Goal: Complete application form: Complete application form

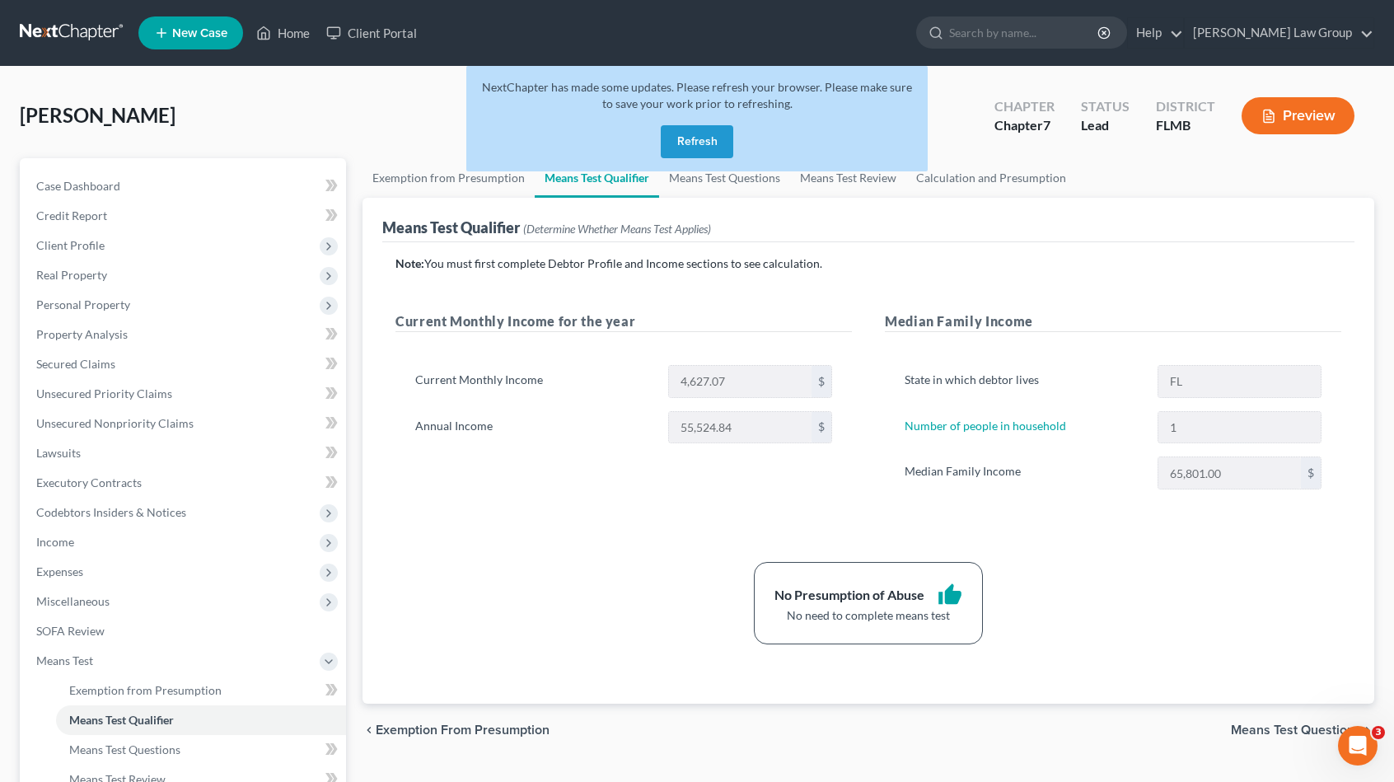
click at [696, 148] on button "Refresh" at bounding box center [697, 141] width 73 height 33
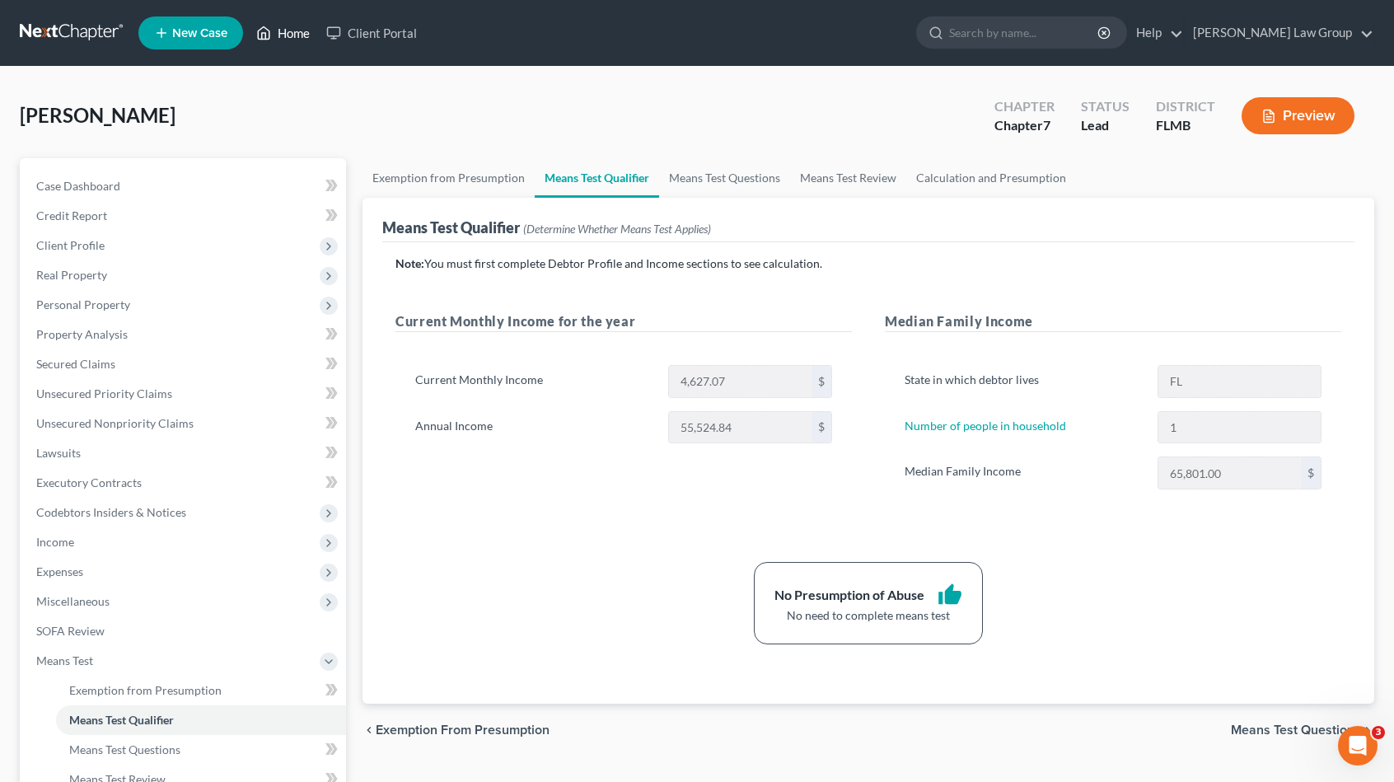
click at [301, 30] on link "Home" at bounding box center [283, 33] width 70 height 30
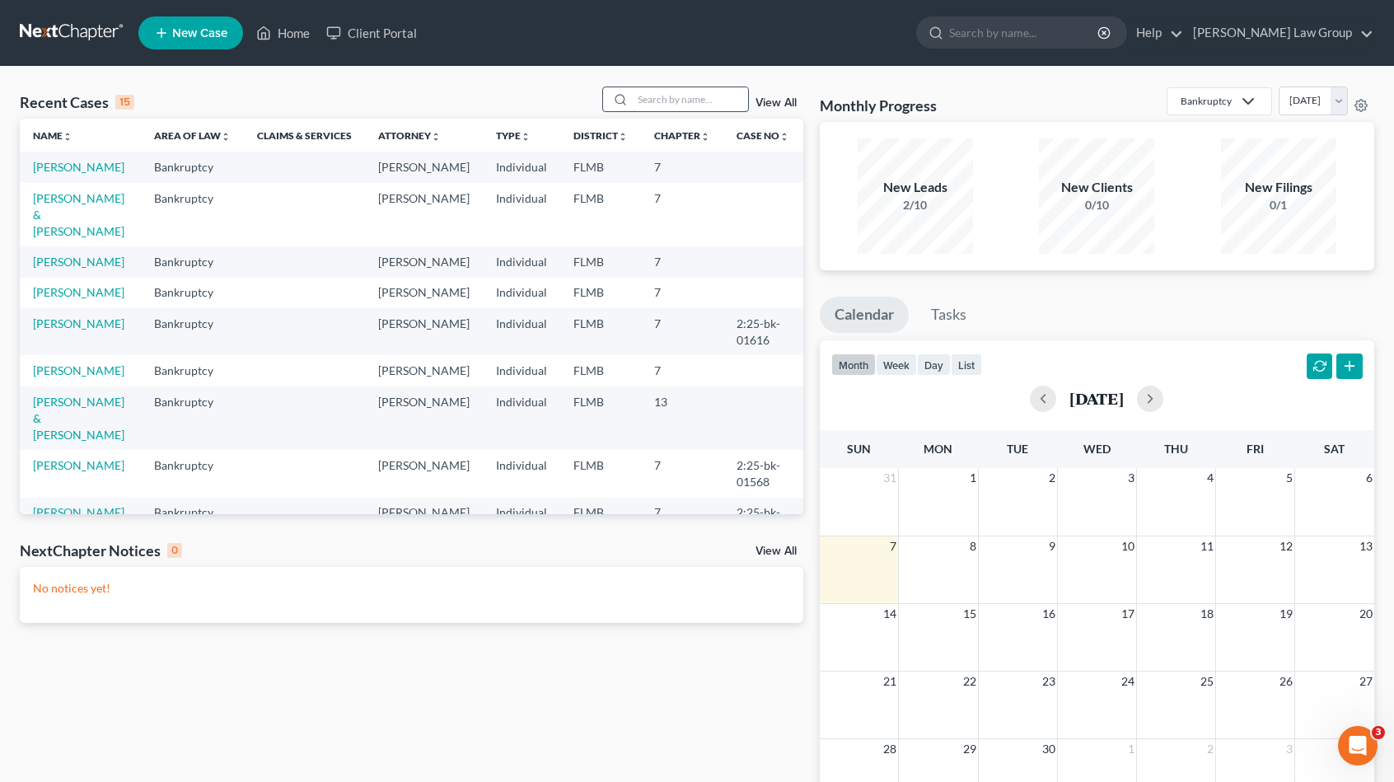
click at [663, 98] on input "search" at bounding box center [690, 99] width 115 height 24
type input "[PERSON_NAME]"
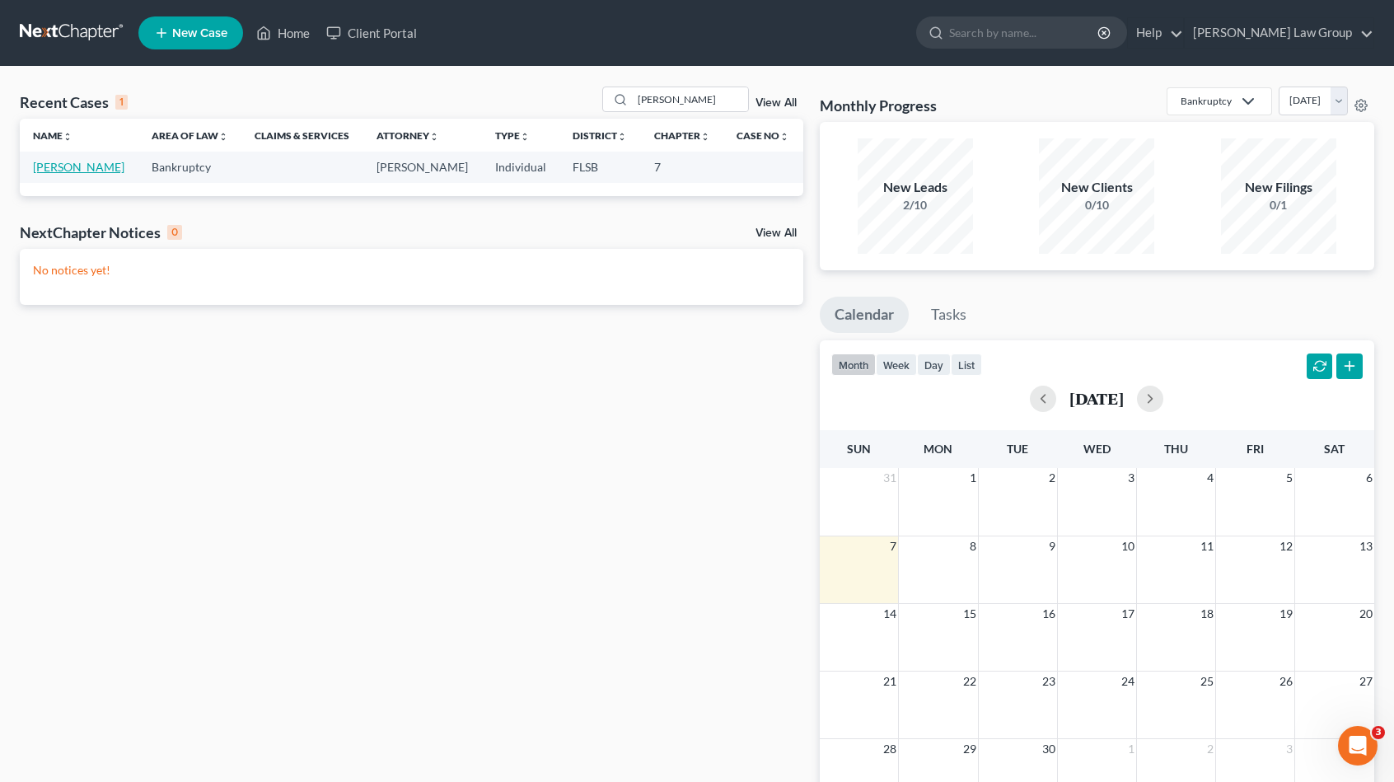
click at [79, 168] on link "[PERSON_NAME]" at bounding box center [78, 167] width 91 height 14
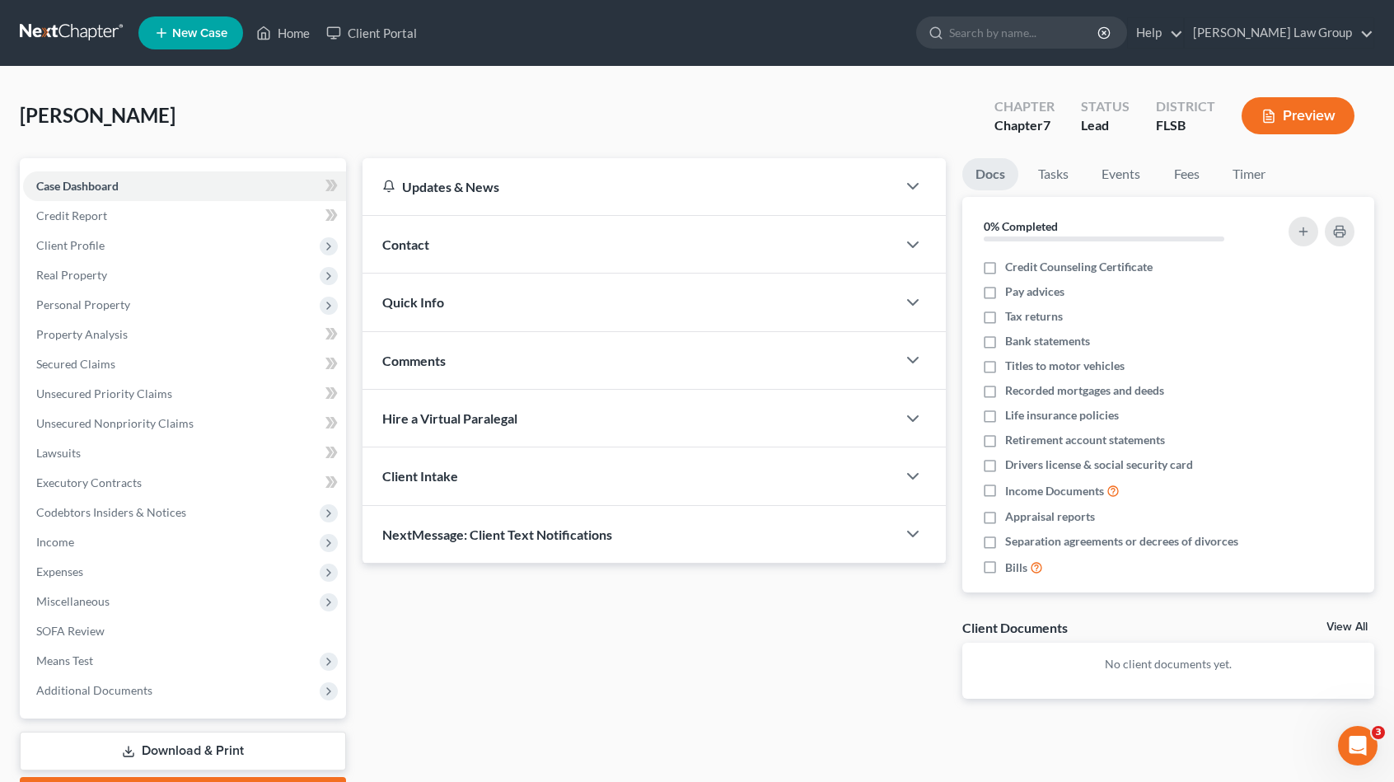
click at [457, 661] on div "Updates & News × District Notes Take a look at NextChapter's District Notes to …" at bounding box center [654, 441] width 600 height 567
click at [105, 539] on span "Income" at bounding box center [184, 542] width 323 height 30
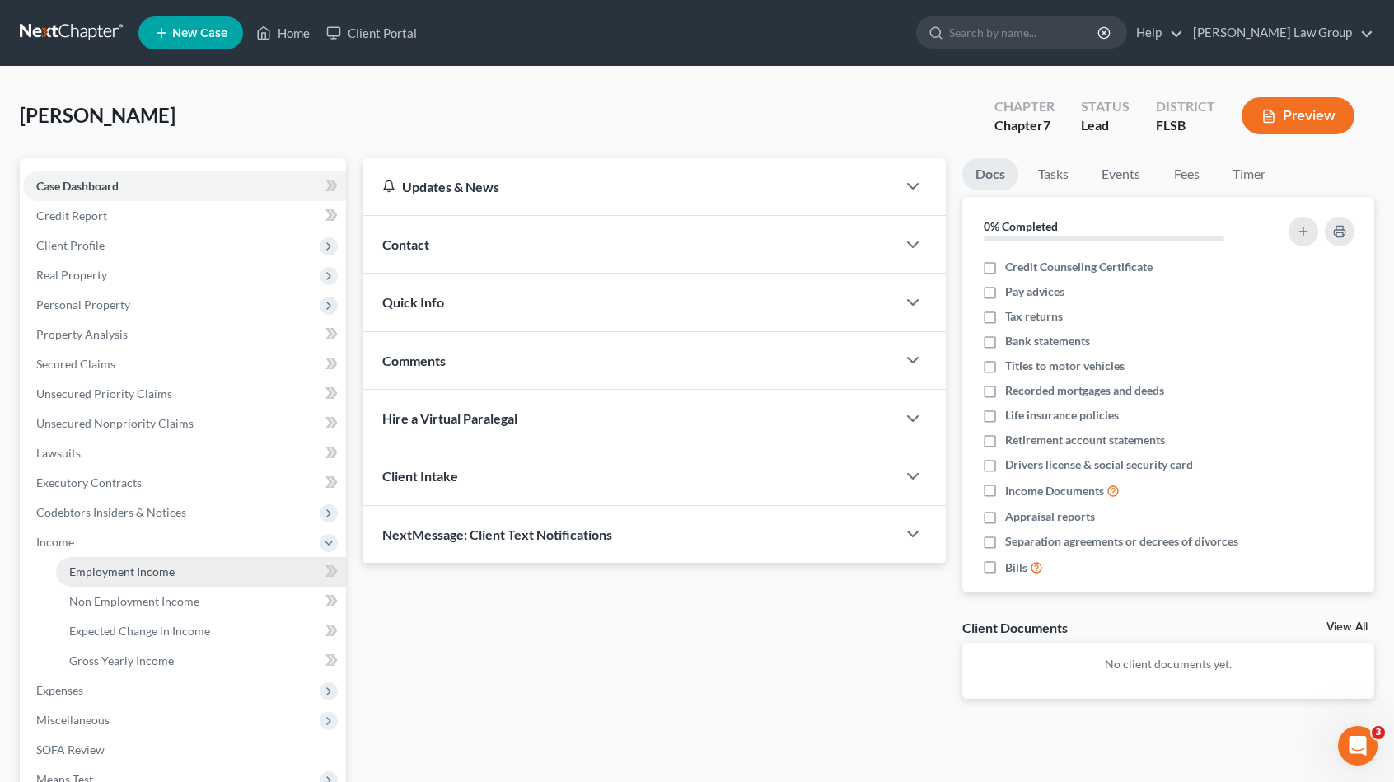
click at [119, 564] on span "Employment Income" at bounding box center [121, 571] width 105 height 14
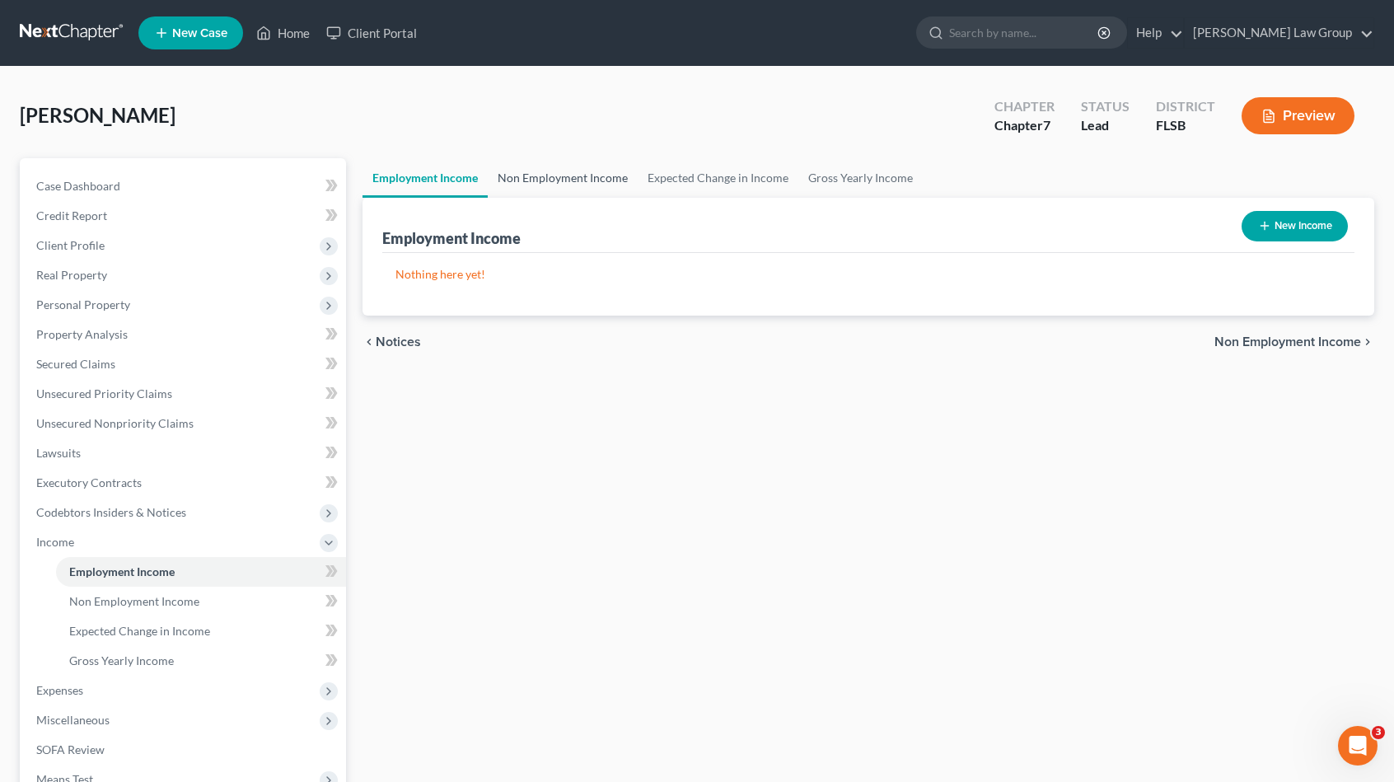
click at [599, 184] on link "Non Employment Income" at bounding box center [563, 178] width 150 height 40
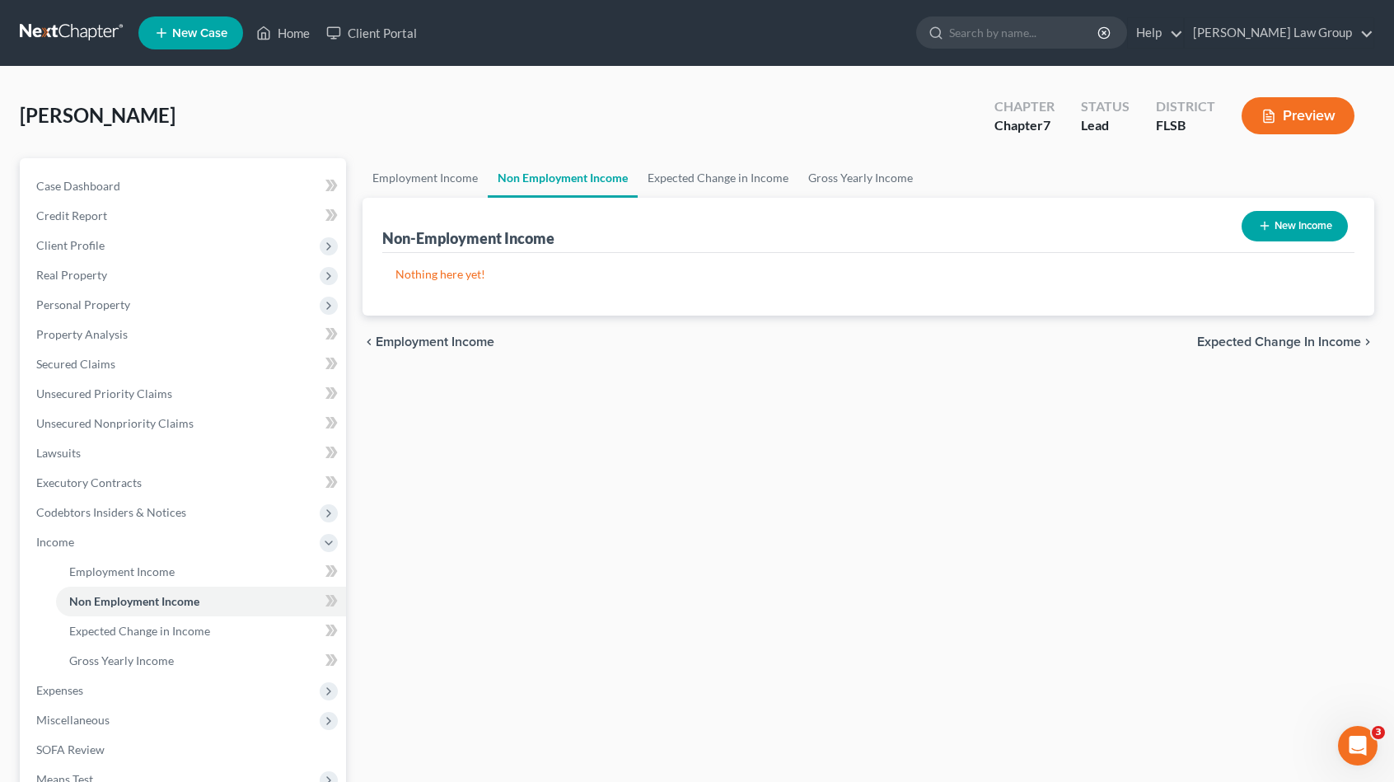
click at [1295, 230] on button "New Income" at bounding box center [1295, 226] width 106 height 30
select select "0"
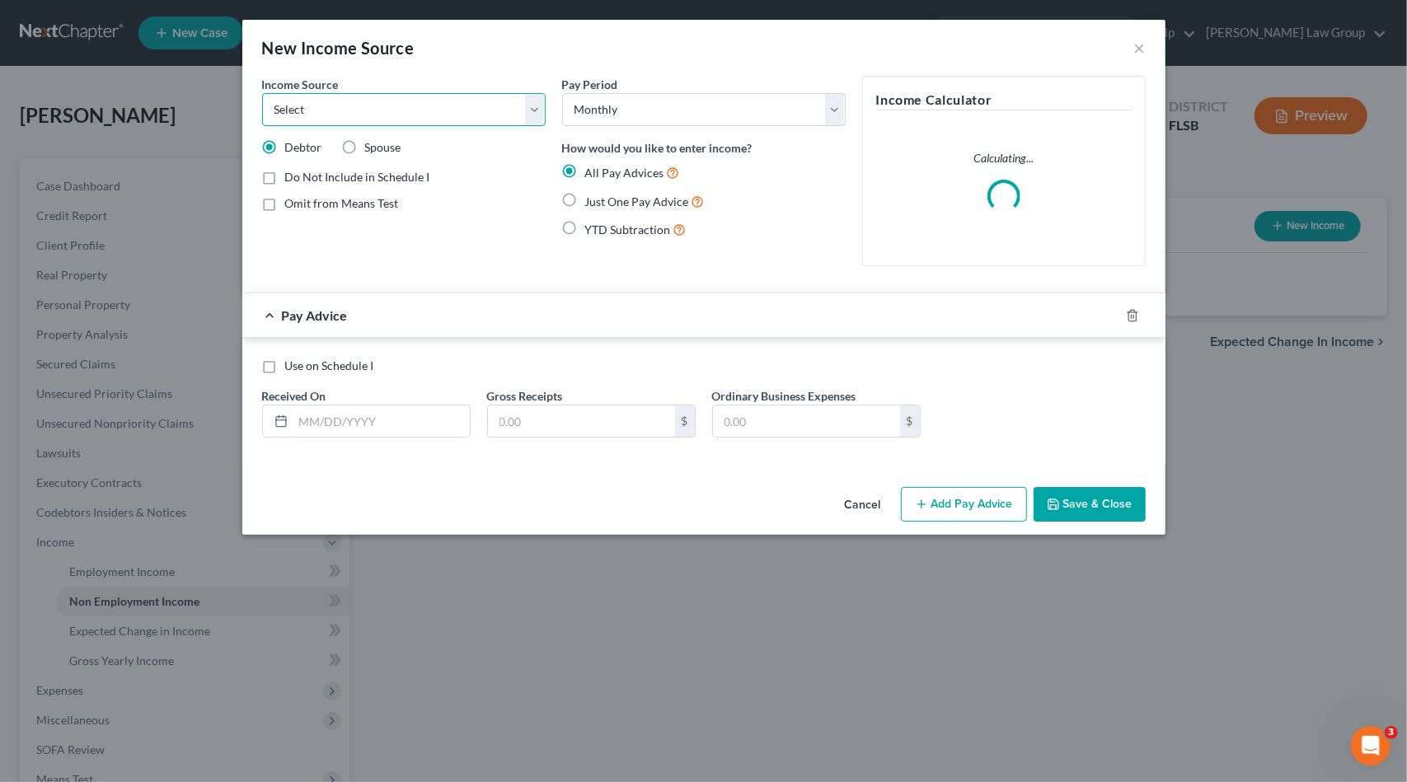
click at [392, 96] on select "Select Unemployment Disability (from employer) Pension Retirement Social Securi…" at bounding box center [403, 109] width 283 height 33
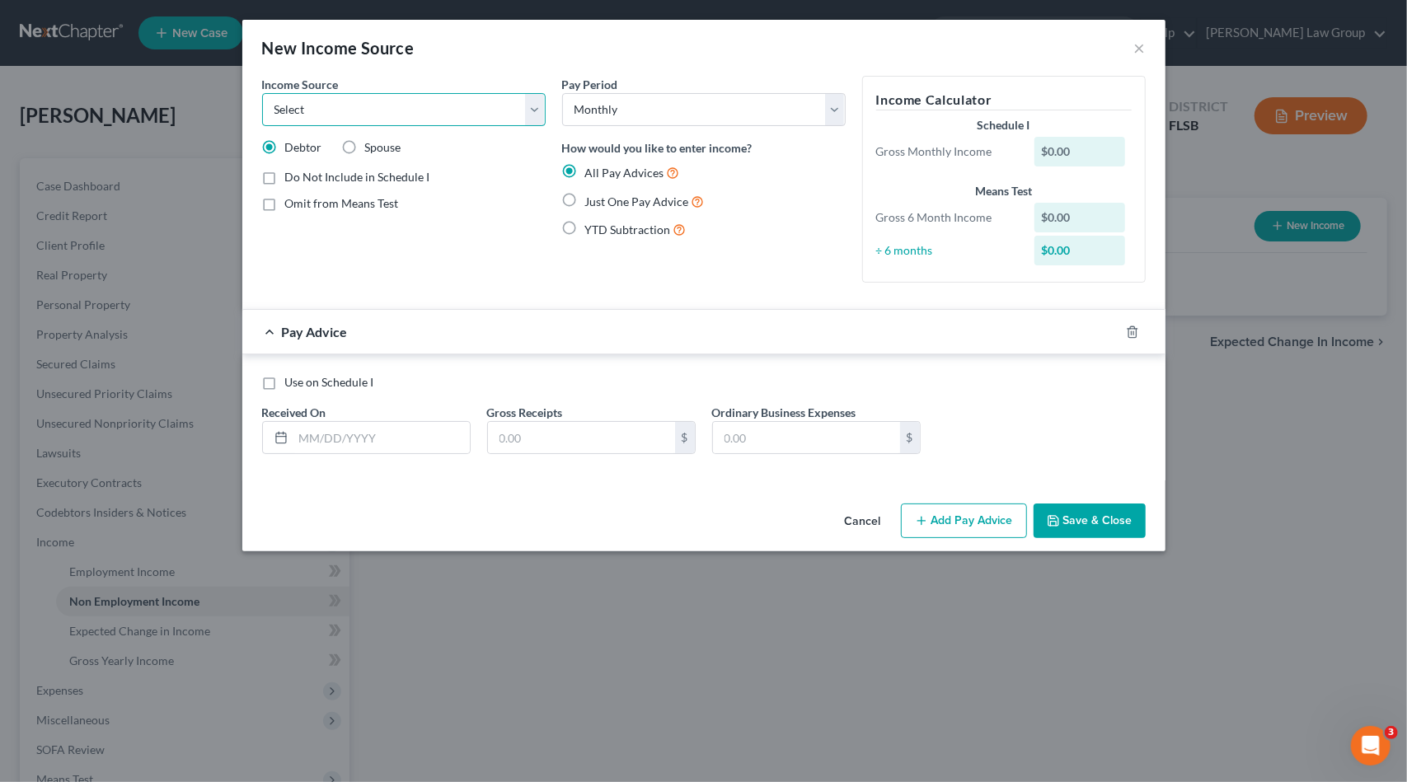
select select "1"
click at [262, 93] on select "Select Unemployment Disability (from employer) Pension Retirement Social Securi…" at bounding box center [403, 109] width 283 height 33
click at [343, 444] on input "text" at bounding box center [381, 437] width 176 height 31
type input "[DATE]"
type input "1,189.94"
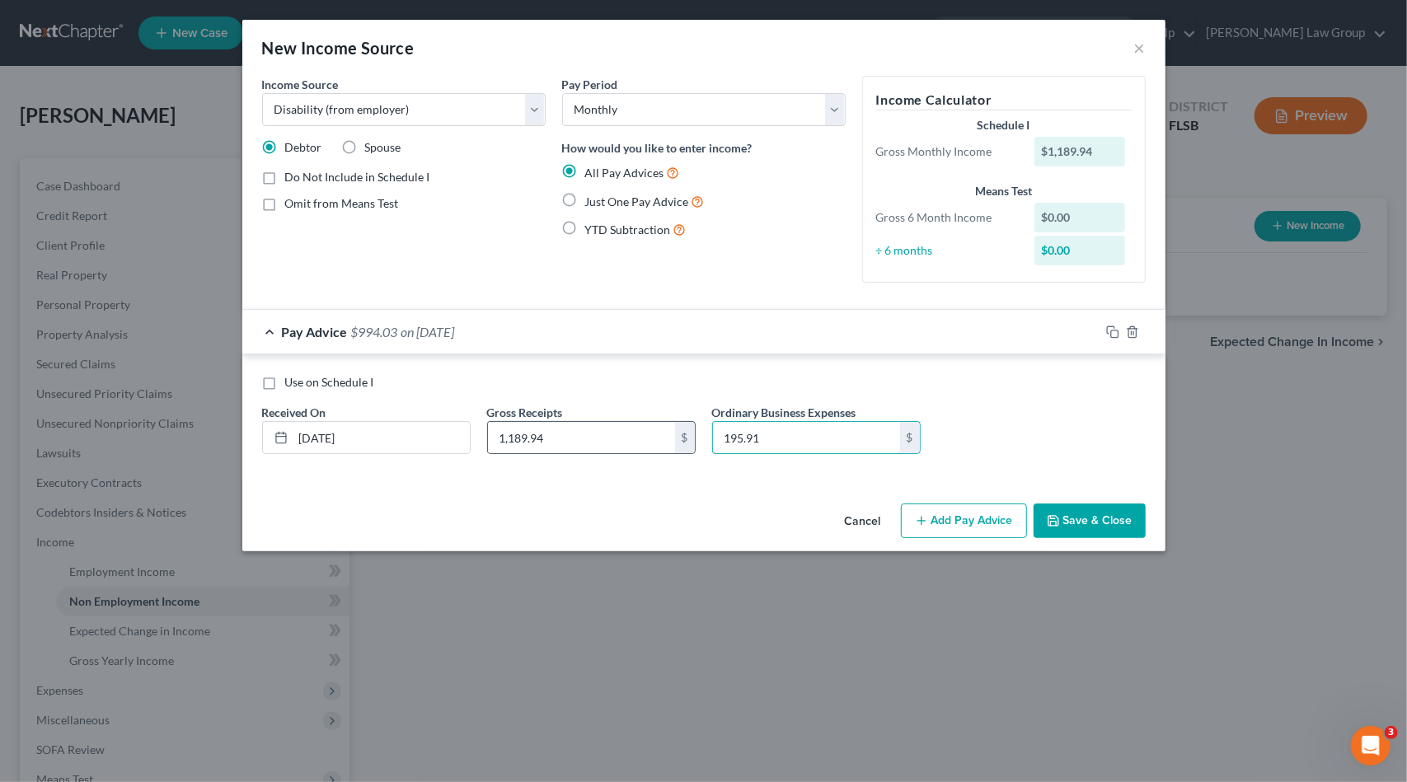
type input "195.91"
click at [1116, 327] on icon "button" at bounding box center [1112, 332] width 13 height 13
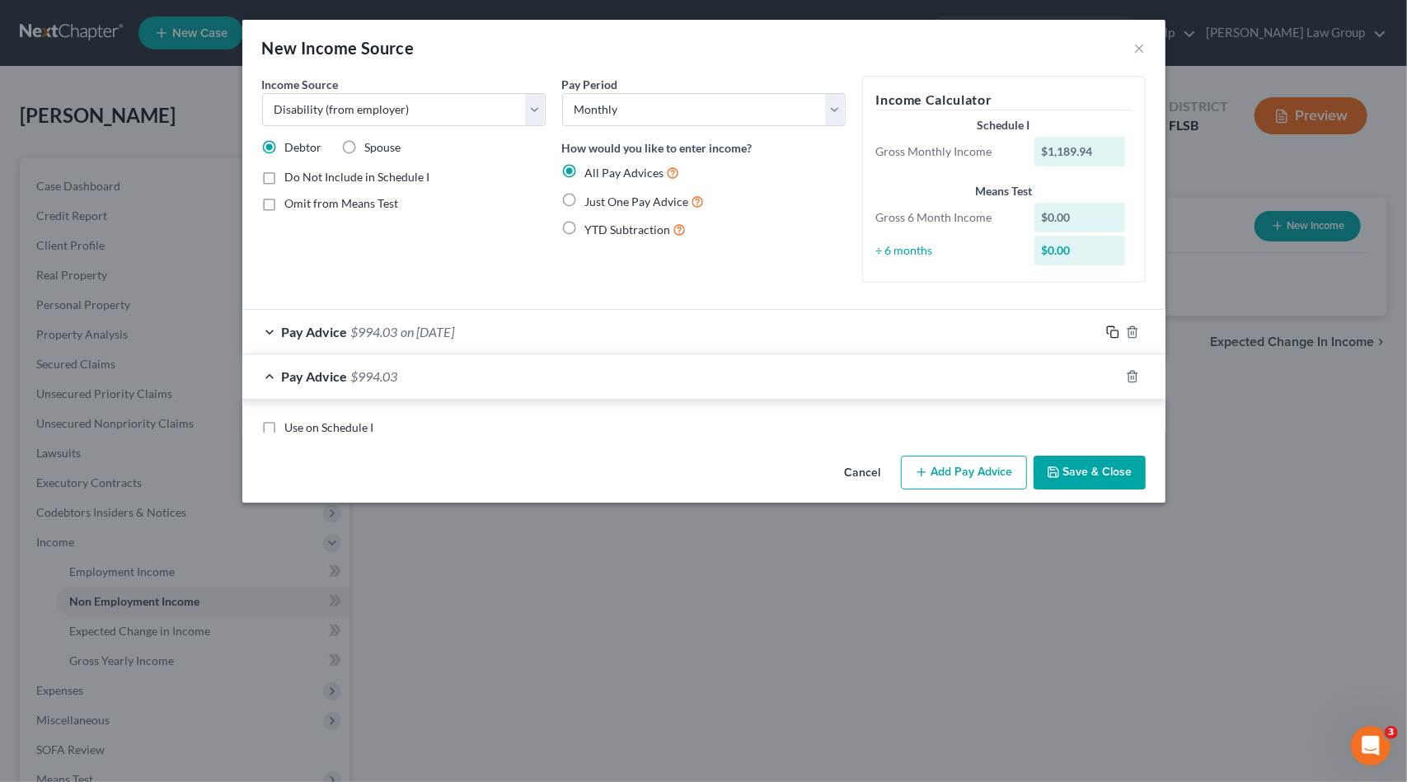
click at [1112, 327] on icon "button" at bounding box center [1112, 332] width 13 height 13
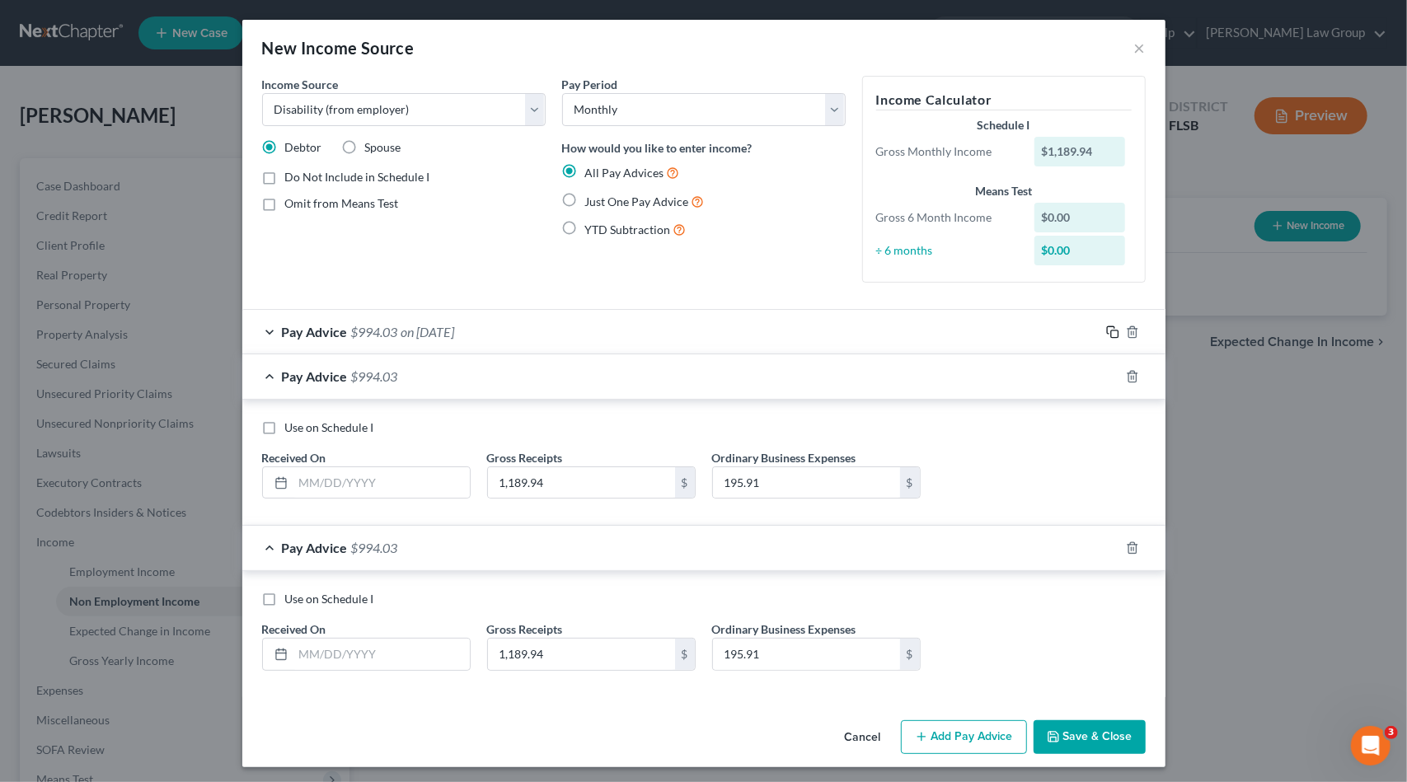
click at [1112, 327] on icon "button" at bounding box center [1112, 332] width 13 height 13
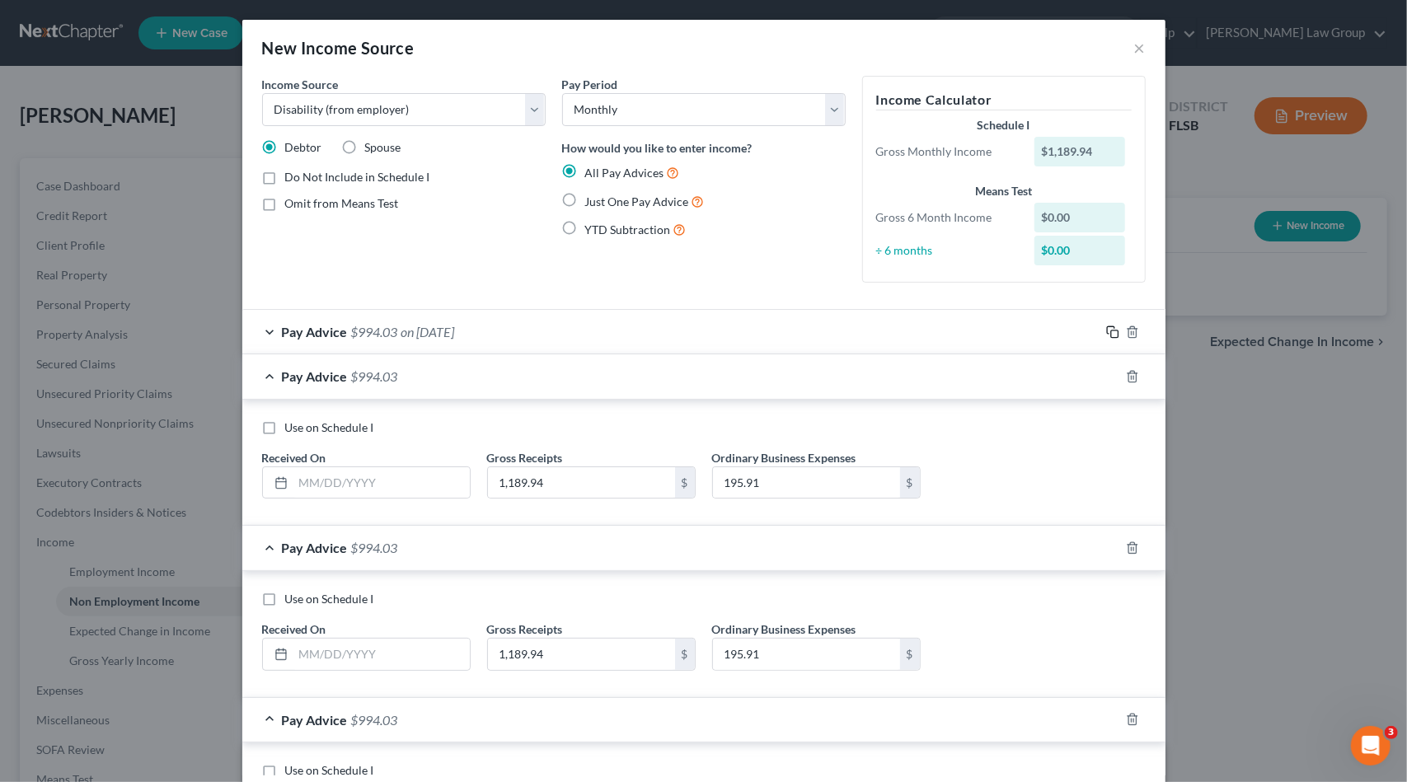
click at [1112, 327] on icon "button" at bounding box center [1112, 332] width 13 height 13
click at [1111, 327] on icon "button" at bounding box center [1112, 332] width 13 height 13
click at [359, 484] on input "text" at bounding box center [381, 482] width 176 height 31
type input "[DATE]"
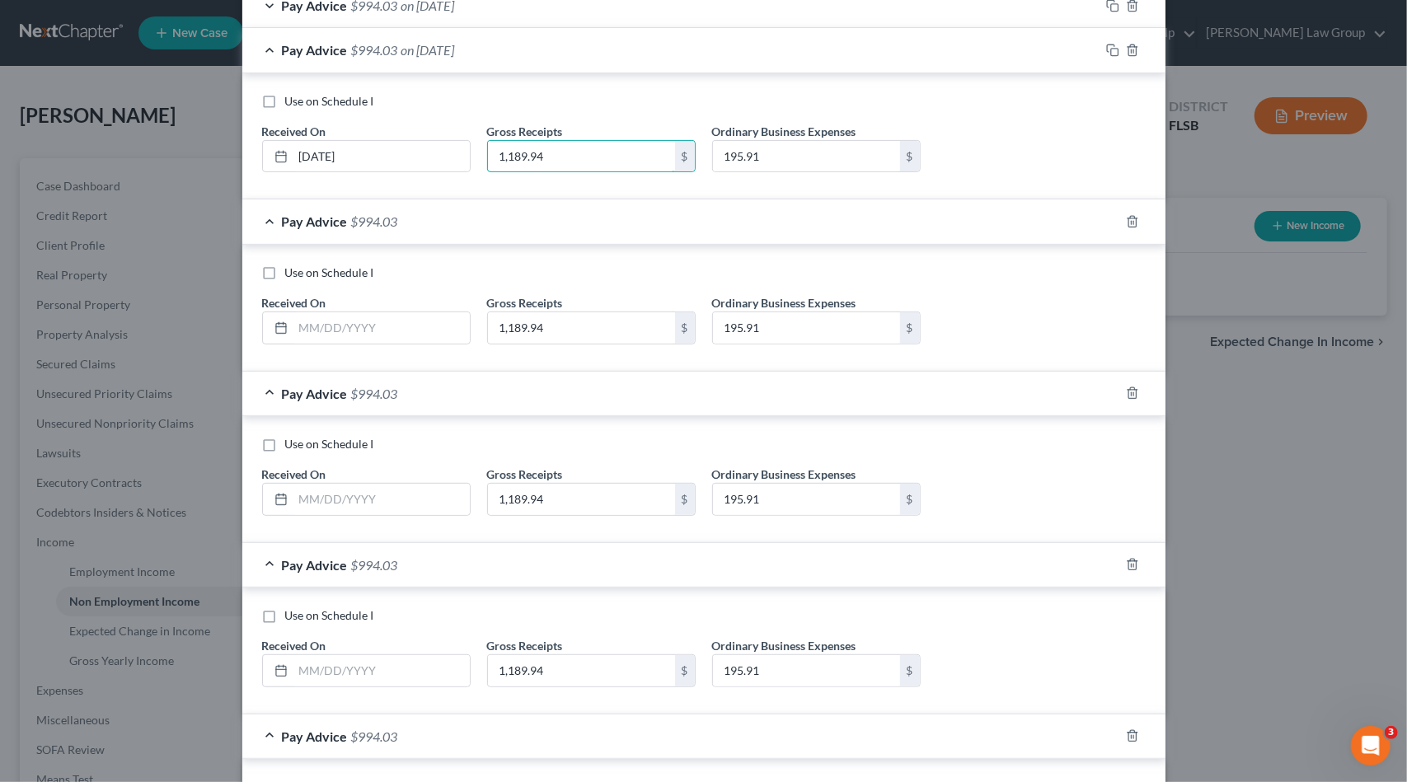
scroll to position [330, 0]
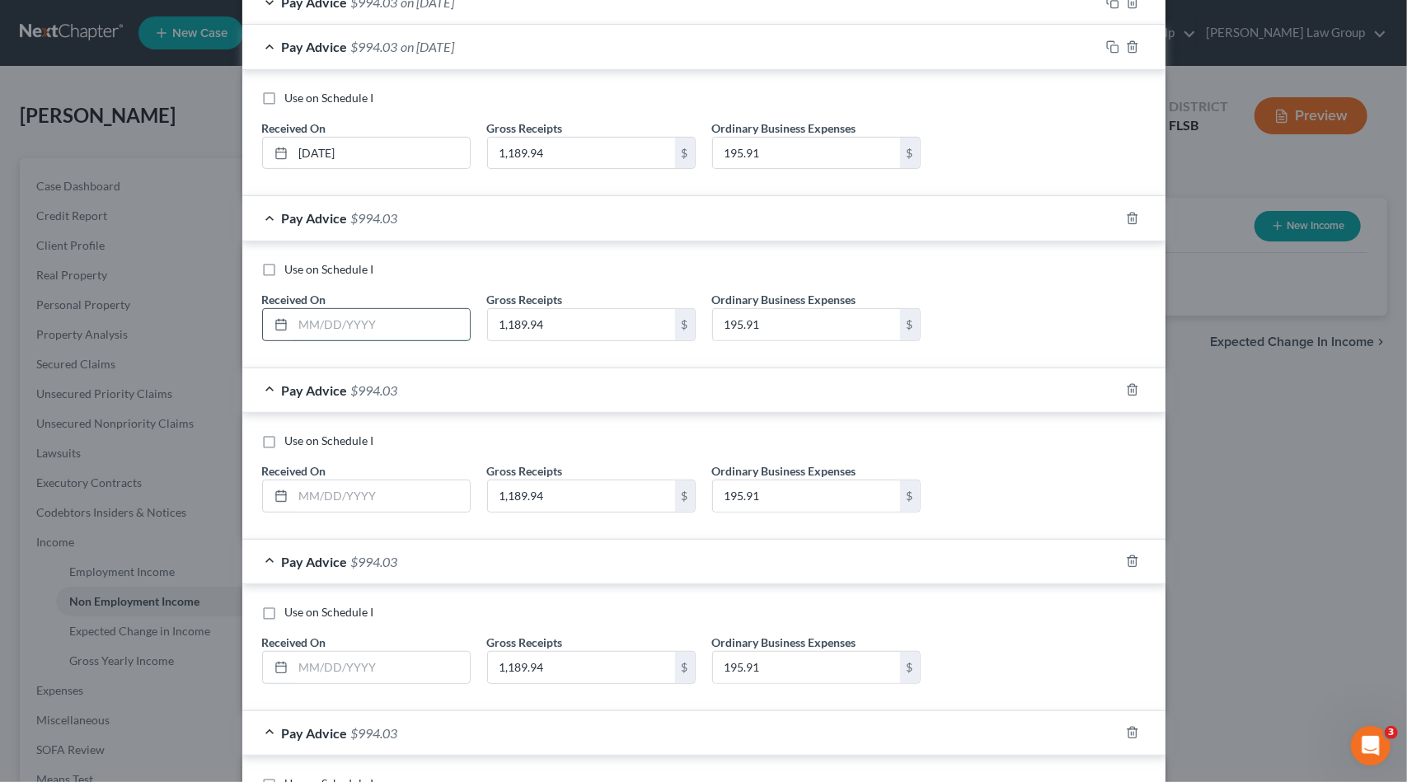
click at [371, 319] on input "text" at bounding box center [381, 324] width 176 height 31
type input "[DATE]"
click at [322, 496] on input "text" at bounding box center [381, 495] width 176 height 31
click at [322, 494] on input "text" at bounding box center [381, 495] width 176 height 31
type input "[DATE]"
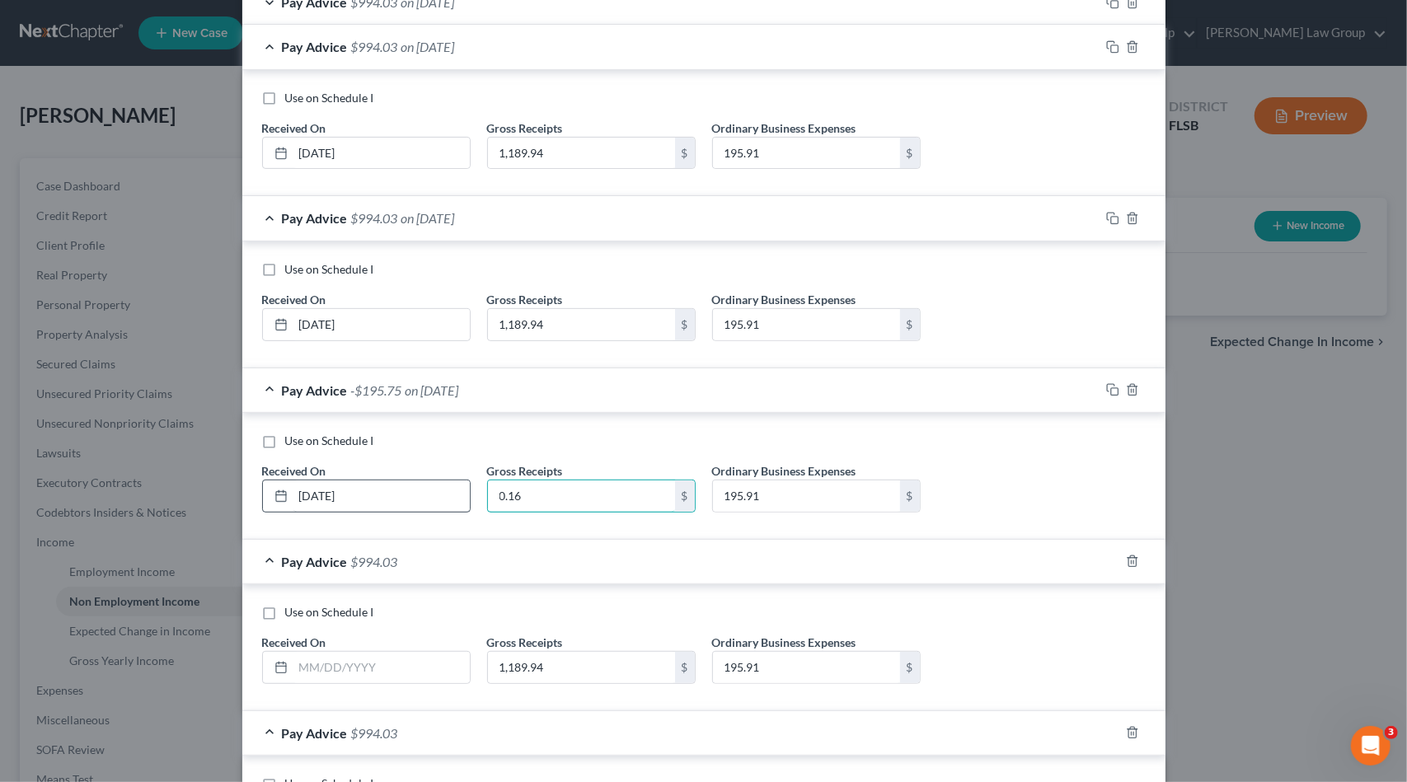
drag, startPoint x: 473, startPoint y: 498, endPoint x: 372, endPoint y: 495, distance: 100.6
click at [373, 504] on div "Use on Schedule I Received On * [DATE] Gross Receipts 0.16 $ Ordinary Business …" at bounding box center [704, 479] width 900 height 93
type input "1,322.16"
type input "217.68"
click at [340, 653] on input "text" at bounding box center [381, 667] width 176 height 31
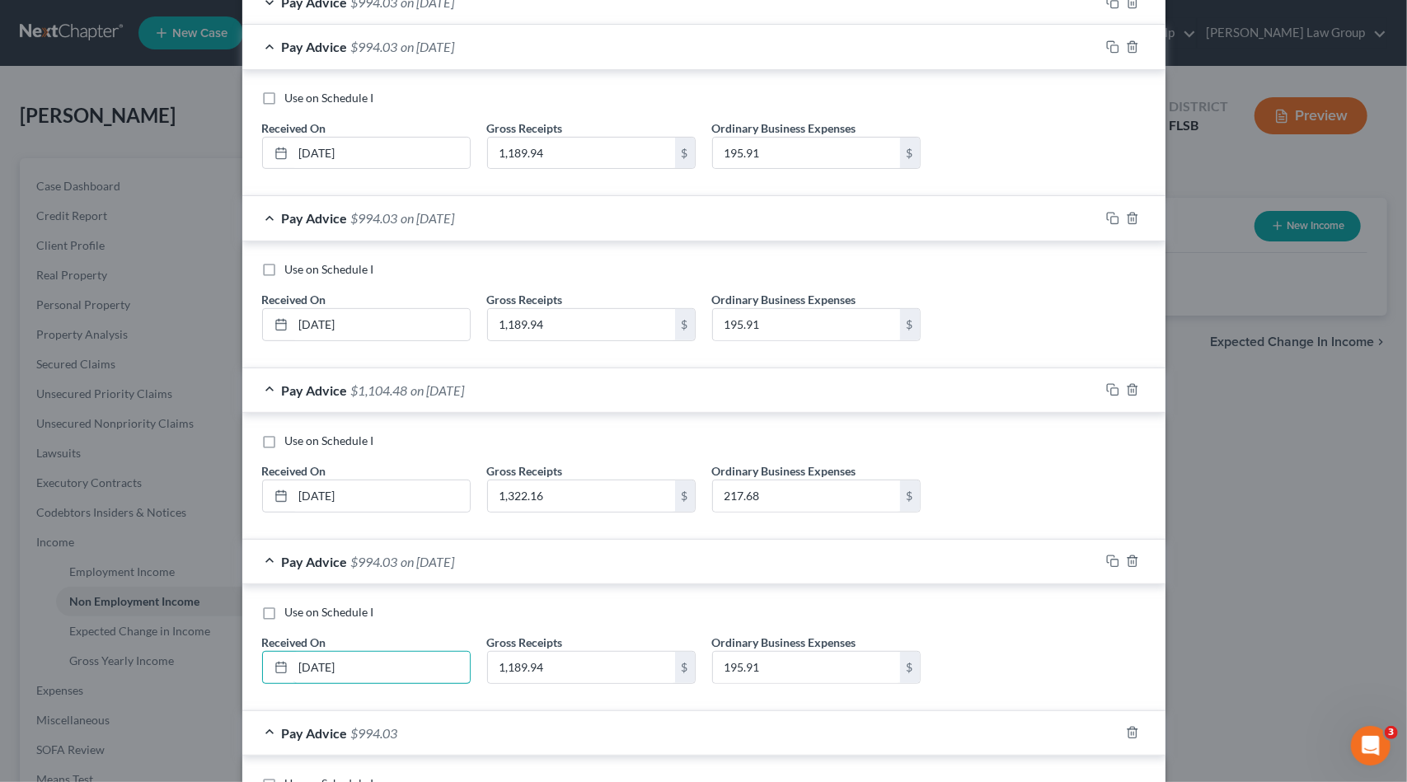
type input "[DATE]"
type input "509.97"
type input "9"
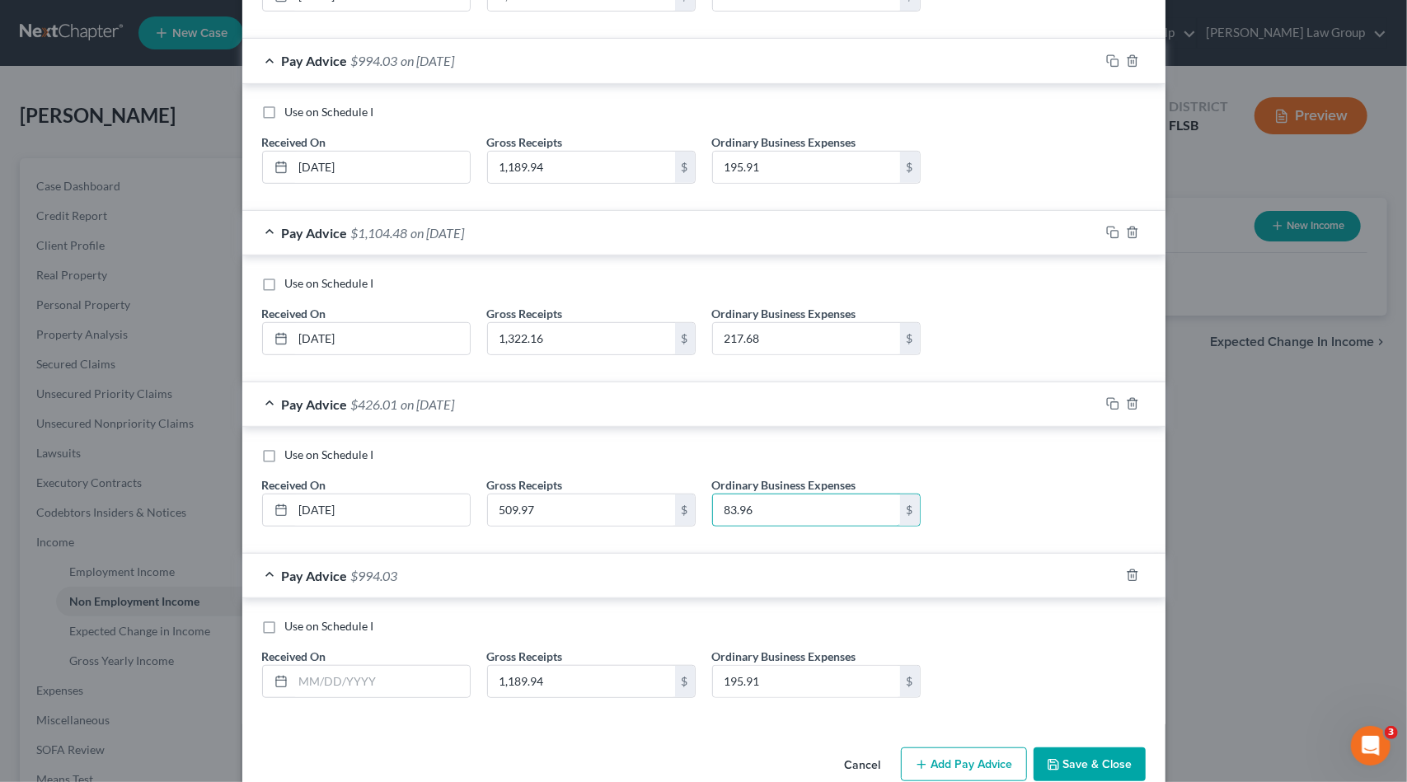
scroll to position [513, 0]
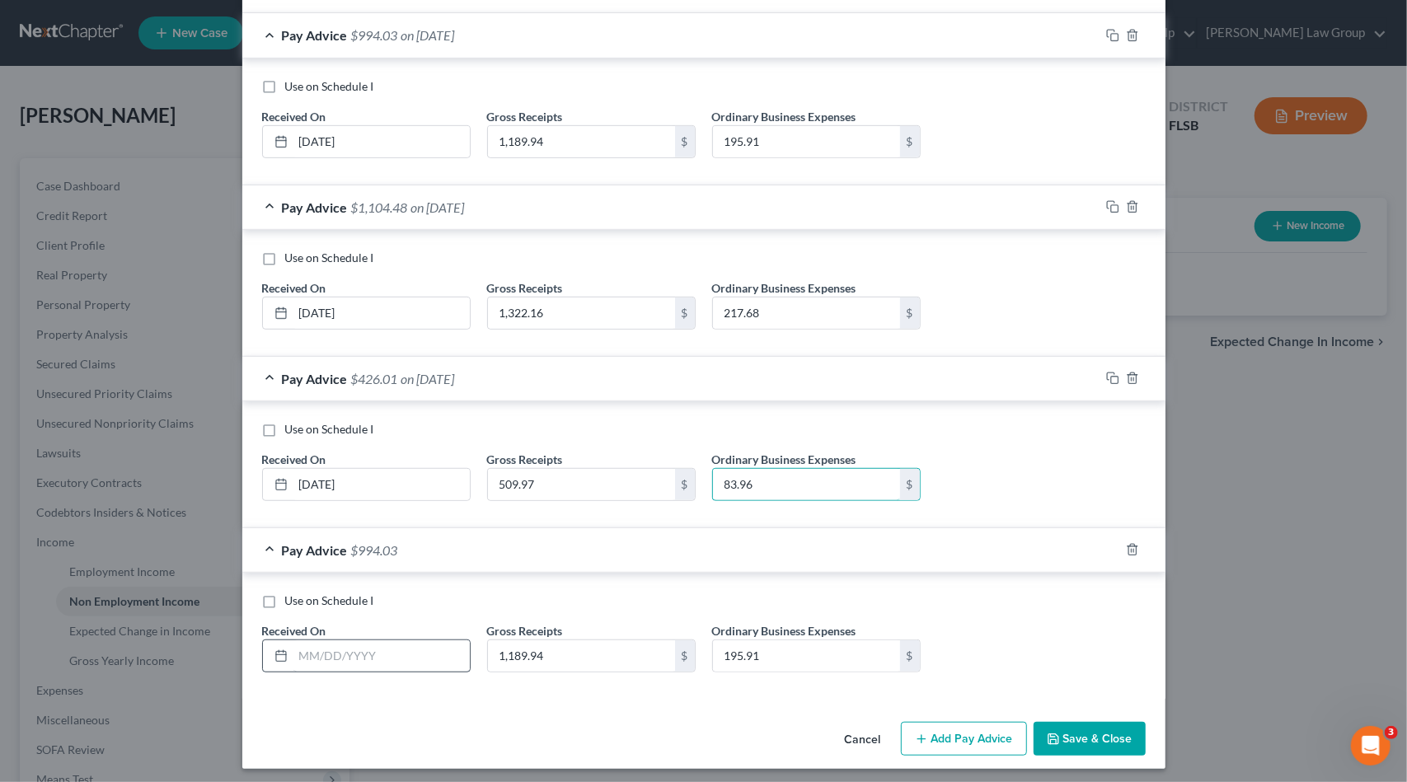
type input "83.96"
click at [358, 653] on input "text" at bounding box center [381, 655] width 176 height 31
click at [357, 653] on input "text" at bounding box center [381, 655] width 176 height 31
type input "[DATE]"
paste input "322.16"
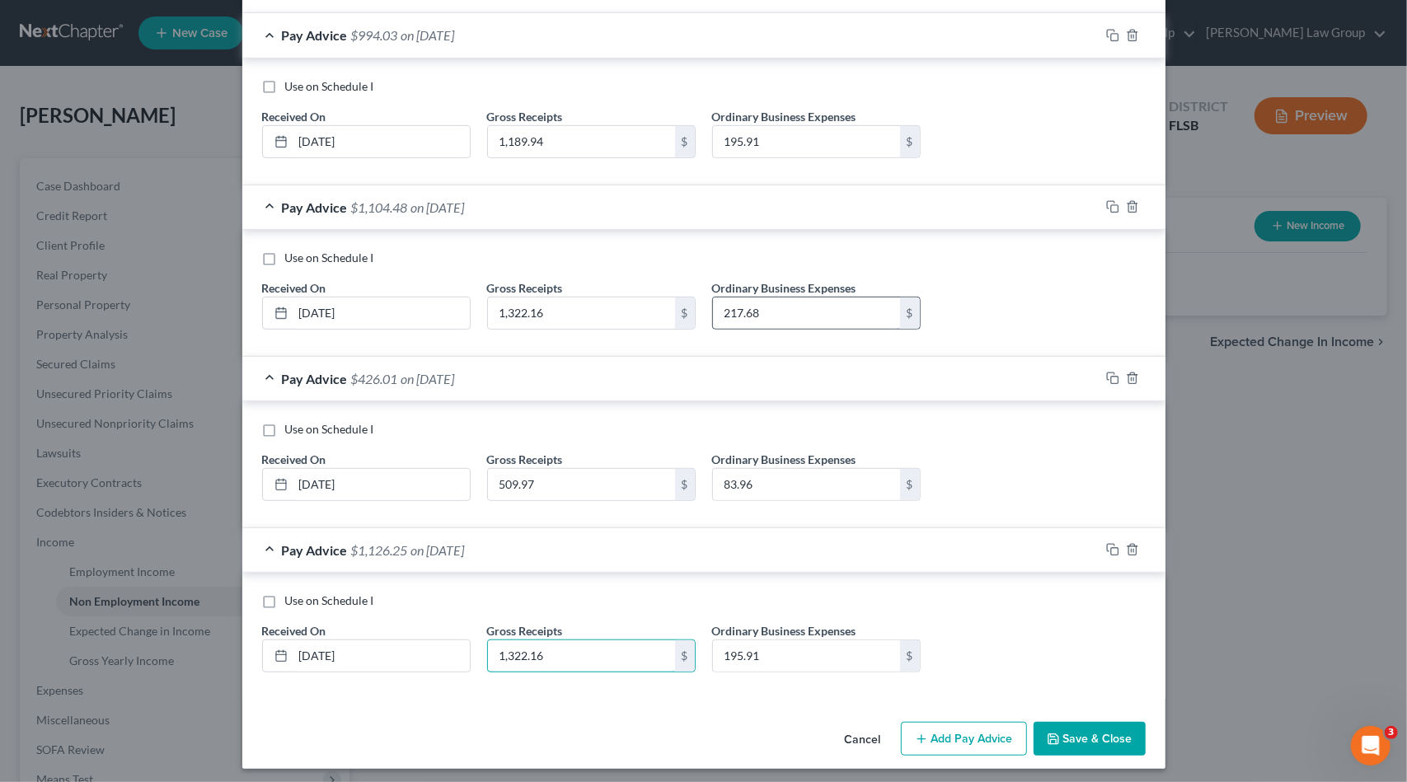
type input "1,322.16"
click at [774, 307] on input "217.68" at bounding box center [806, 312] width 187 height 31
paste input "217.68"
type input "216.24"
click at [1111, 377] on rect "button" at bounding box center [1114, 380] width 7 height 7
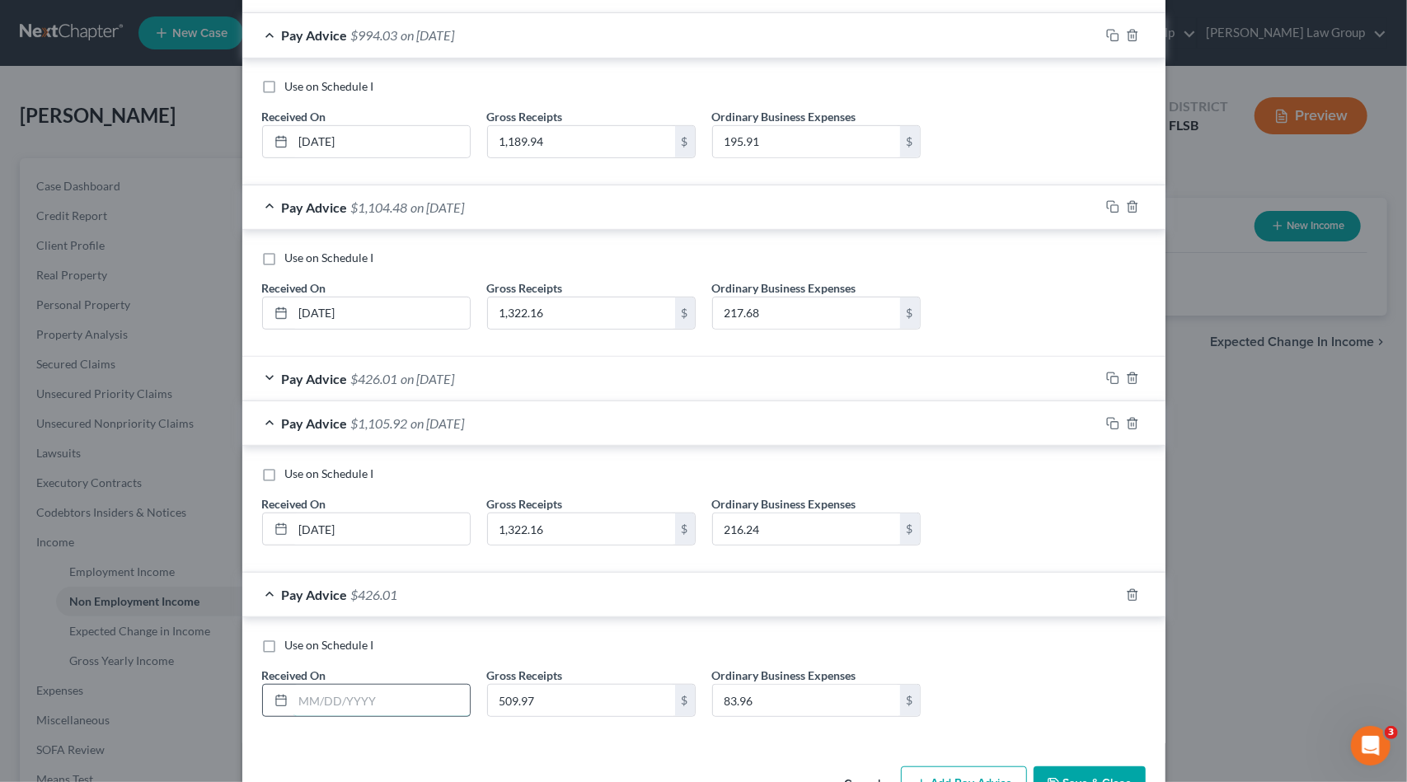
click at [358, 691] on input "text" at bounding box center [381, 700] width 176 height 31
type input "[DATE]"
click at [548, 696] on input "509.97" at bounding box center [581, 700] width 187 height 31
click at [607, 307] on input "1,322.16" at bounding box center [581, 312] width 187 height 31
click at [564, 689] on input "509.97" at bounding box center [581, 700] width 187 height 31
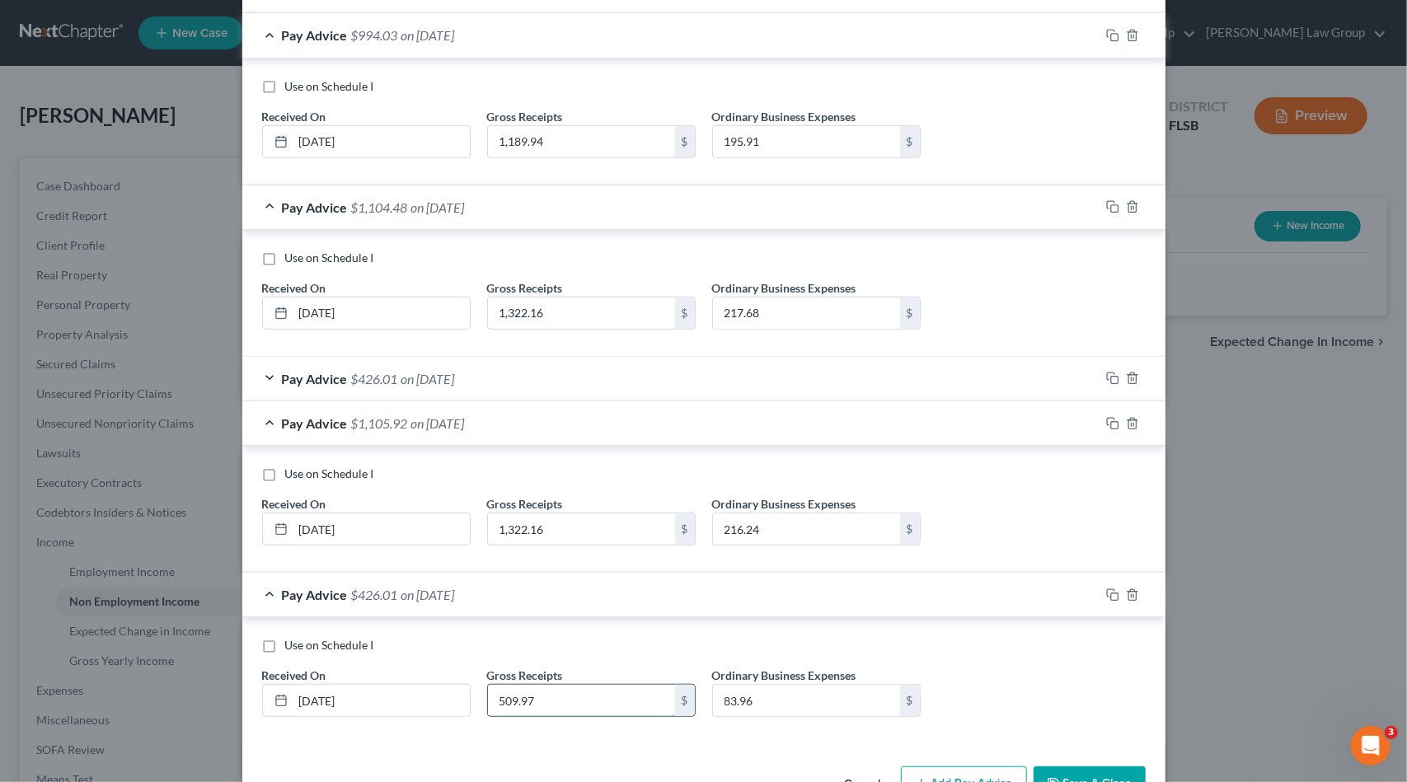
paste input "1,322.16"
type input "1,322.16"
click at [804, 311] on input "217.68" at bounding box center [806, 312] width 187 height 31
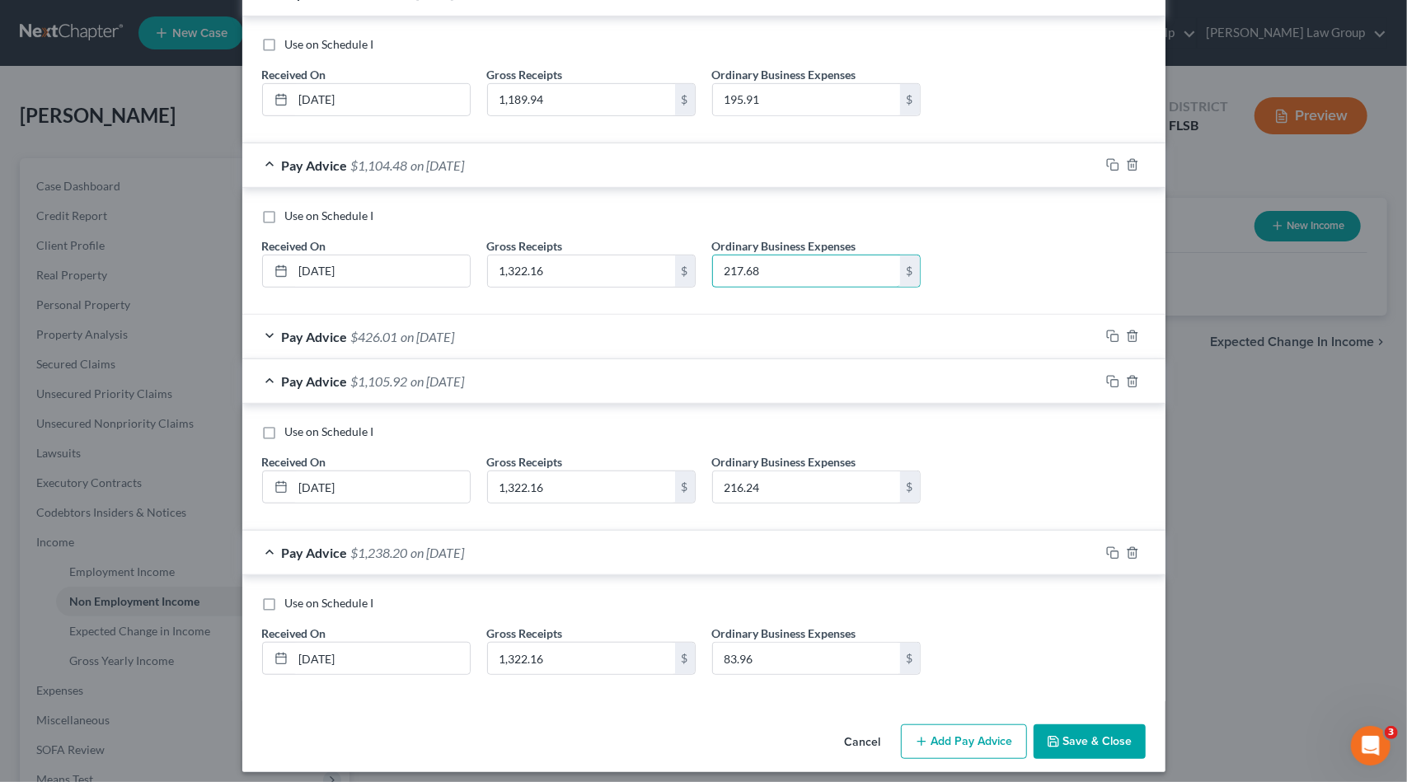
scroll to position [557, 0]
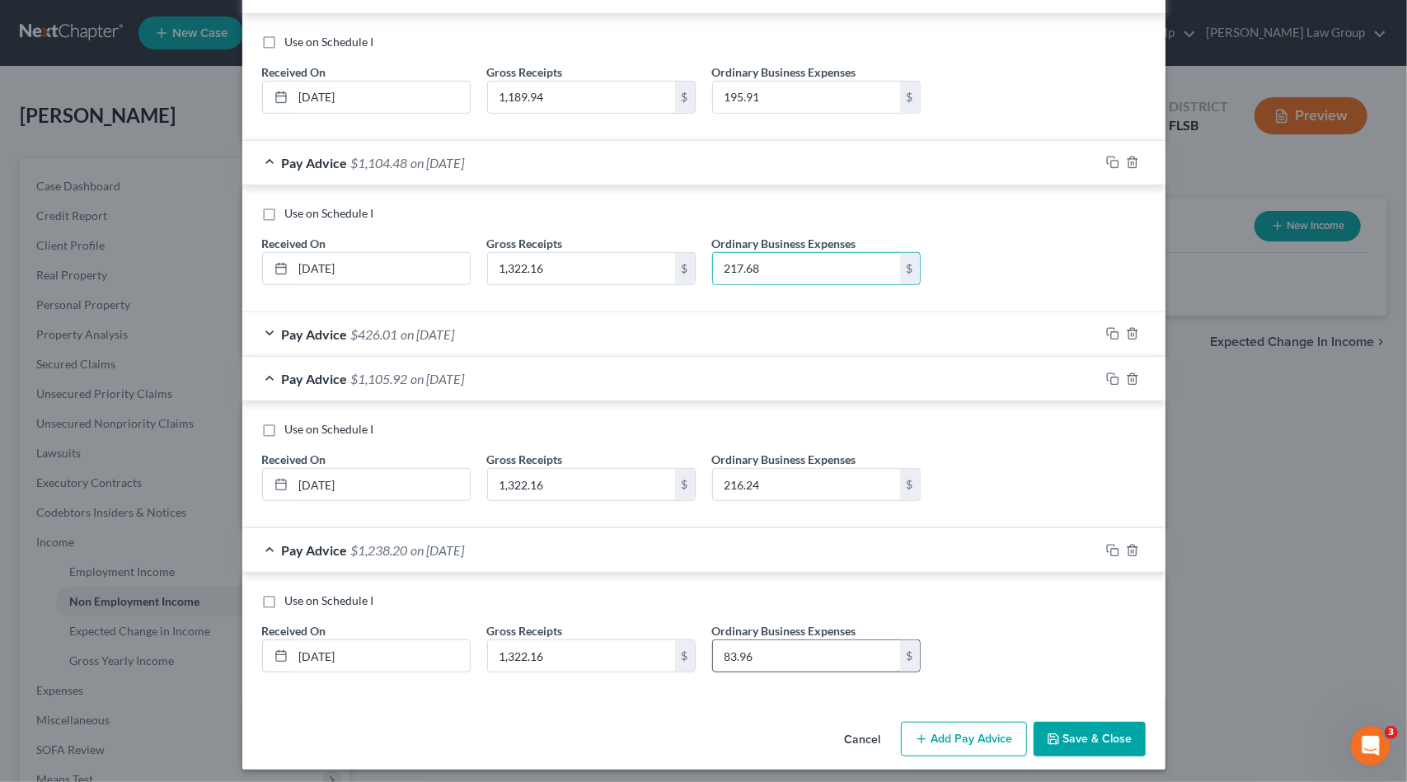
click at [786, 645] on input "83.96" at bounding box center [806, 655] width 187 height 31
paste input "217.68"
type input "217.68"
click at [369, 339] on div "Pay Advice $426.01 on [DATE]" at bounding box center [670, 334] width 857 height 44
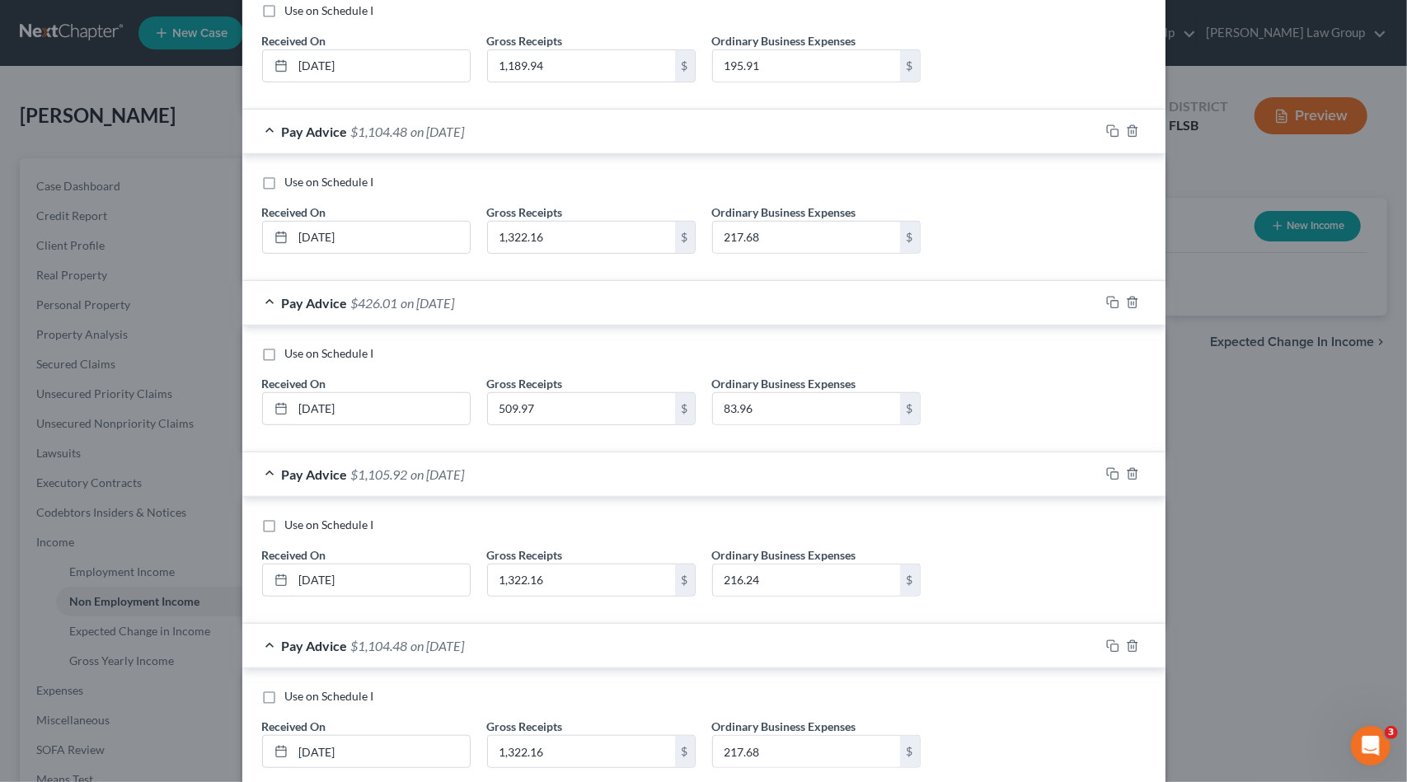
scroll to position [683, 0]
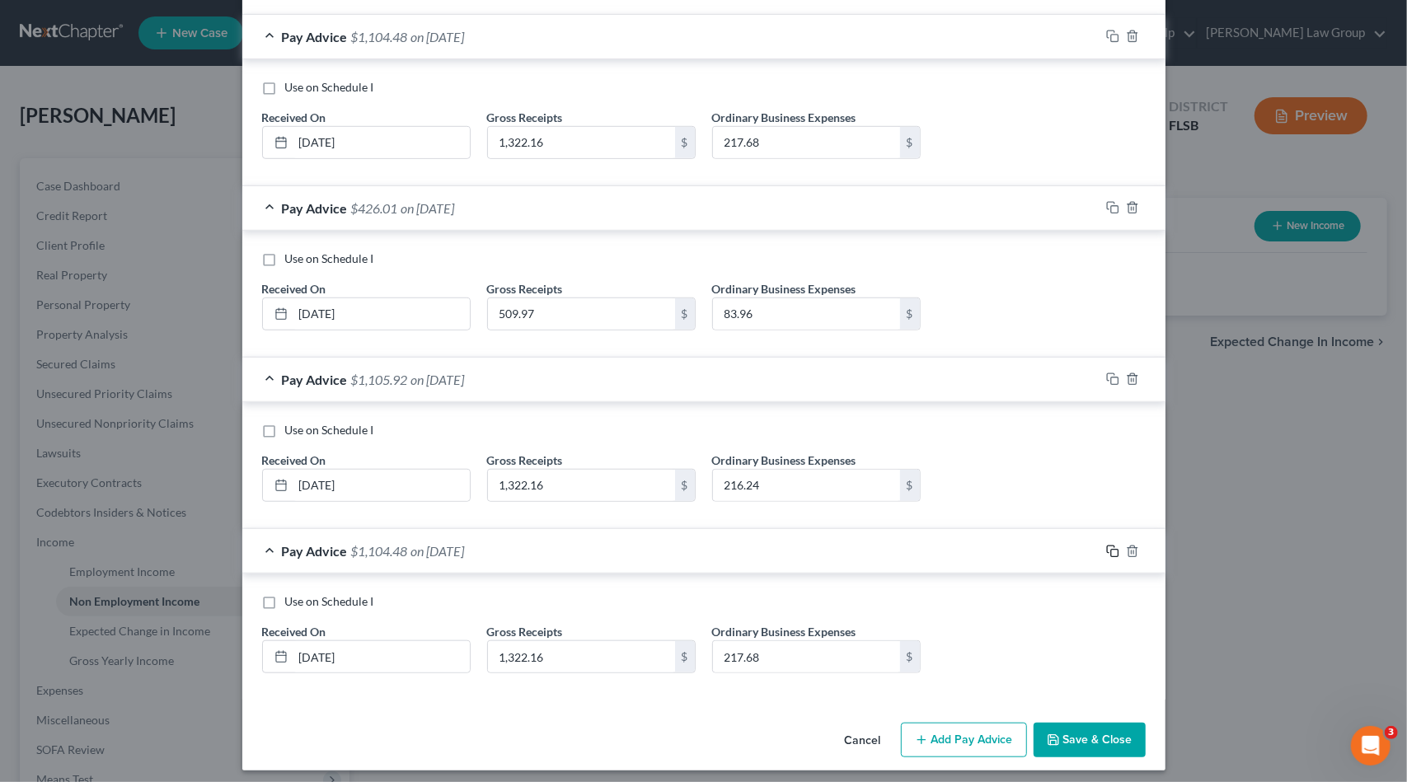
click at [1111, 550] on rect "button" at bounding box center [1114, 553] width 7 height 7
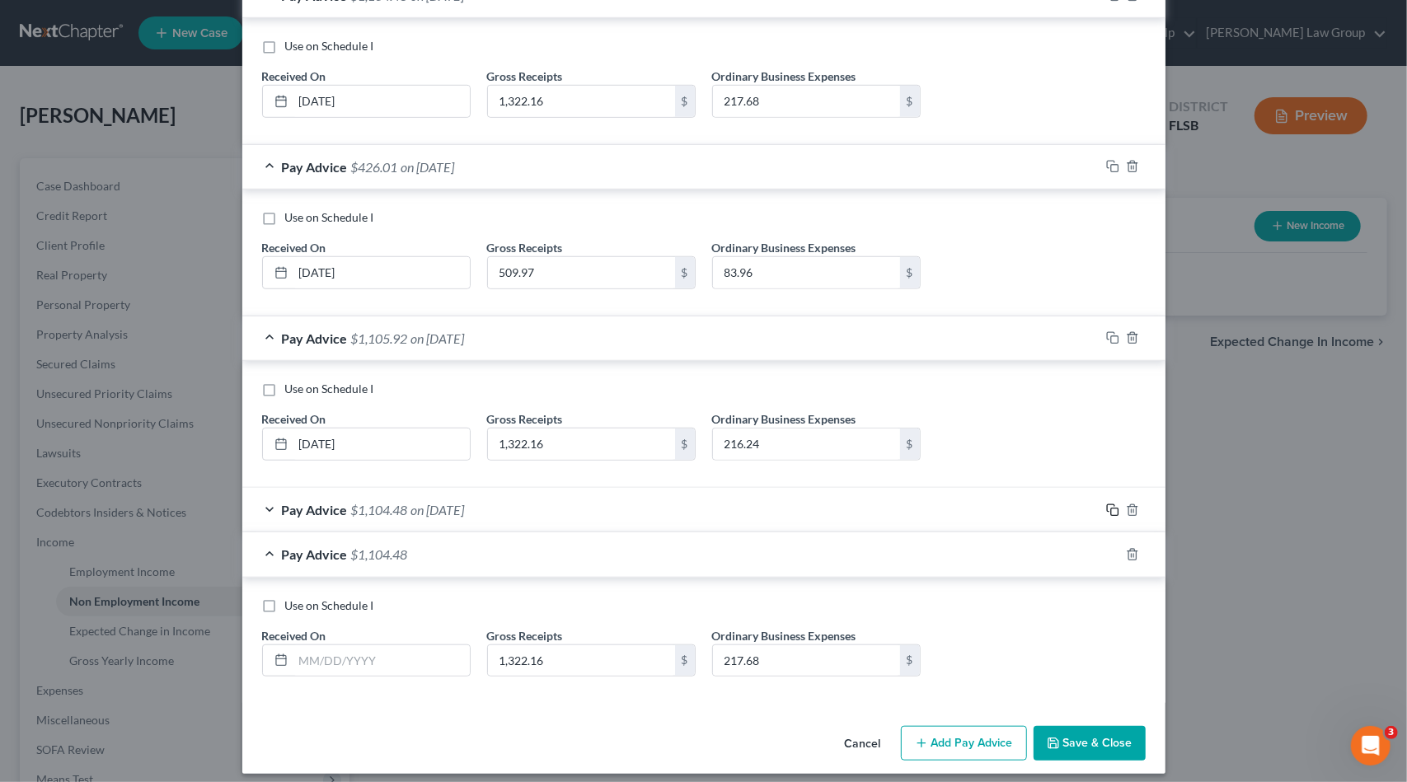
scroll to position [728, 0]
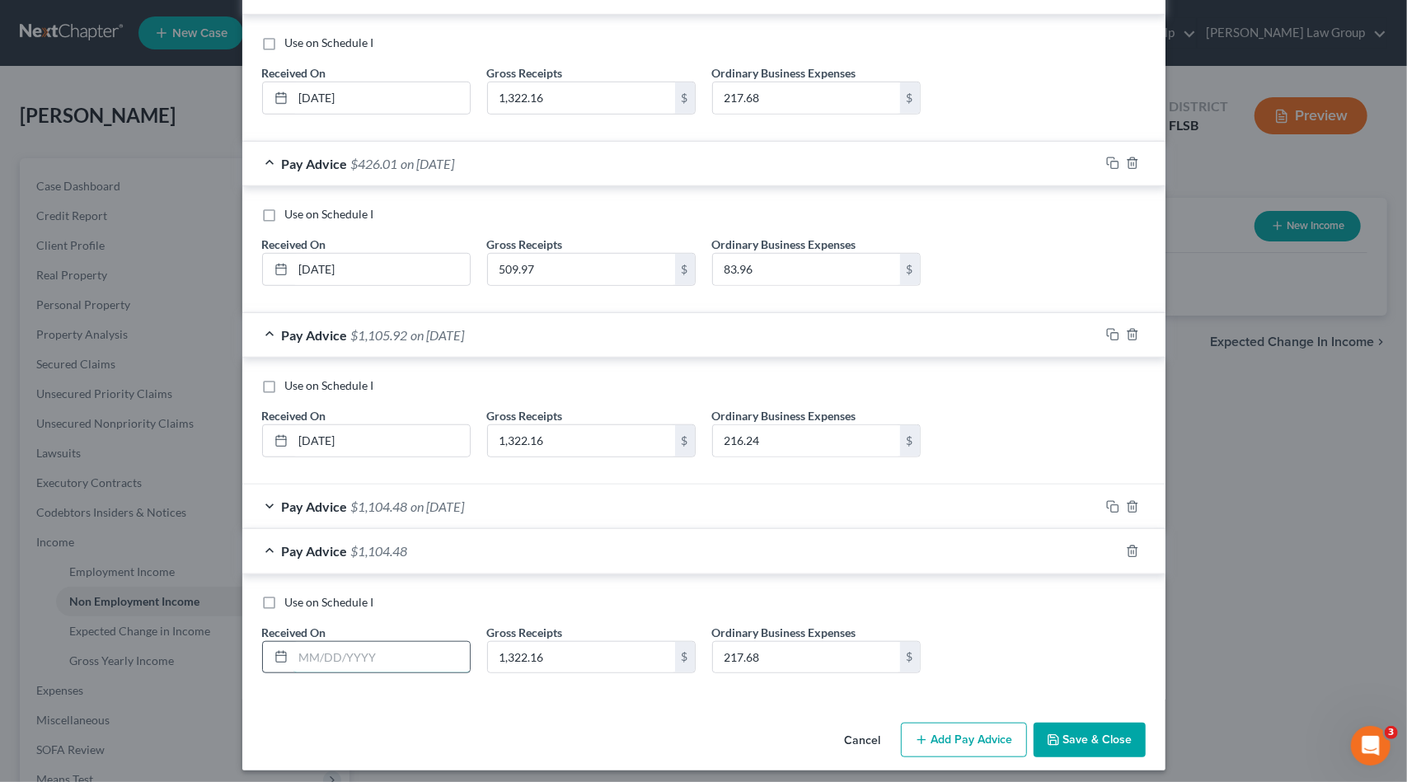
click at [344, 652] on input "text" at bounding box center [381, 657] width 176 height 31
type input "[DATE]"
click at [784, 652] on input "217.68" at bounding box center [806, 657] width 187 height 31
type input "216.24"
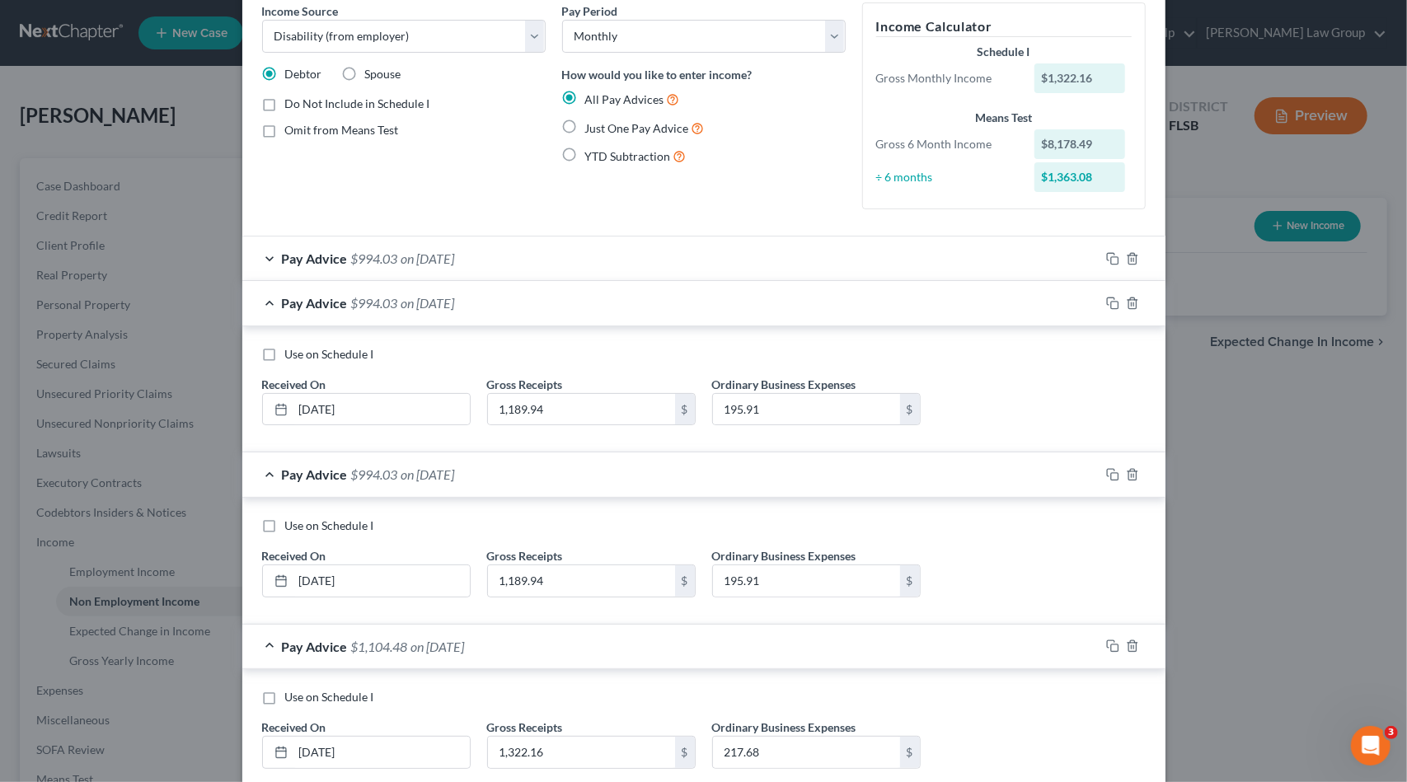
scroll to position [0, 0]
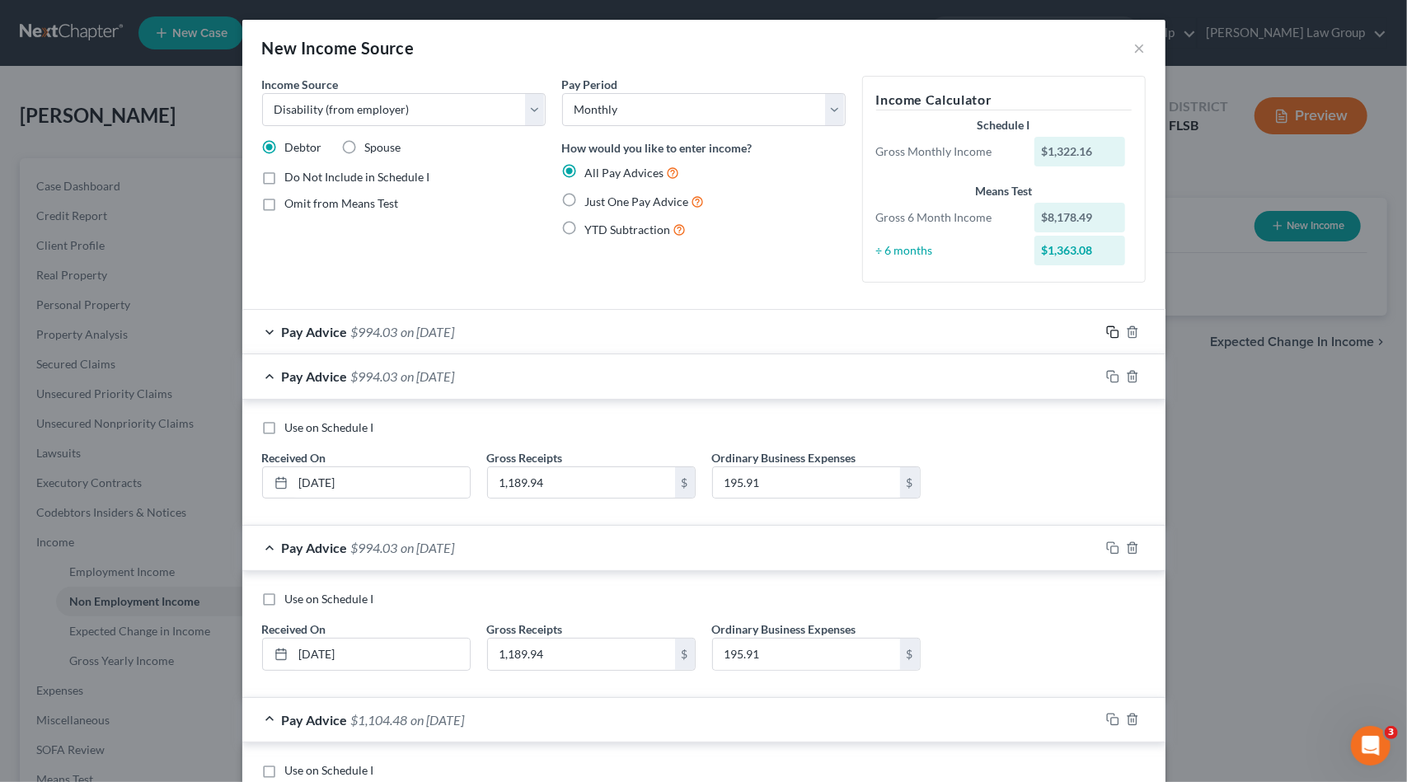
click at [1111, 332] on rect "button" at bounding box center [1114, 333] width 7 height 7
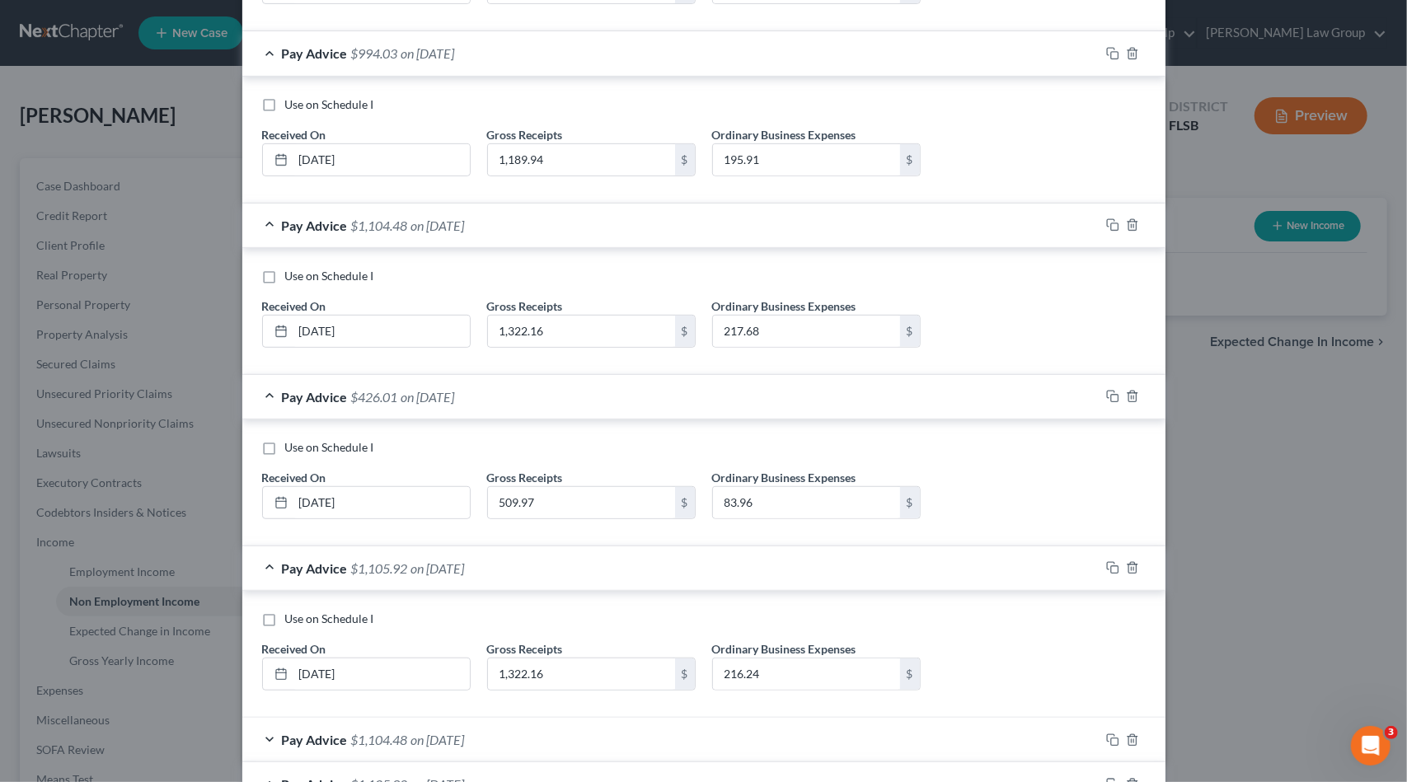
scroll to position [898, 0]
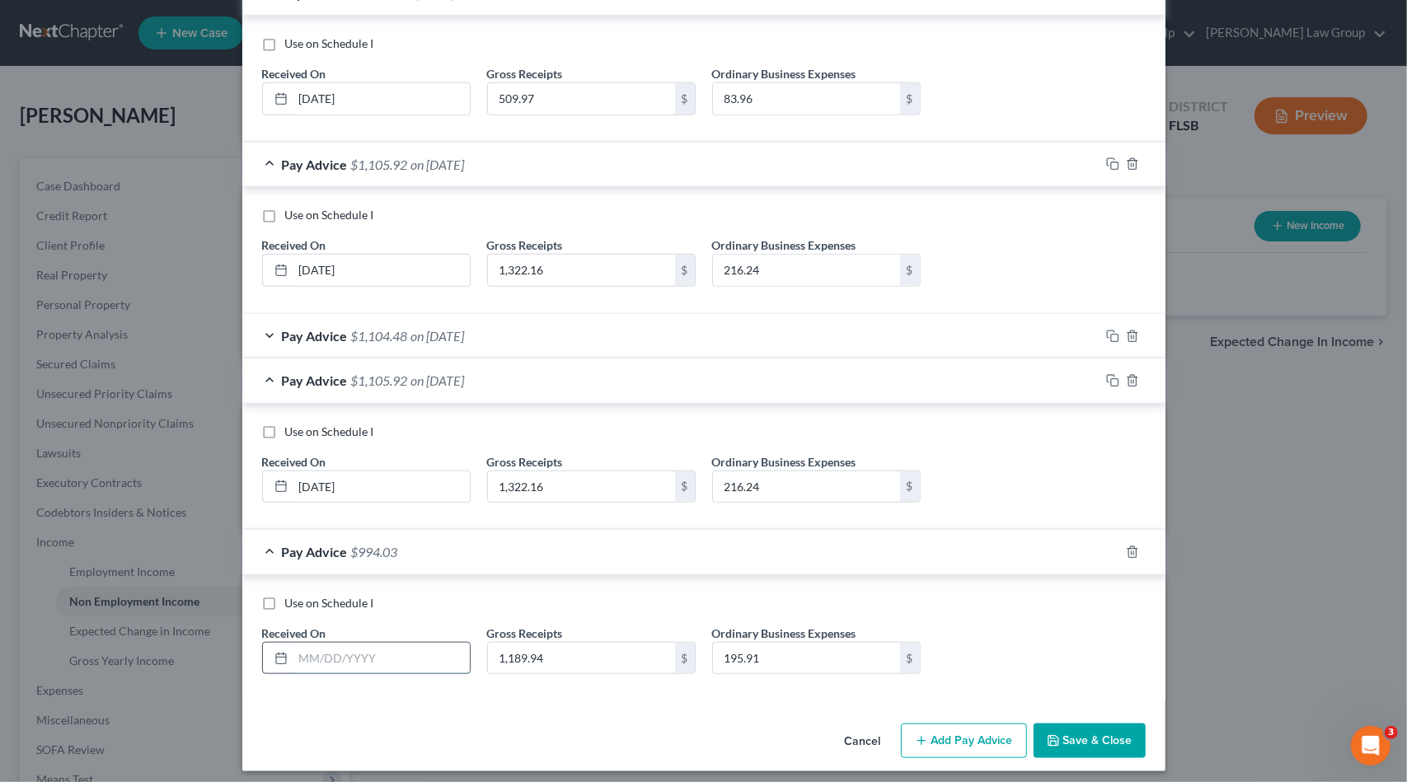
click at [421, 644] on input "text" at bounding box center [381, 658] width 176 height 31
type input "[DATE]"
click at [1109, 330] on icon "button" at bounding box center [1112, 336] width 13 height 13
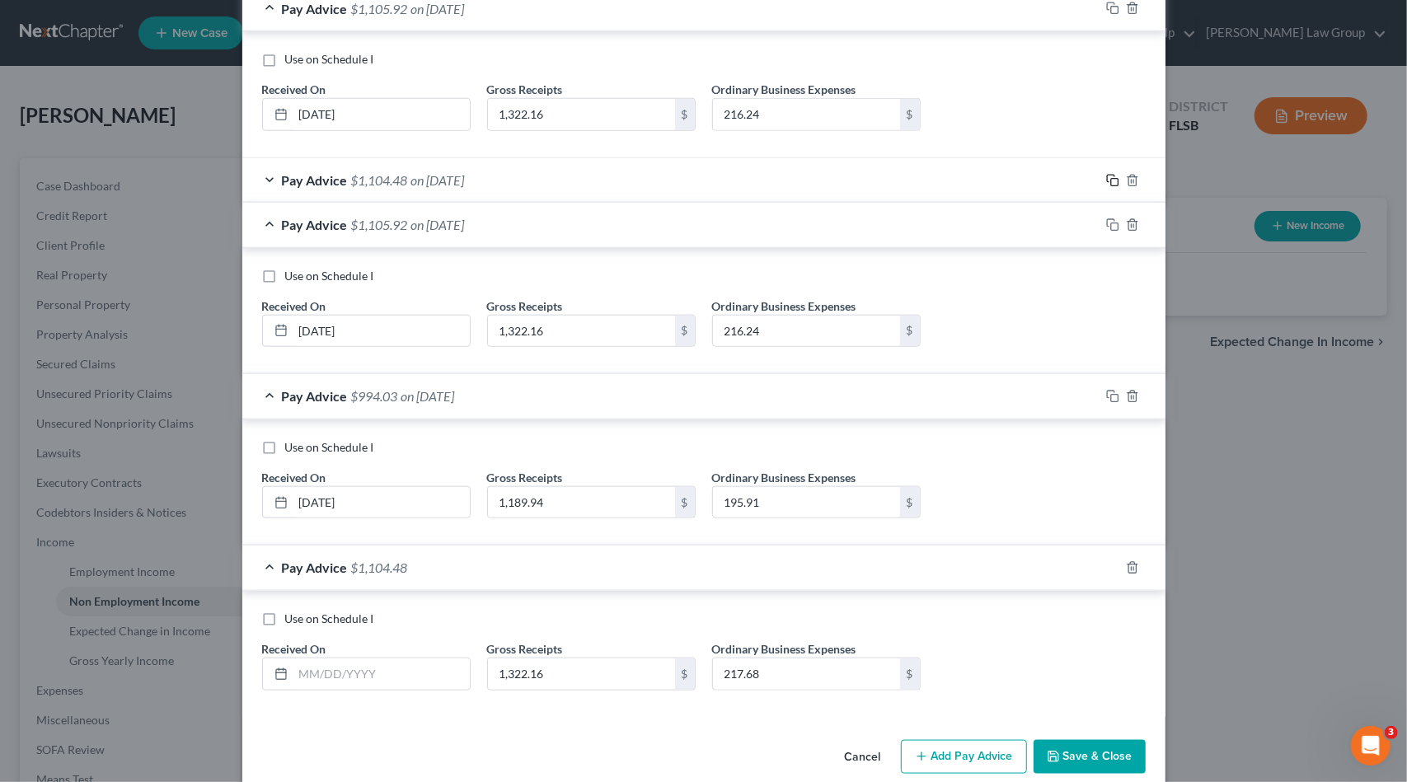
scroll to position [1068, 0]
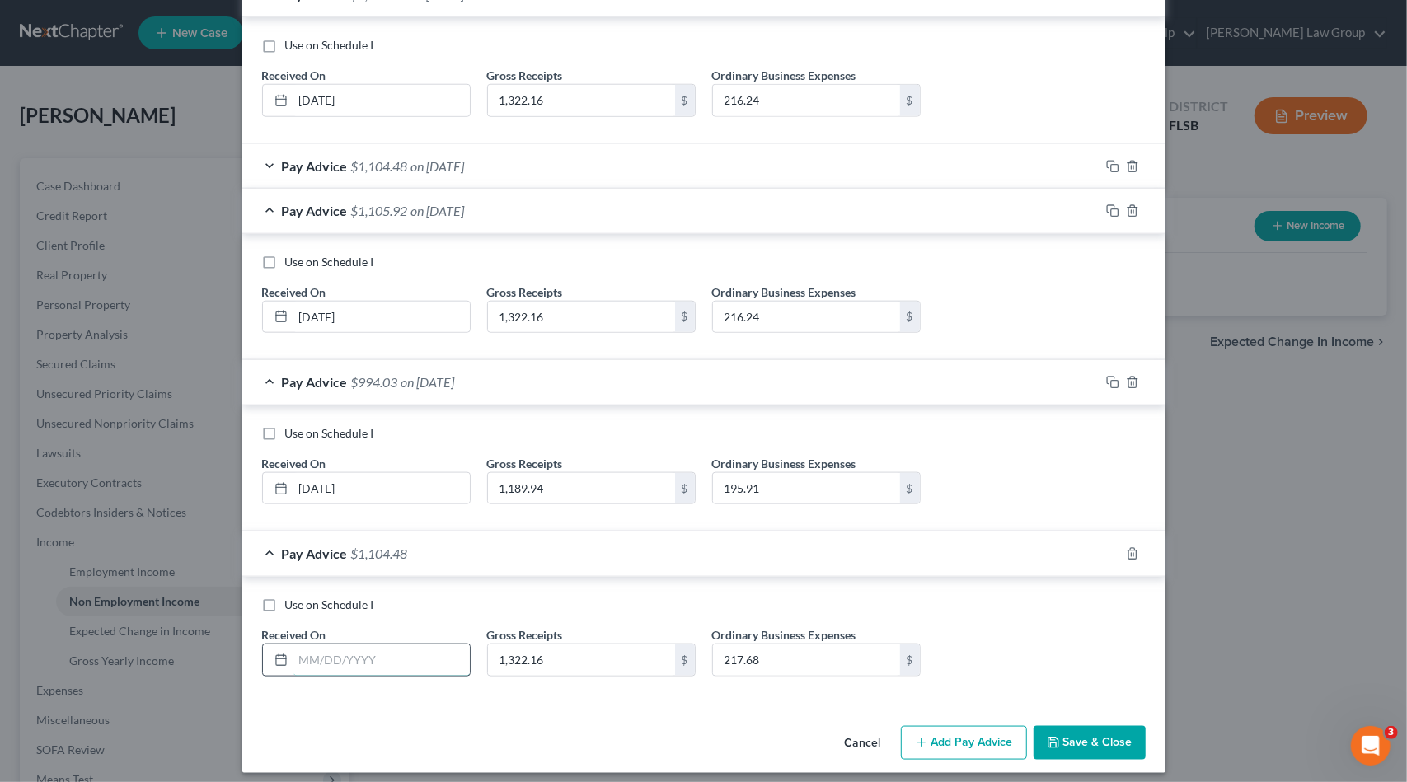
click at [368, 646] on input "text" at bounding box center [381, 659] width 176 height 31
type input "[DATE]"
click at [1111, 209] on rect "button" at bounding box center [1114, 212] width 7 height 7
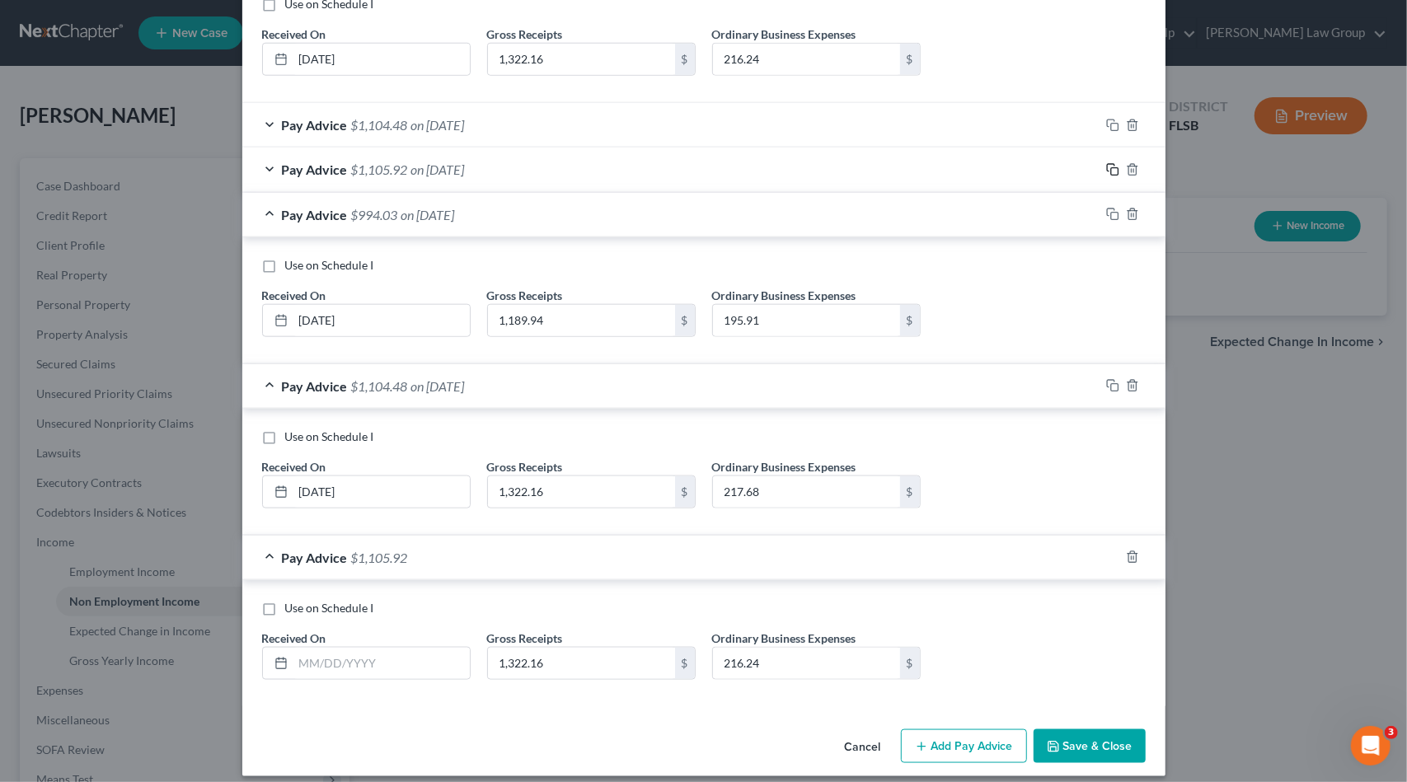
scroll to position [1112, 0]
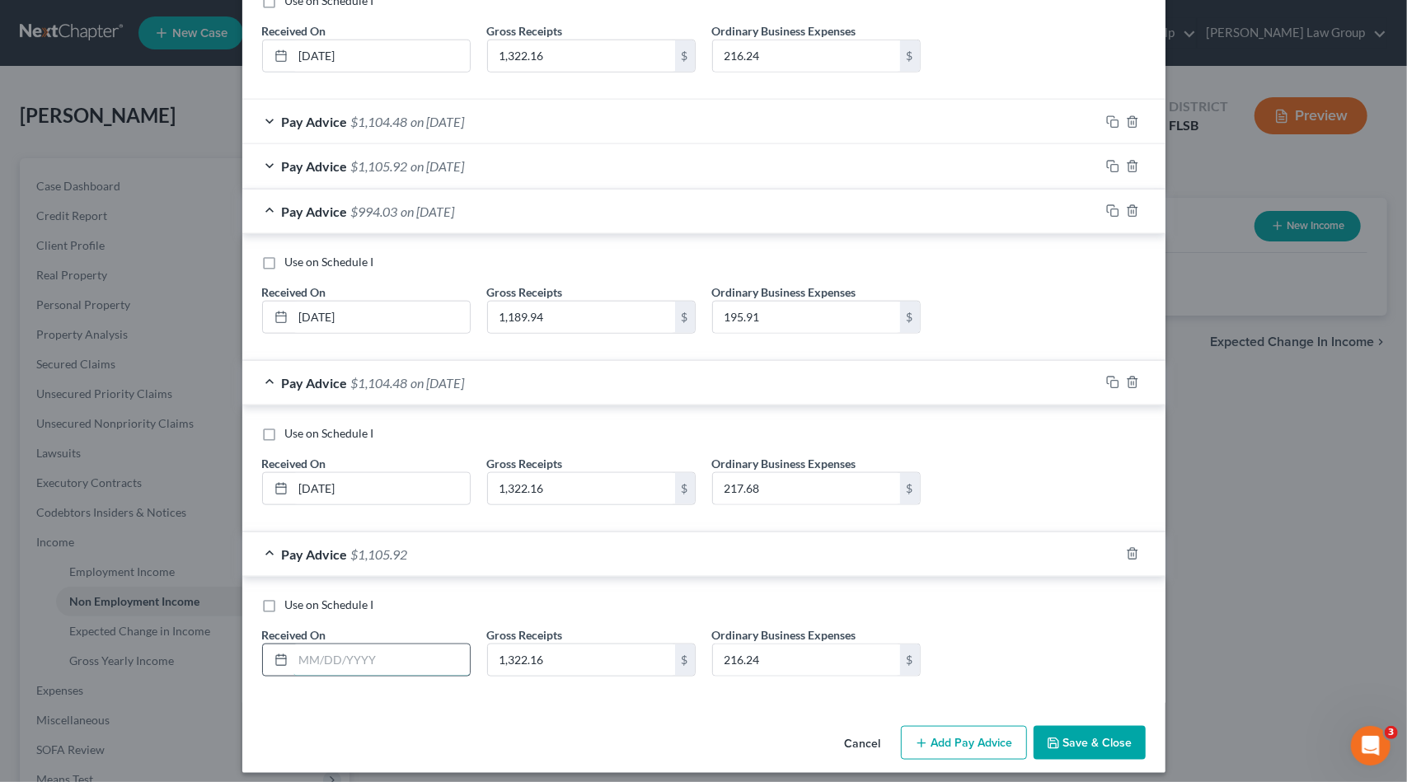
click at [306, 649] on input "text" at bounding box center [381, 659] width 176 height 31
type input "[DATE]"
click at [1061, 734] on button "Save & Close" at bounding box center [1089, 743] width 112 height 35
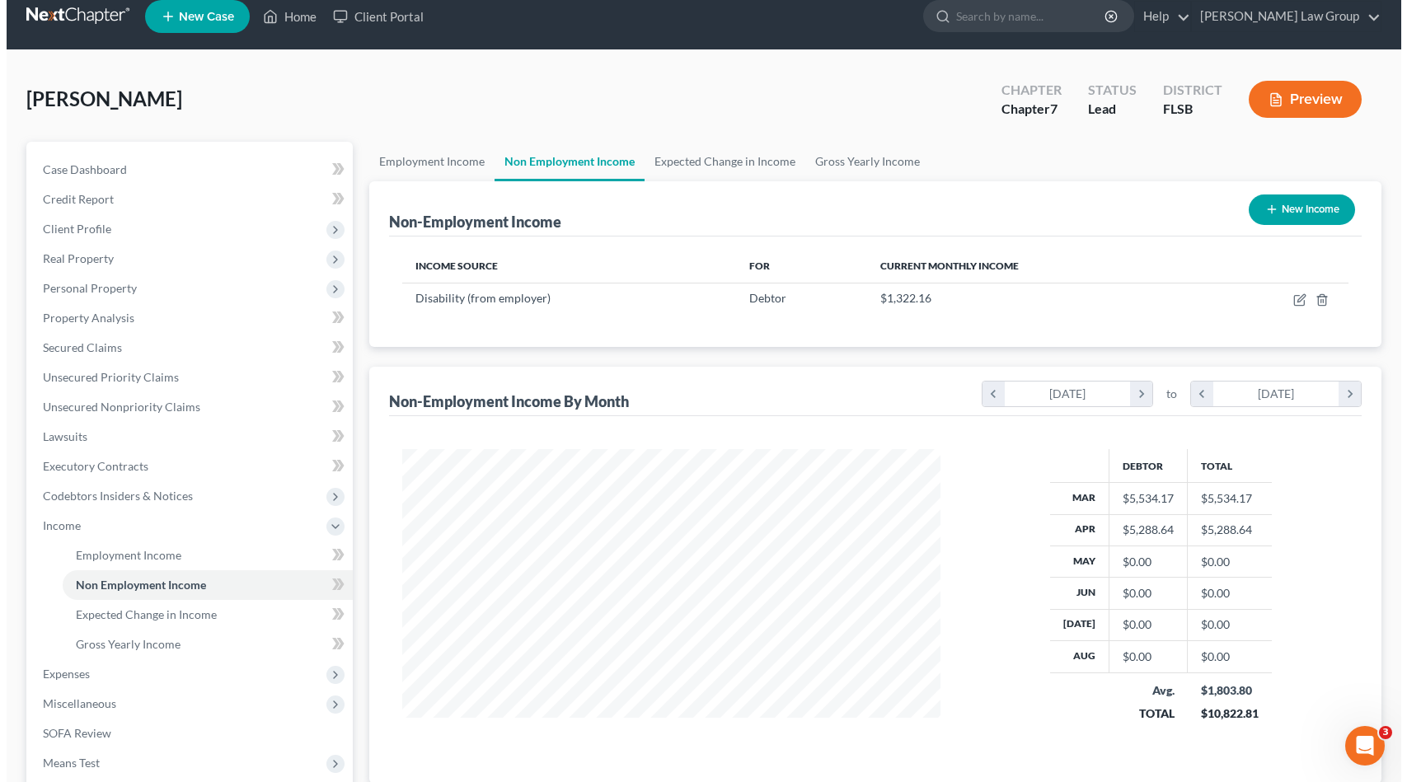
scroll to position [0, 0]
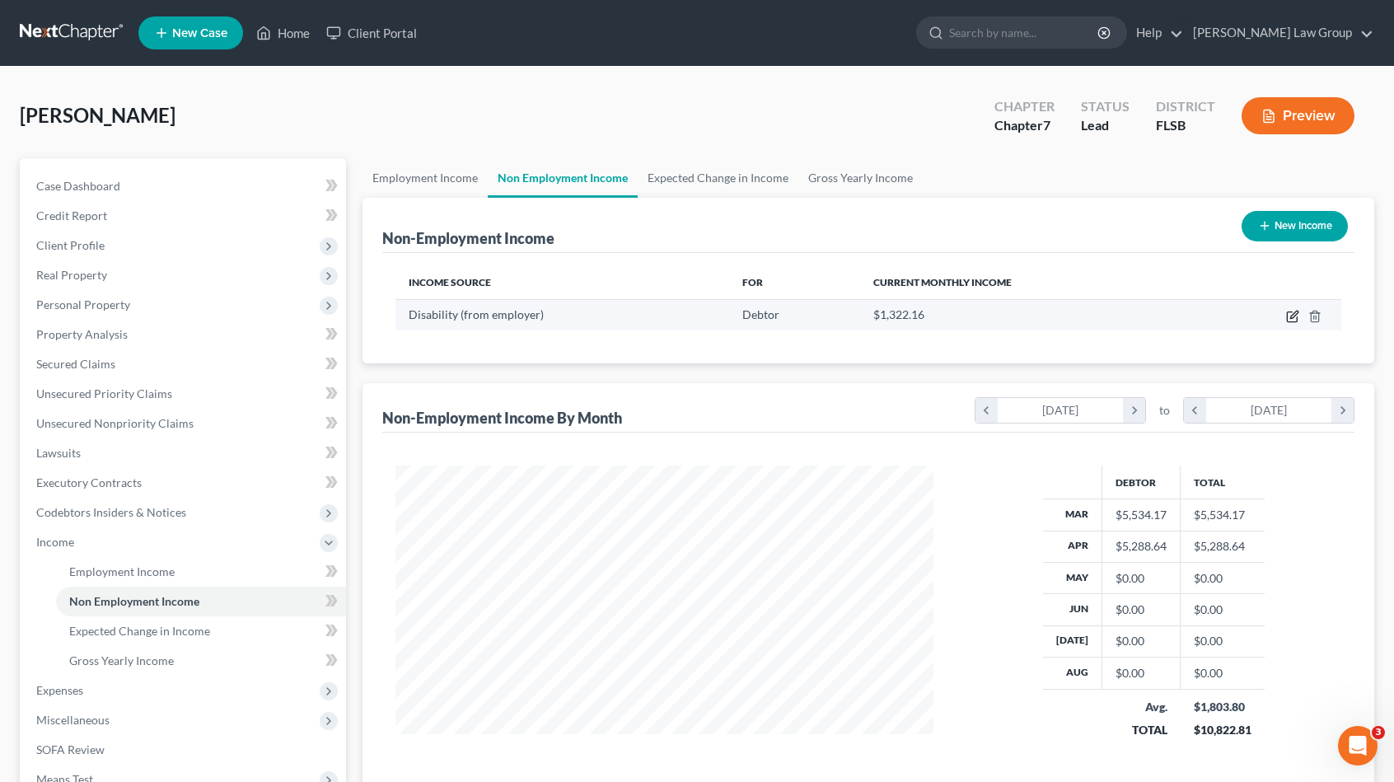
click at [1291, 319] on icon "button" at bounding box center [1292, 316] width 13 height 13
select select "1"
select select "0"
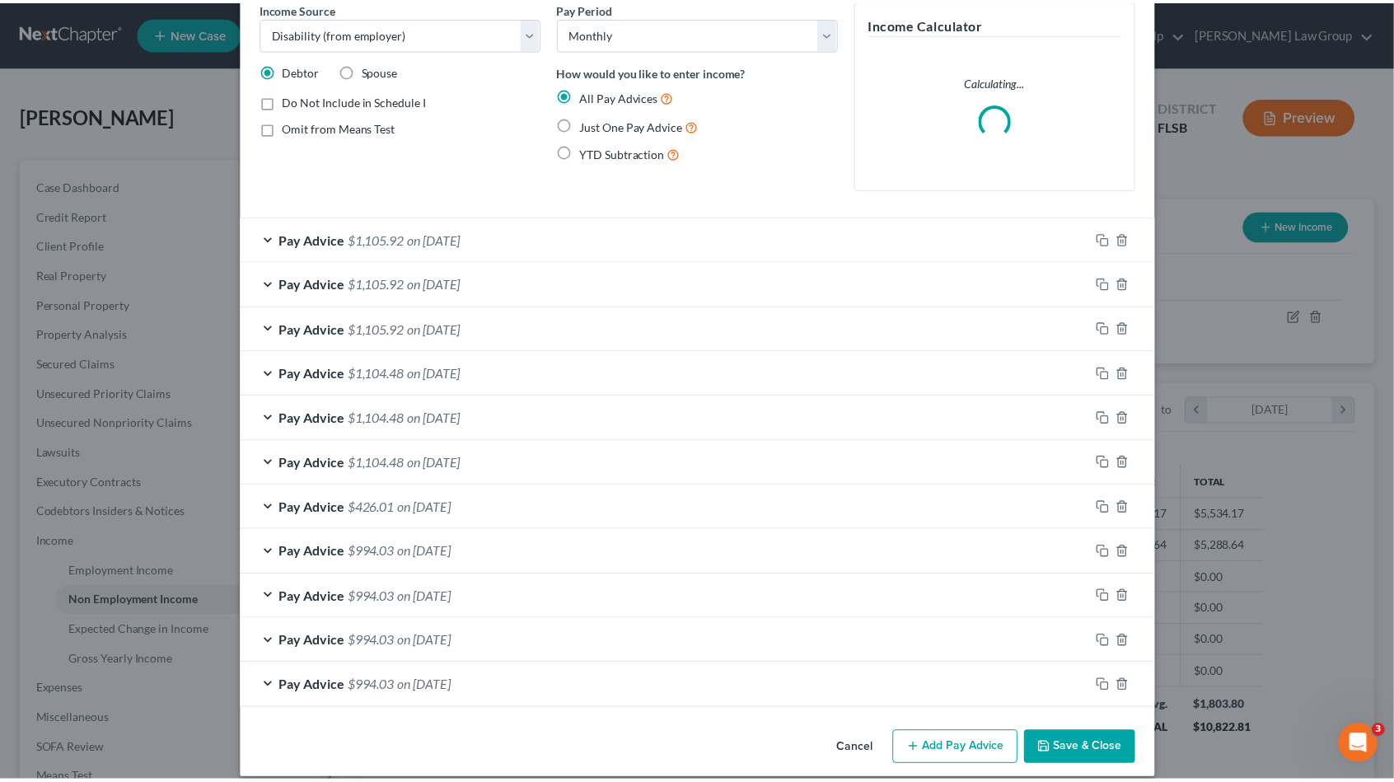
scroll to position [89, 0]
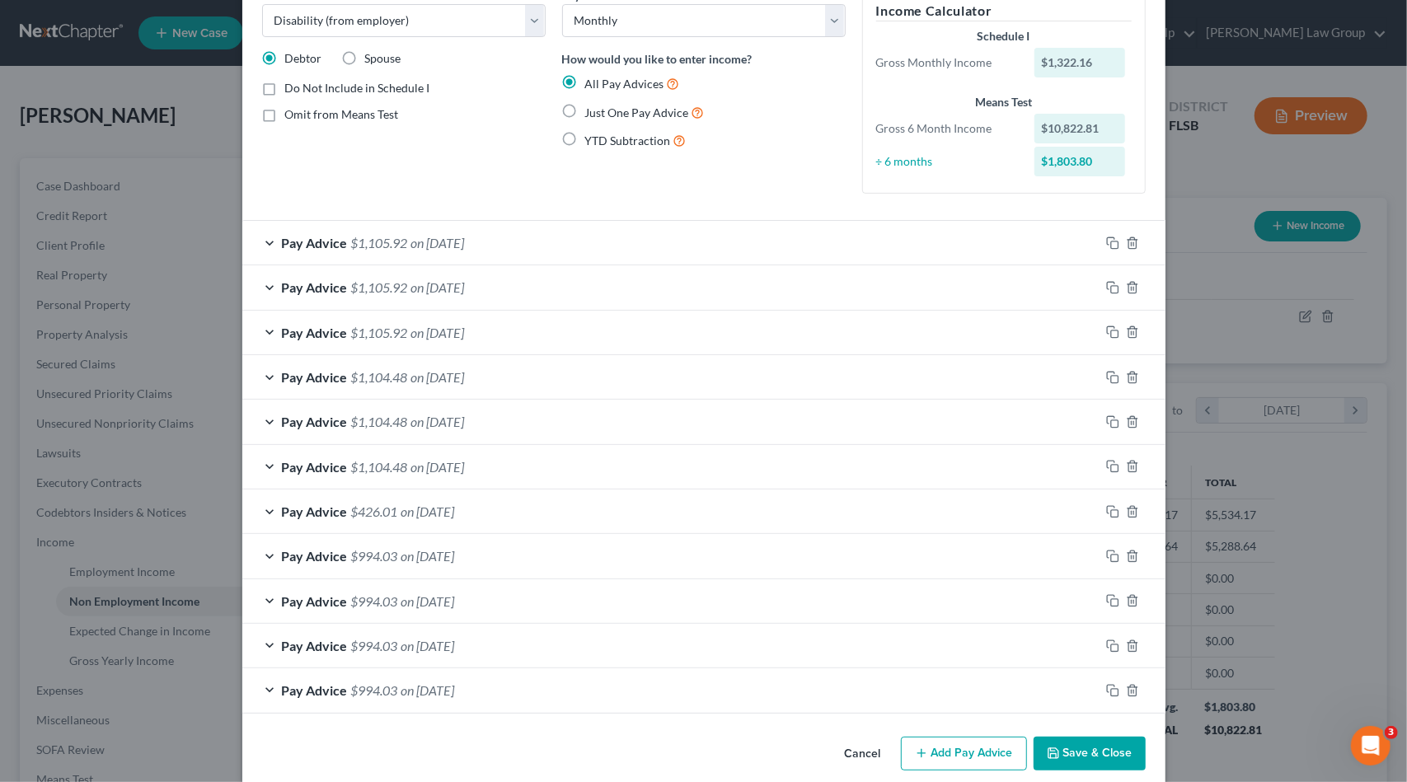
click at [1081, 752] on button "Save & Close" at bounding box center [1089, 754] width 112 height 35
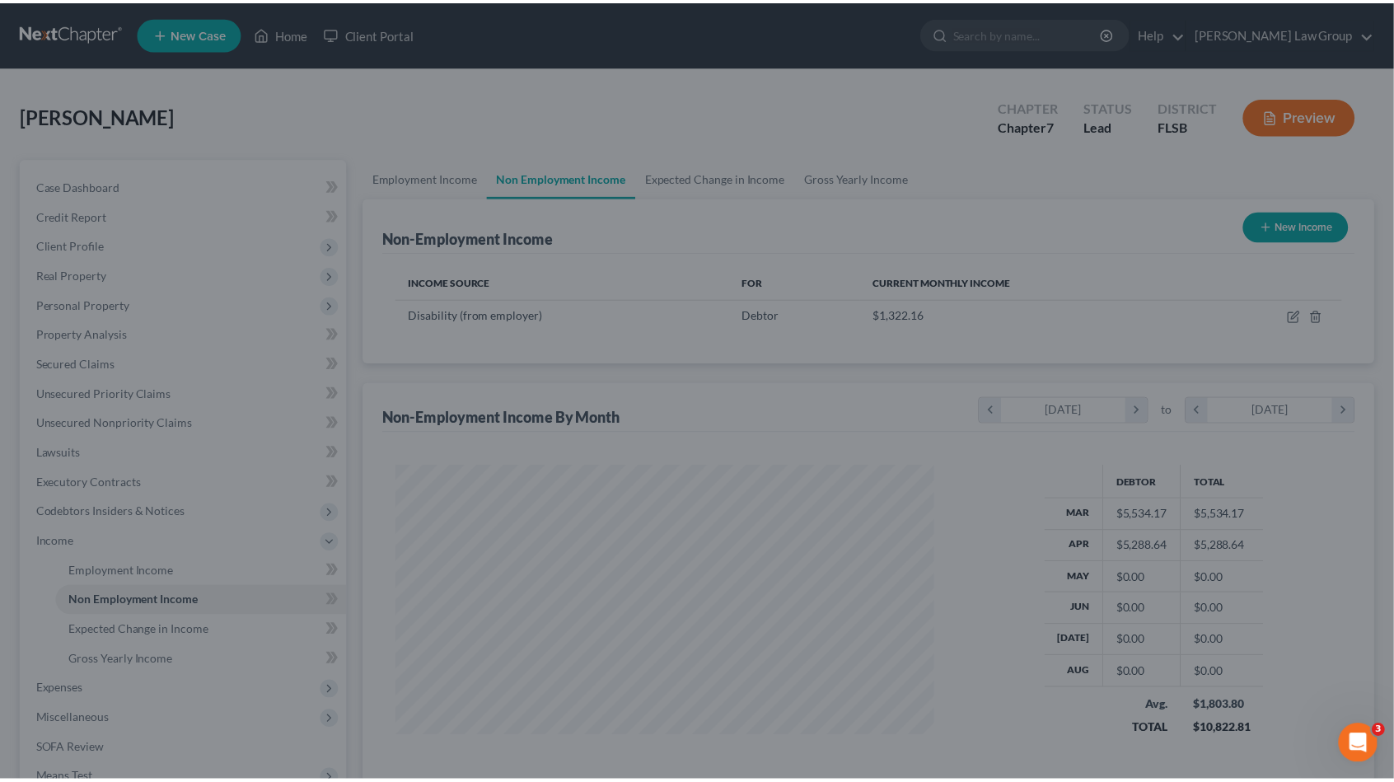
scroll to position [823760, 823481]
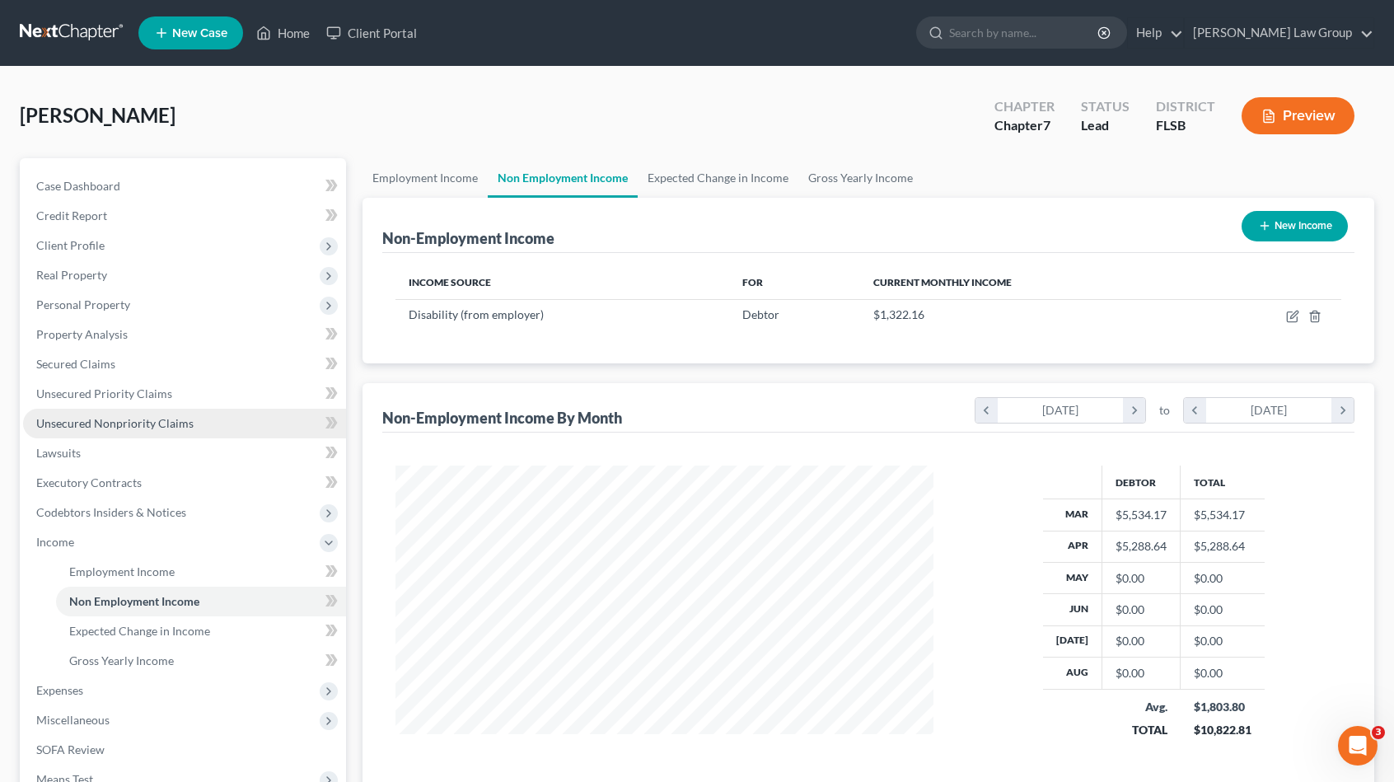
click at [150, 421] on span "Unsecured Nonpriority Claims" at bounding box center [114, 423] width 157 height 14
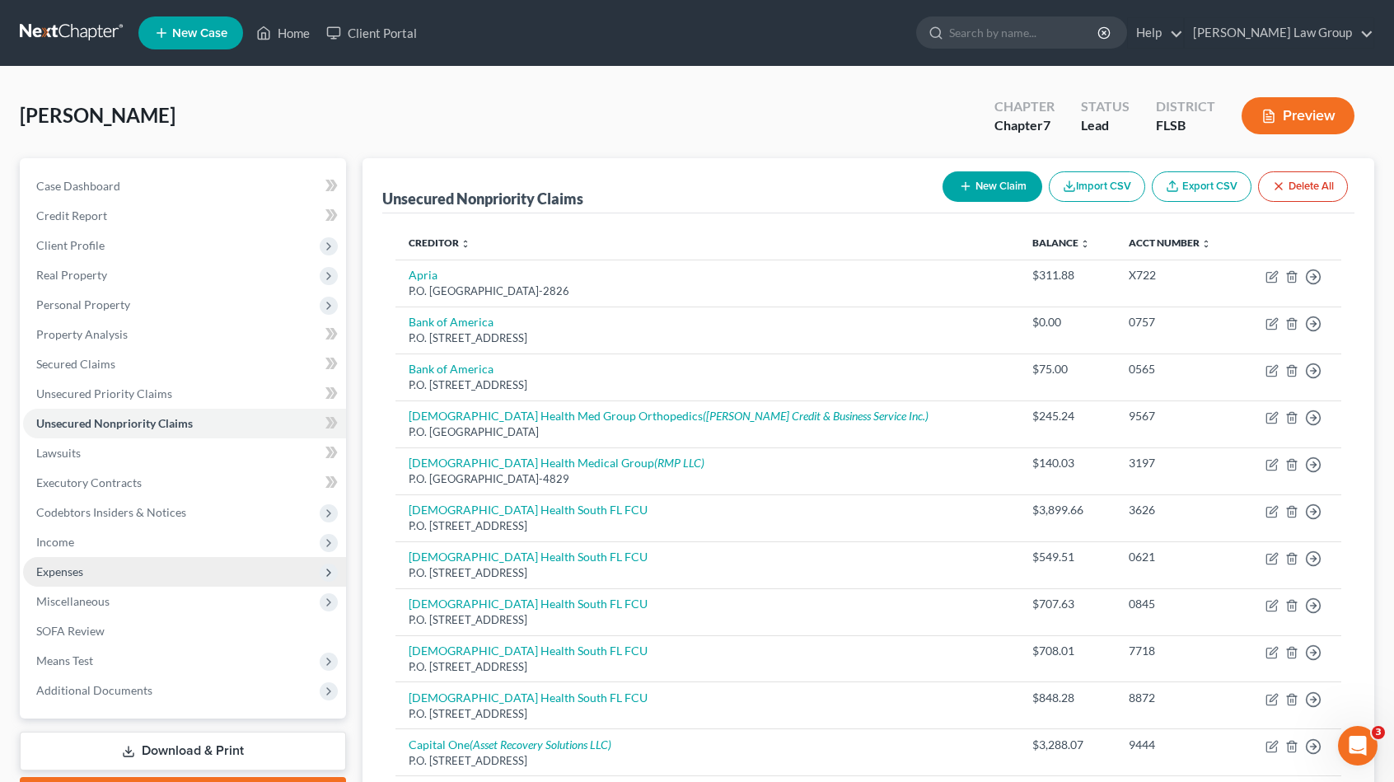
click at [101, 571] on span "Expenses" at bounding box center [184, 572] width 323 height 30
click at [114, 564] on span "Expenses" at bounding box center [184, 572] width 323 height 30
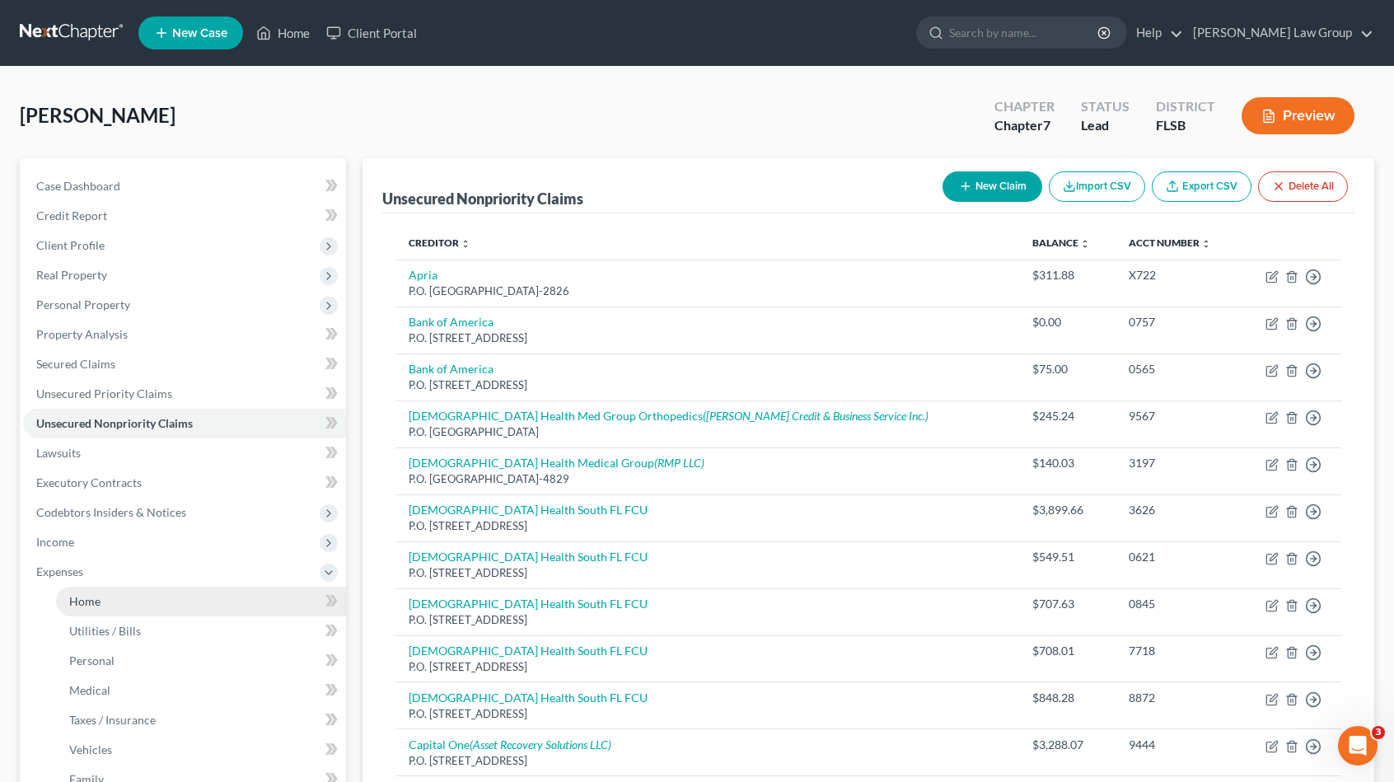
click at [124, 611] on link "Home" at bounding box center [201, 602] width 290 height 30
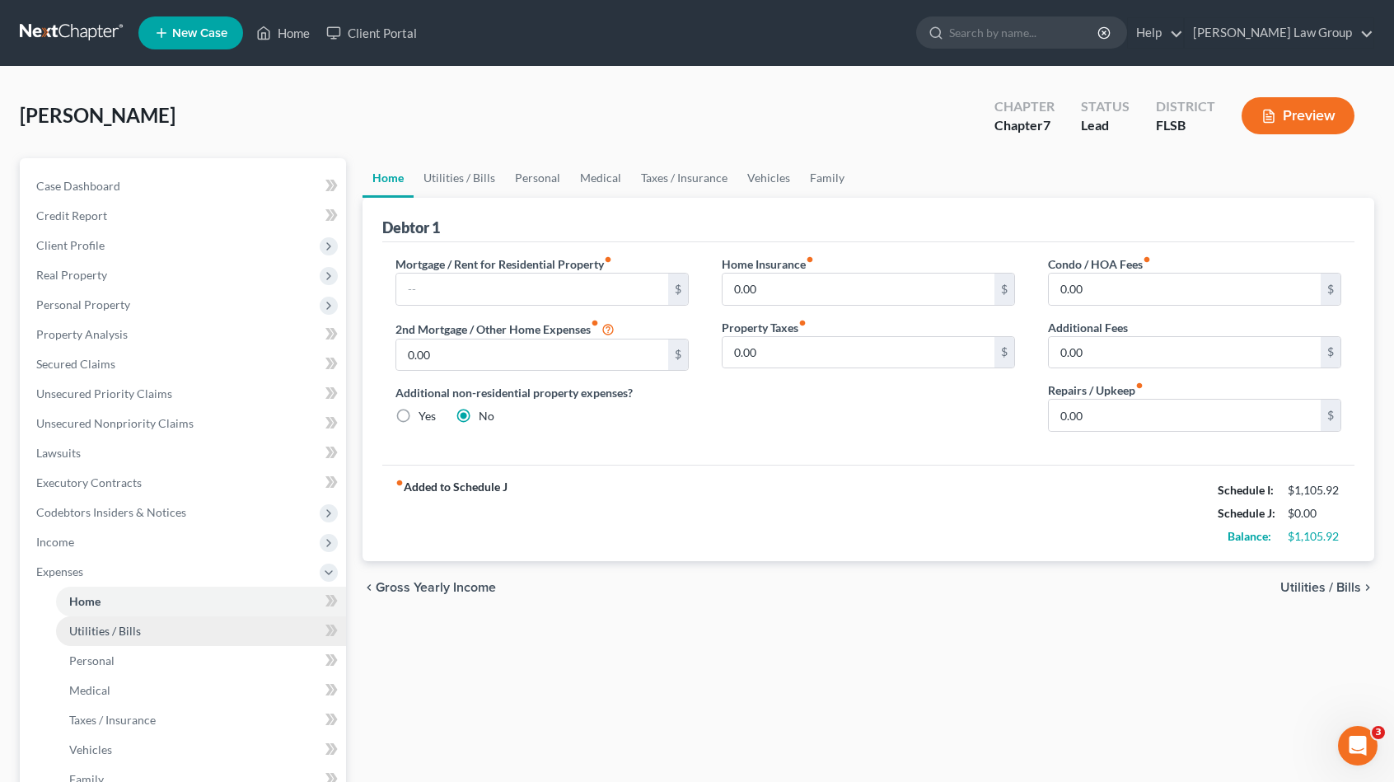
click at [127, 624] on span "Utilities / Bills" at bounding box center [105, 631] width 72 height 14
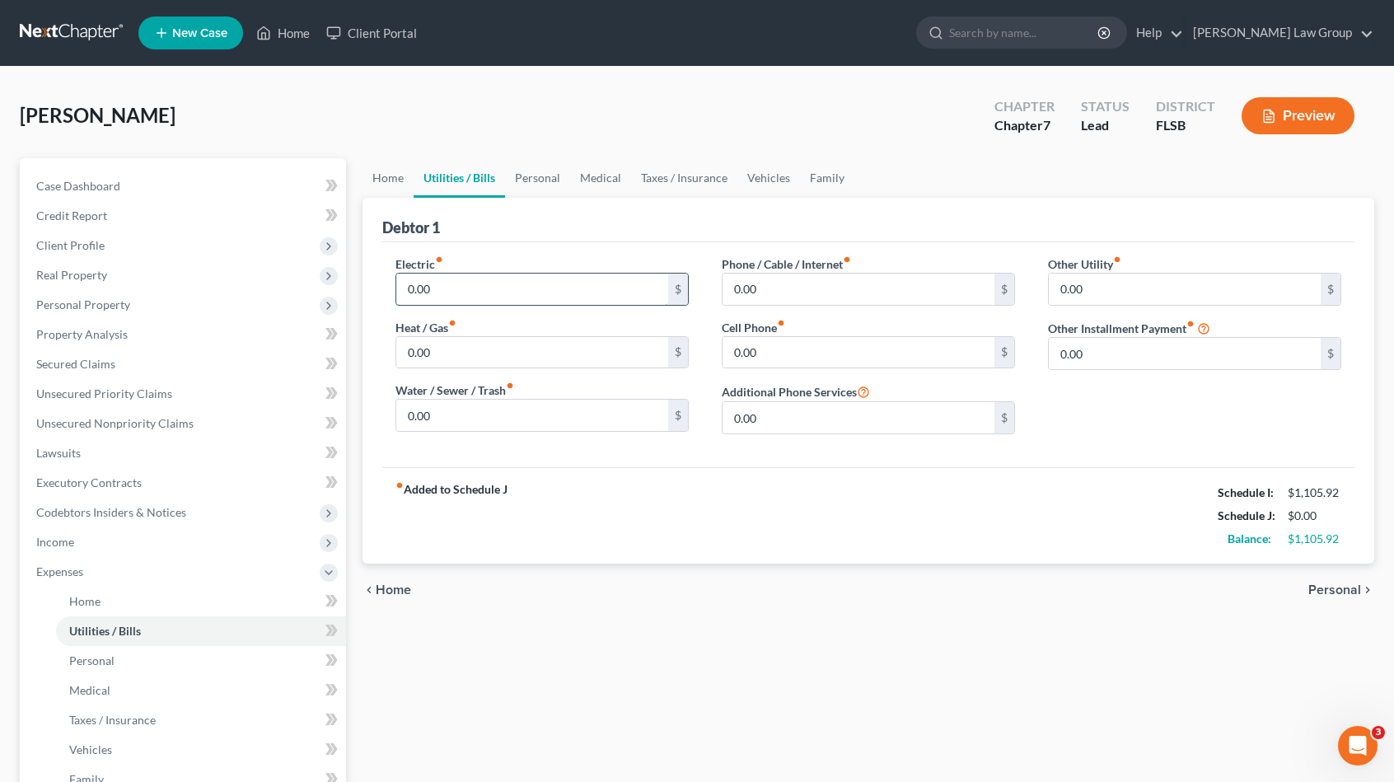
click at [458, 294] on input "0.00" at bounding box center [532, 289] width 272 height 31
click at [398, 177] on link "Home" at bounding box center [388, 178] width 51 height 40
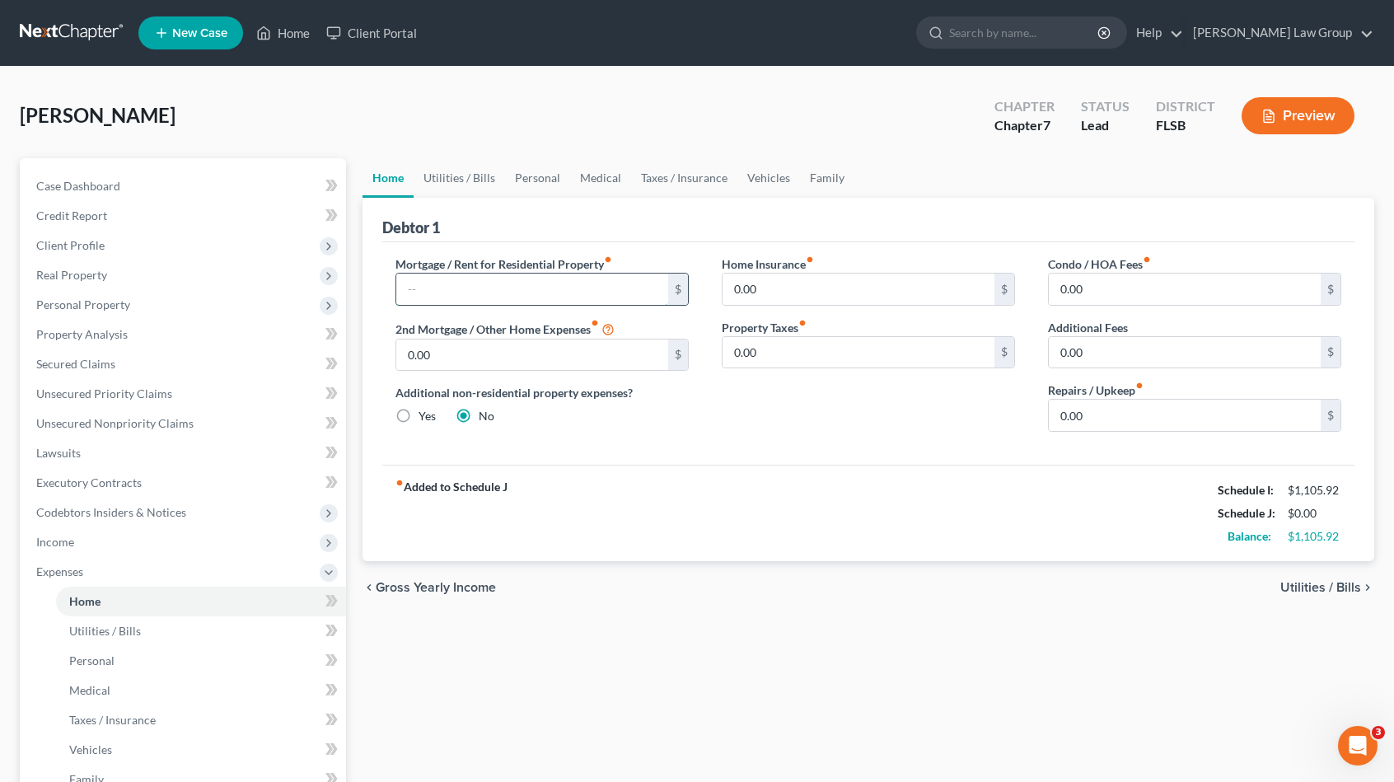
click at [454, 301] on input "text" at bounding box center [532, 289] width 272 height 31
type input "1,450"
click at [1098, 424] on input "0.00" at bounding box center [1185, 415] width 272 height 31
type input "40"
click at [477, 180] on link "Utilities / Bills" at bounding box center [459, 178] width 91 height 40
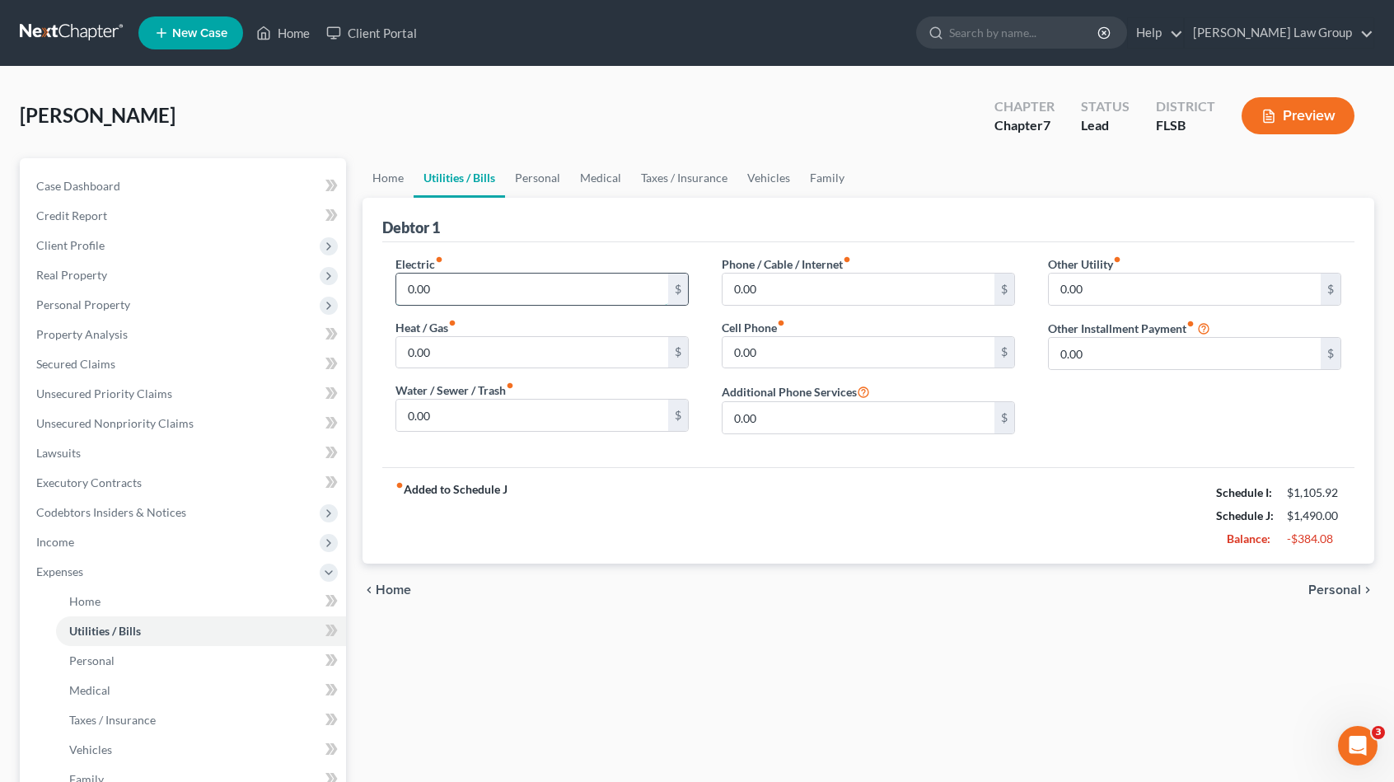
click at [486, 286] on input "0.00" at bounding box center [532, 289] width 272 height 31
type input "100"
click at [780, 362] on input "0.00" at bounding box center [859, 352] width 272 height 31
type input "90"
click at [827, 294] on input "0.00" at bounding box center [859, 289] width 272 height 31
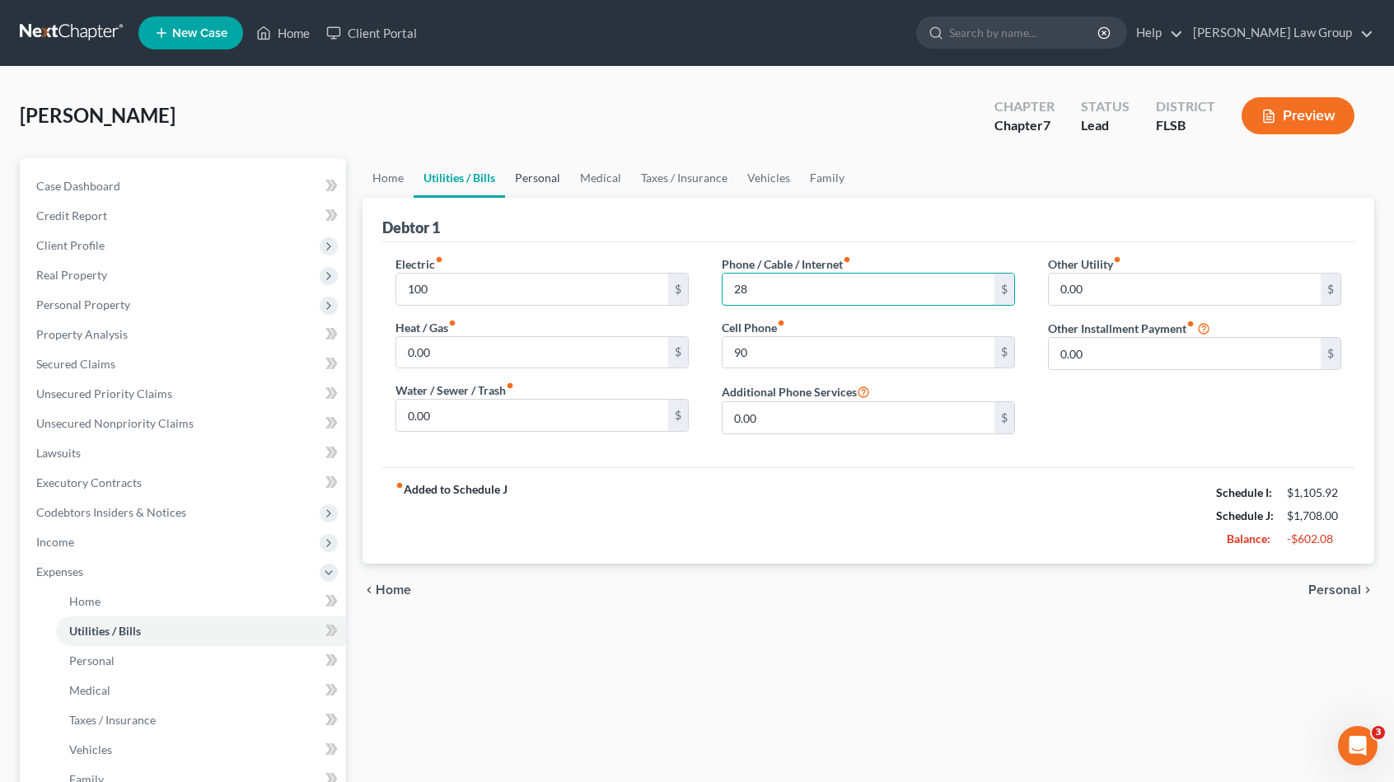
type input "28"
click at [546, 193] on link "Personal" at bounding box center [537, 178] width 65 height 40
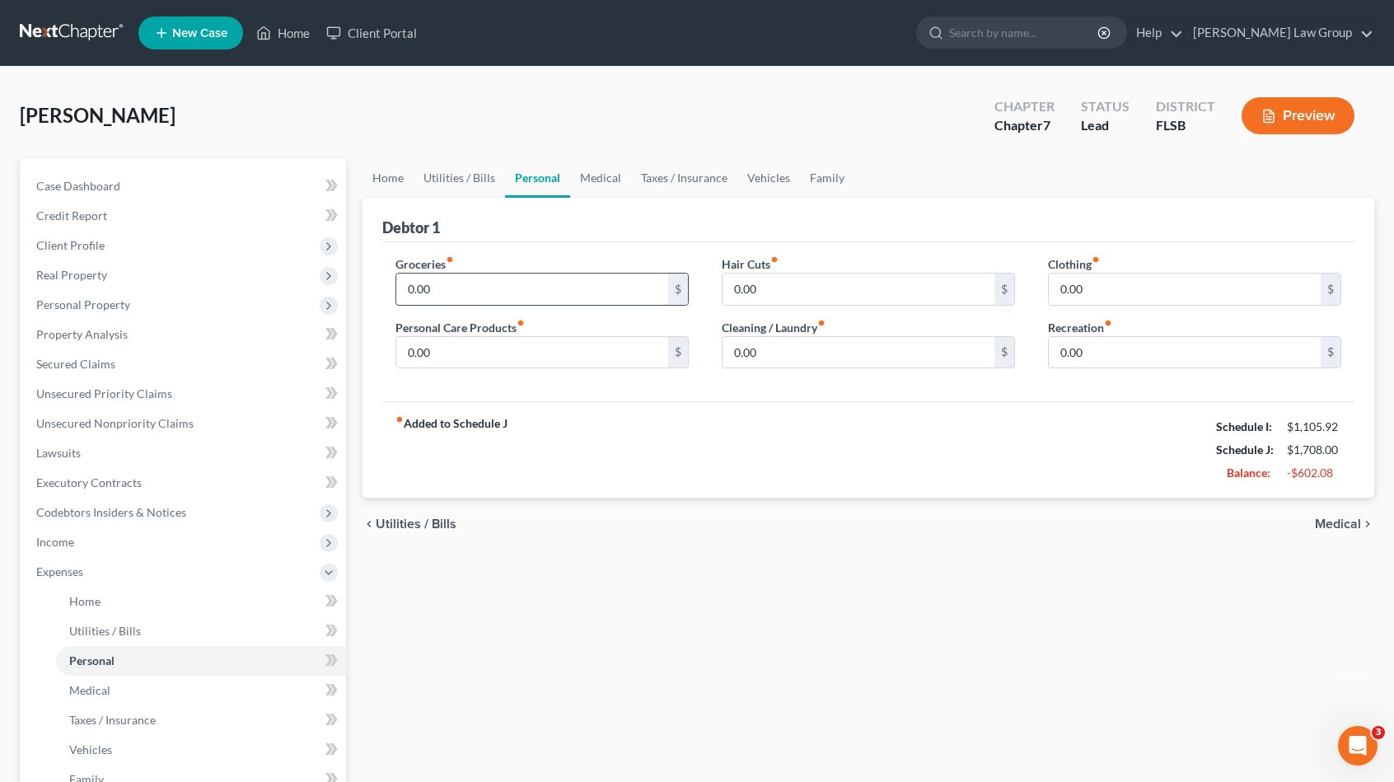
click at [463, 281] on input "0.00" at bounding box center [532, 289] width 272 height 31
click at [463, 287] on input "496" at bounding box center [532, 289] width 272 height 31
click at [449, 287] on input "496" at bounding box center [532, 289] width 272 height 31
click at [419, 289] on input "496" at bounding box center [532, 289] width 272 height 31
drag, startPoint x: 433, startPoint y: 289, endPoint x: 447, endPoint y: 294, distance: 14.9
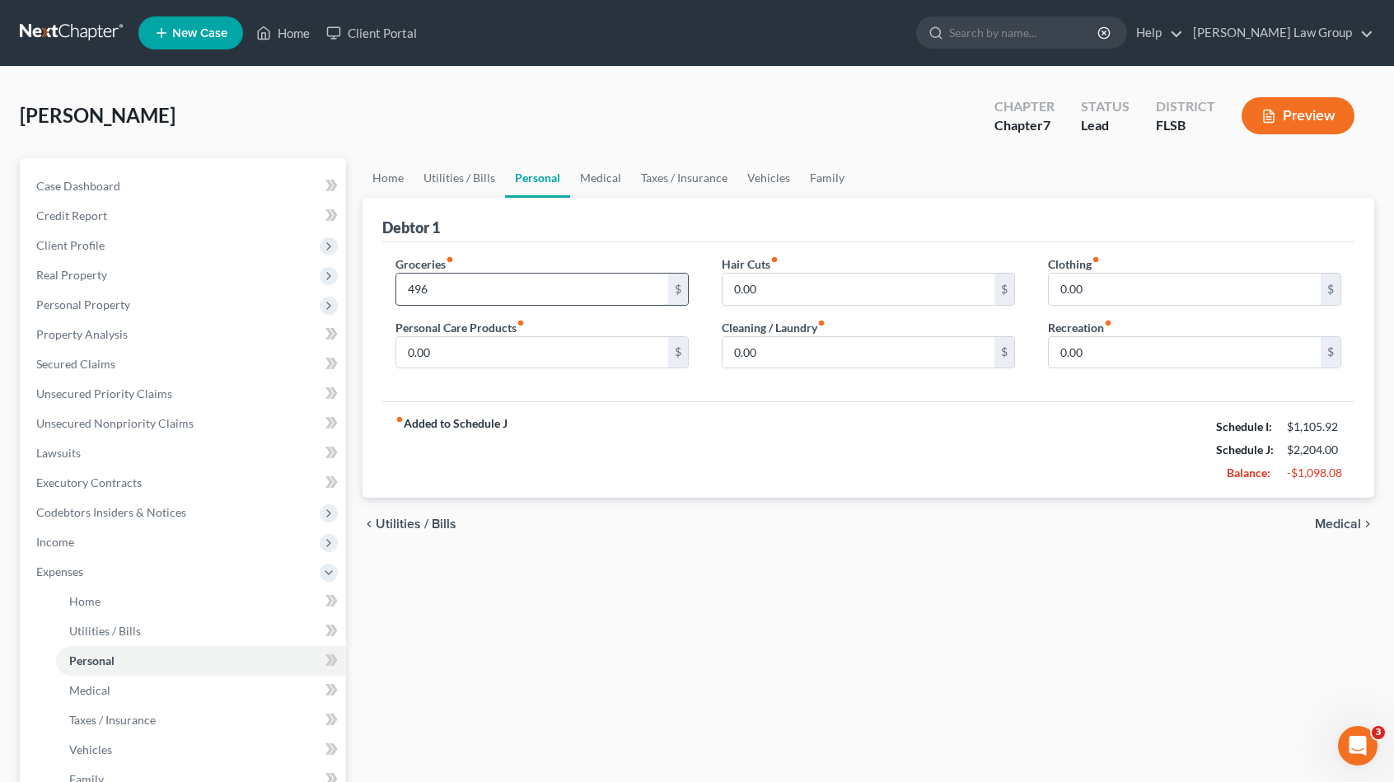
click at [447, 294] on input "496" at bounding box center [532, 289] width 272 height 31
type input "497"
click at [522, 357] on input "0.00" at bounding box center [532, 352] width 272 height 31
type input "50"
click at [775, 337] on input "0.00" at bounding box center [859, 352] width 272 height 31
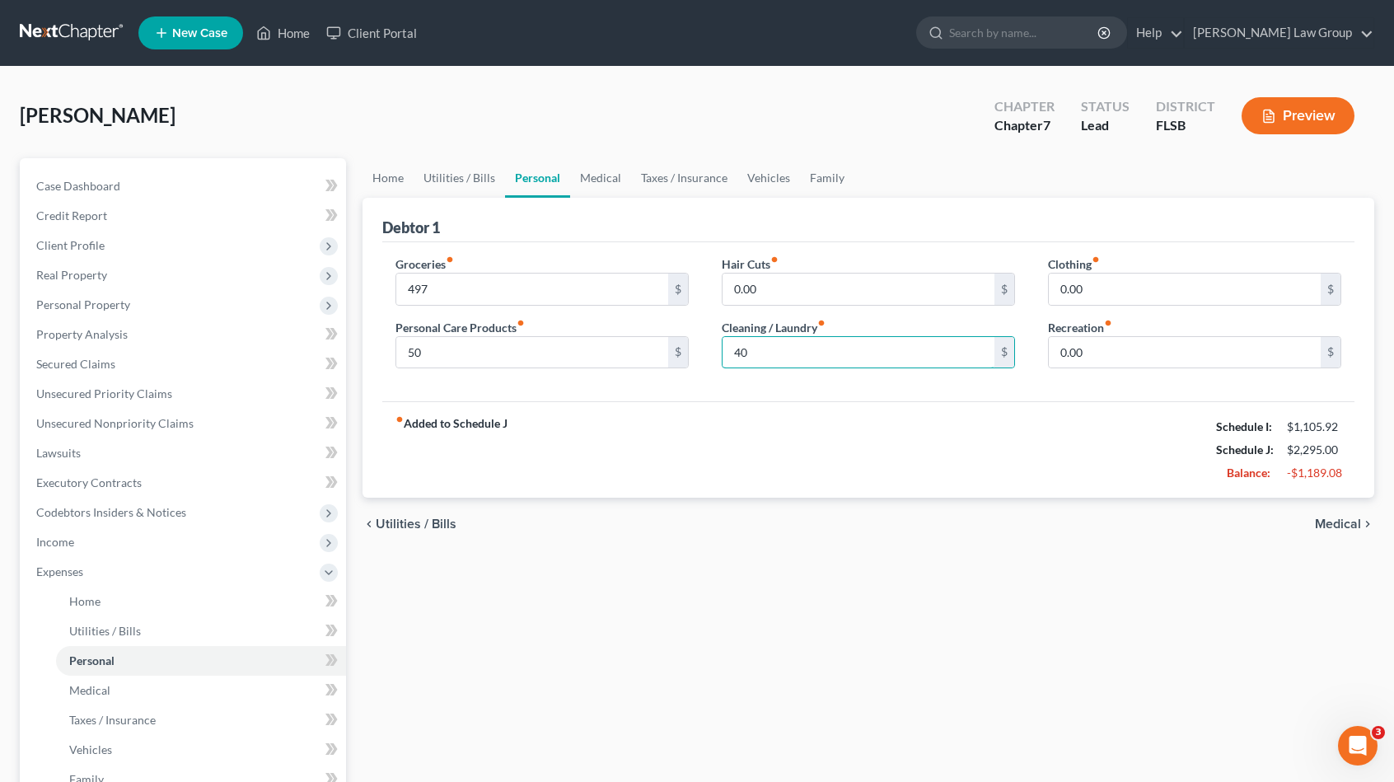
type input "40"
click at [1146, 292] on input "0.00" at bounding box center [1185, 289] width 272 height 31
type input "93"
click at [1136, 342] on input "0.00" at bounding box center [1185, 352] width 272 height 31
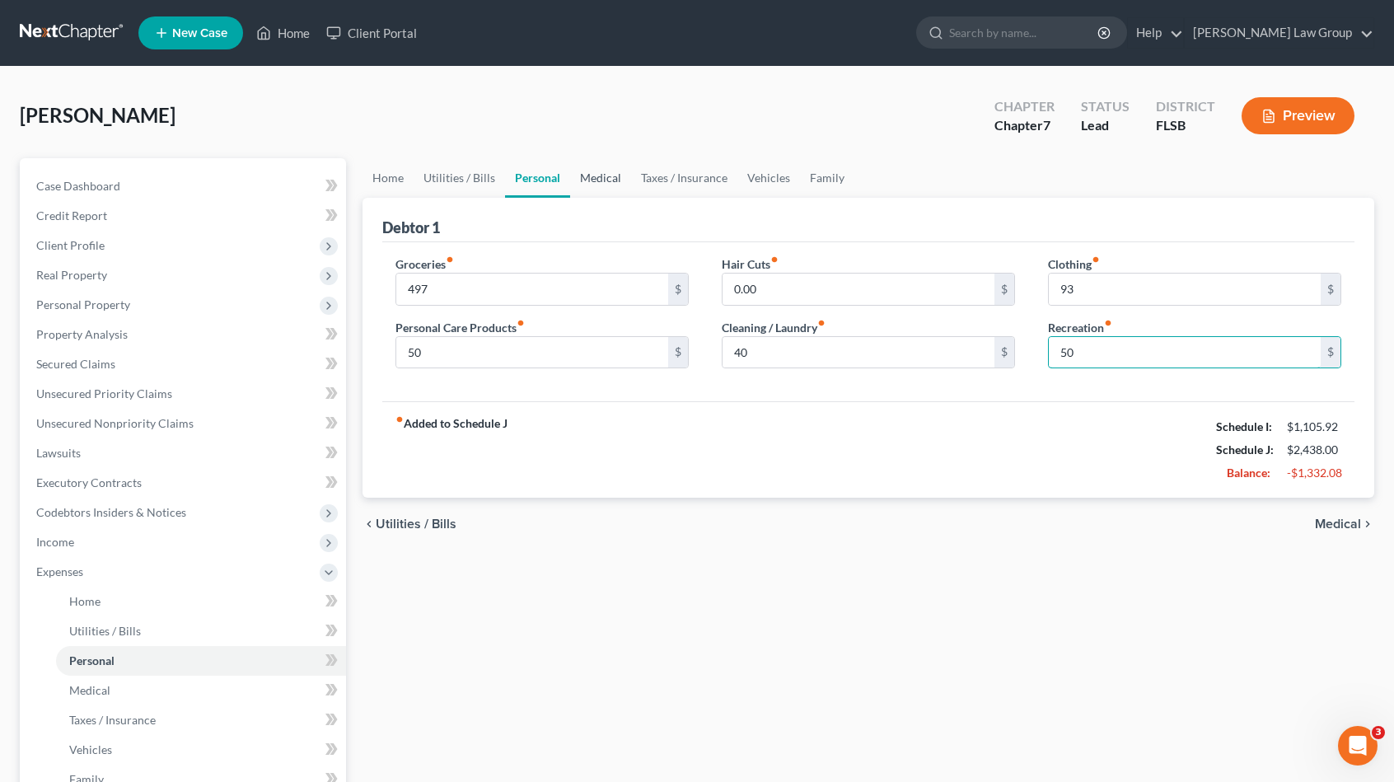
type input "50"
click at [598, 179] on link "Medical" at bounding box center [600, 178] width 61 height 40
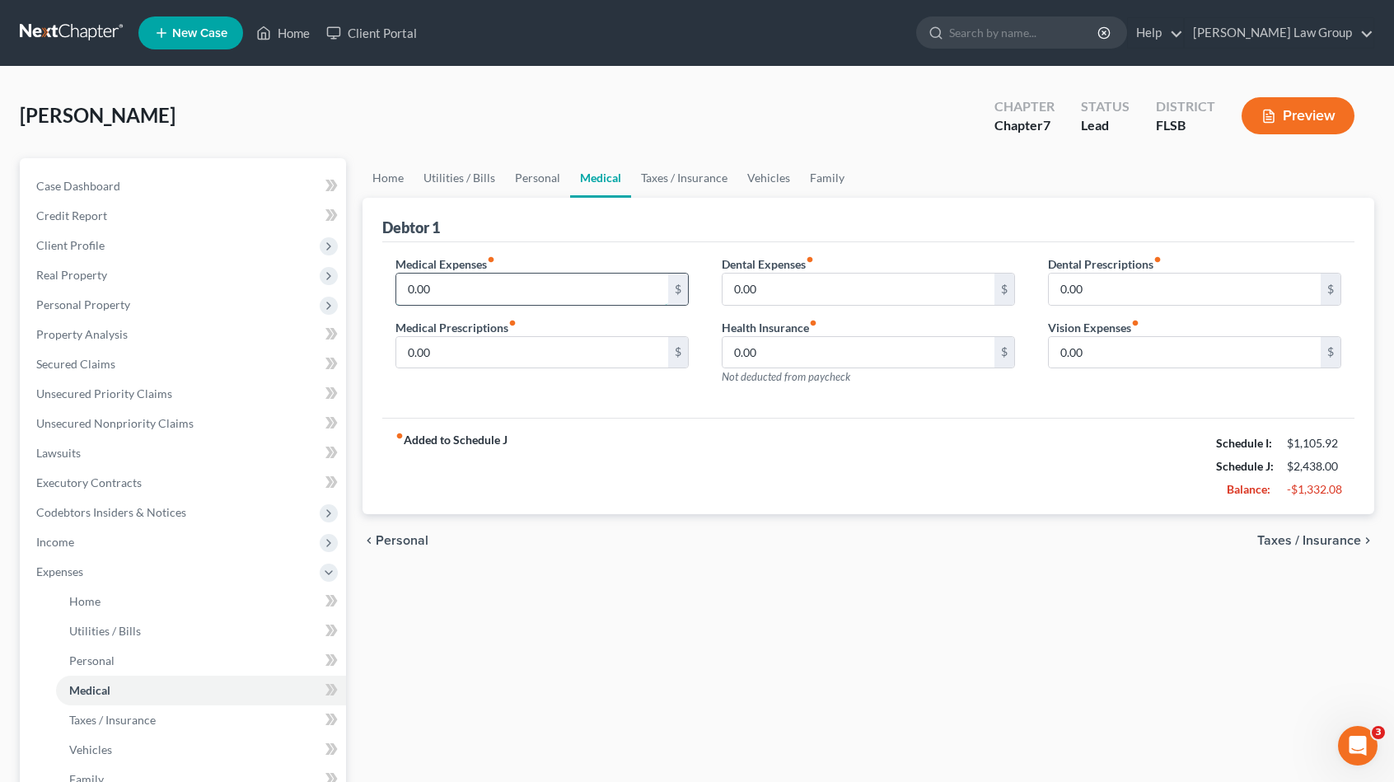
click at [442, 285] on input "0.00" at bounding box center [532, 289] width 272 height 31
type input "500"
click at [518, 185] on link "Personal" at bounding box center [537, 178] width 65 height 40
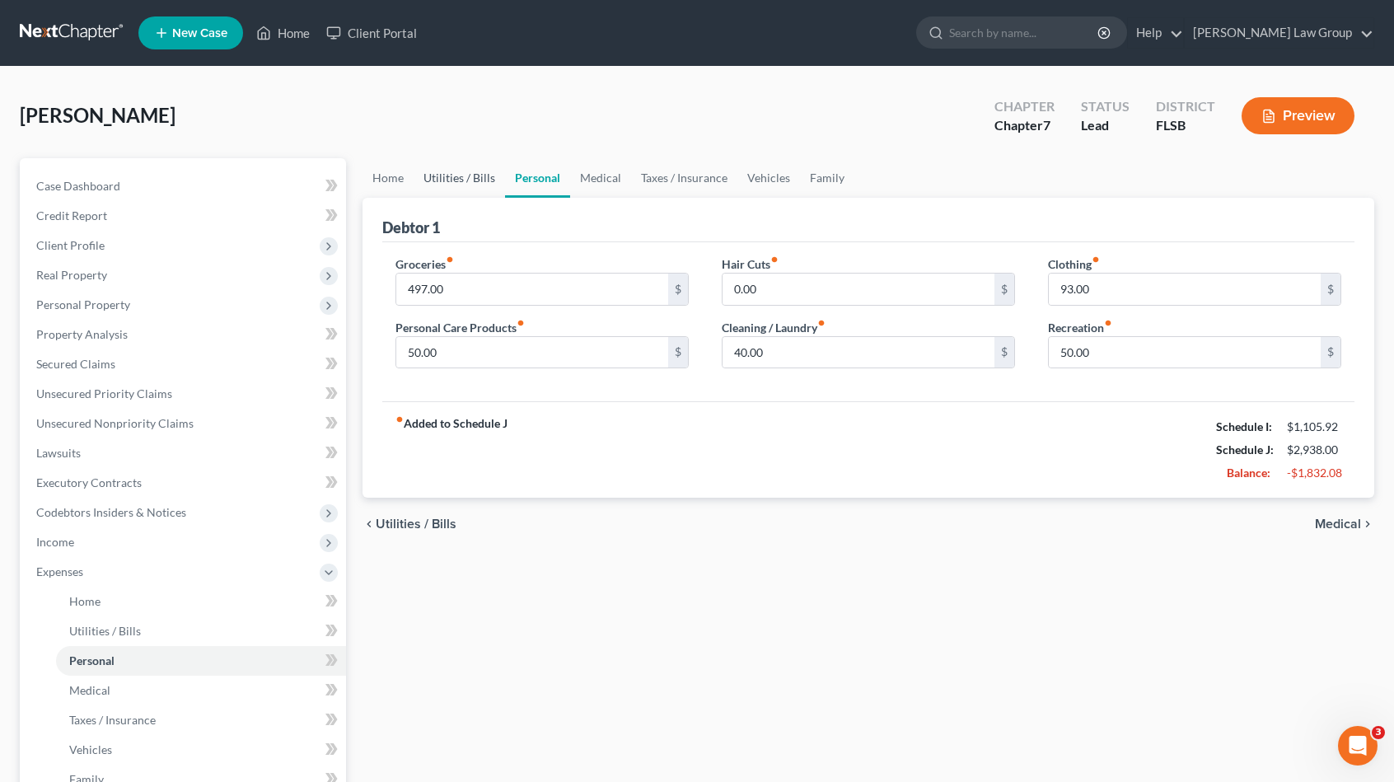
click at [481, 182] on link "Utilities / Bills" at bounding box center [459, 178] width 91 height 40
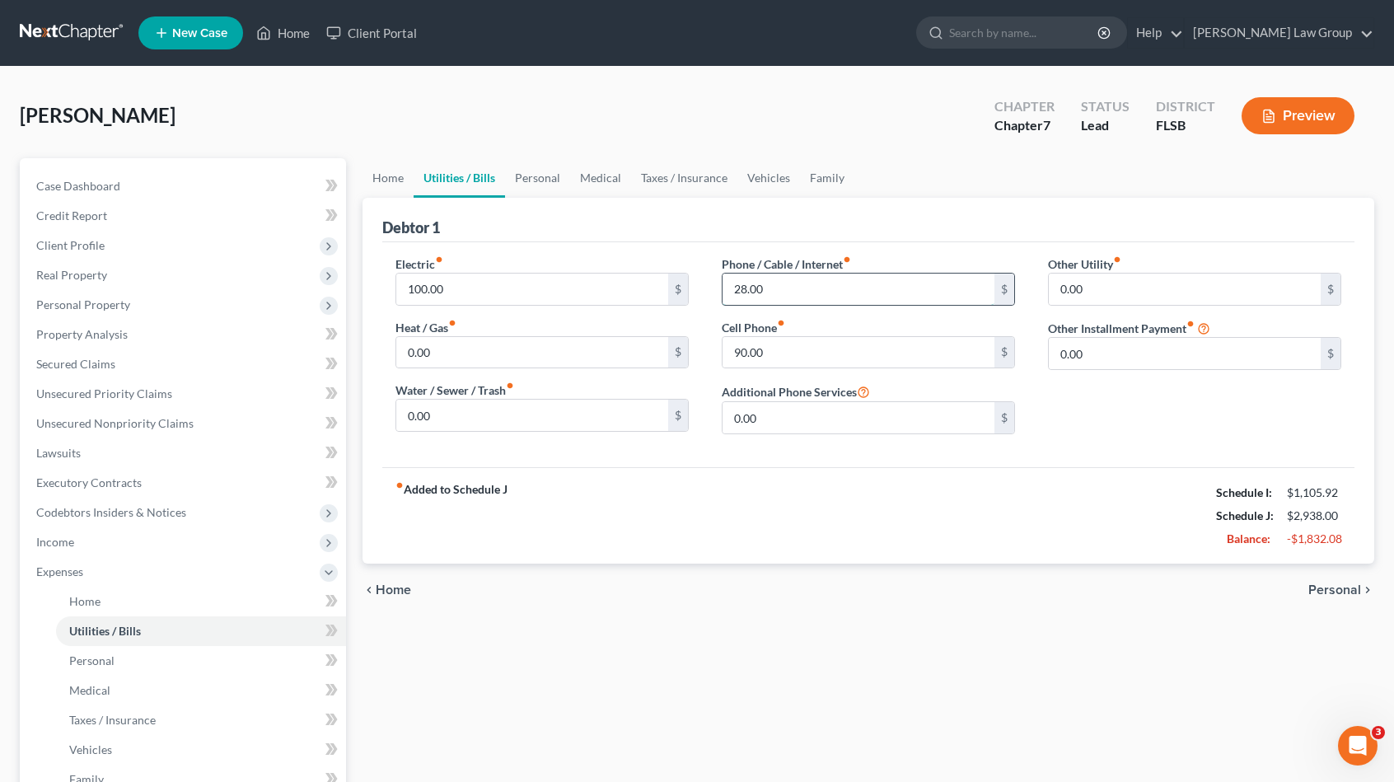
click at [739, 293] on input "28.00" at bounding box center [859, 289] width 272 height 31
drag, startPoint x: 739, startPoint y: 293, endPoint x: 707, endPoint y: 293, distance: 32.1
click at [707, 293] on div "Phone / Cable / Internet fiber_manual_record 28.00 $ Cell Phone fiber_manual_re…" at bounding box center [868, 351] width 326 height 192
type input "78.00"
click at [592, 179] on link "Medical" at bounding box center [600, 178] width 61 height 40
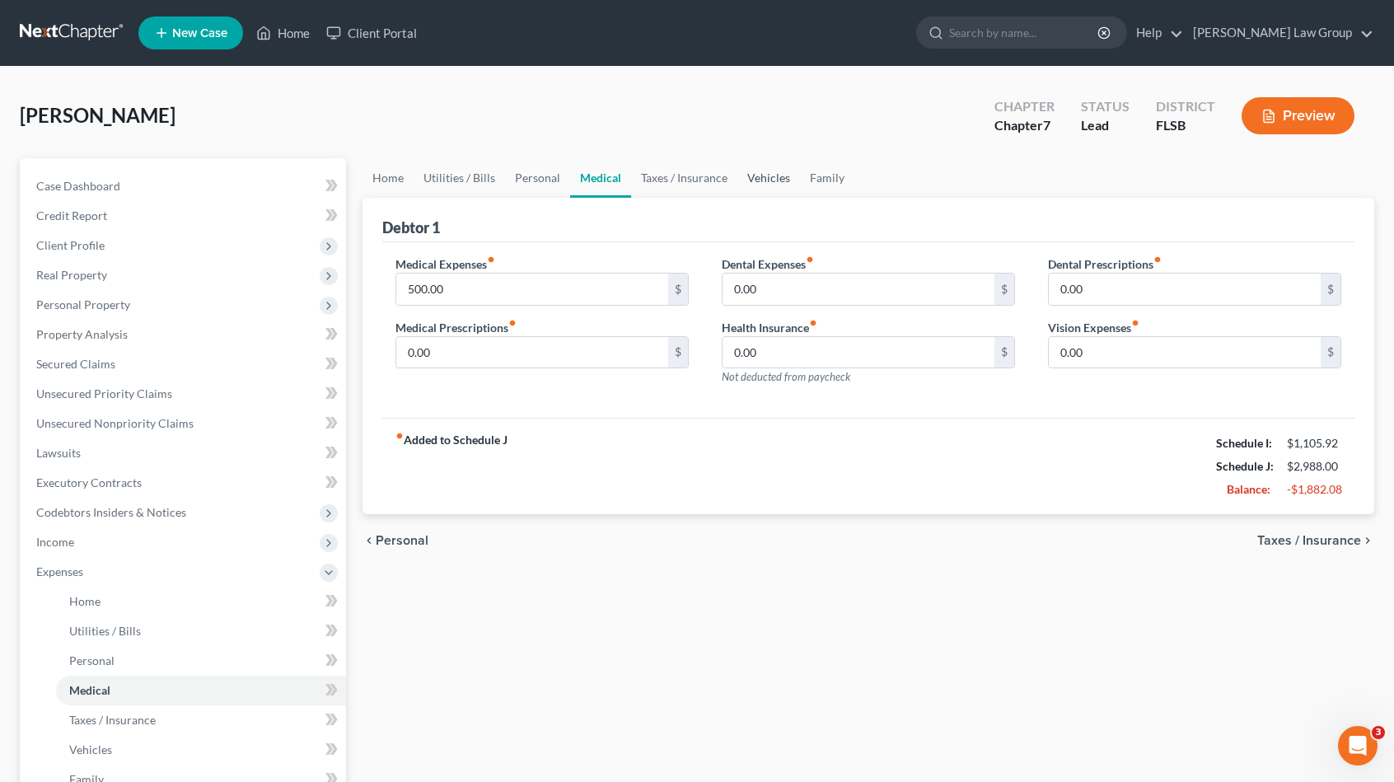
click at [757, 176] on link "Vehicles" at bounding box center [769, 178] width 63 height 40
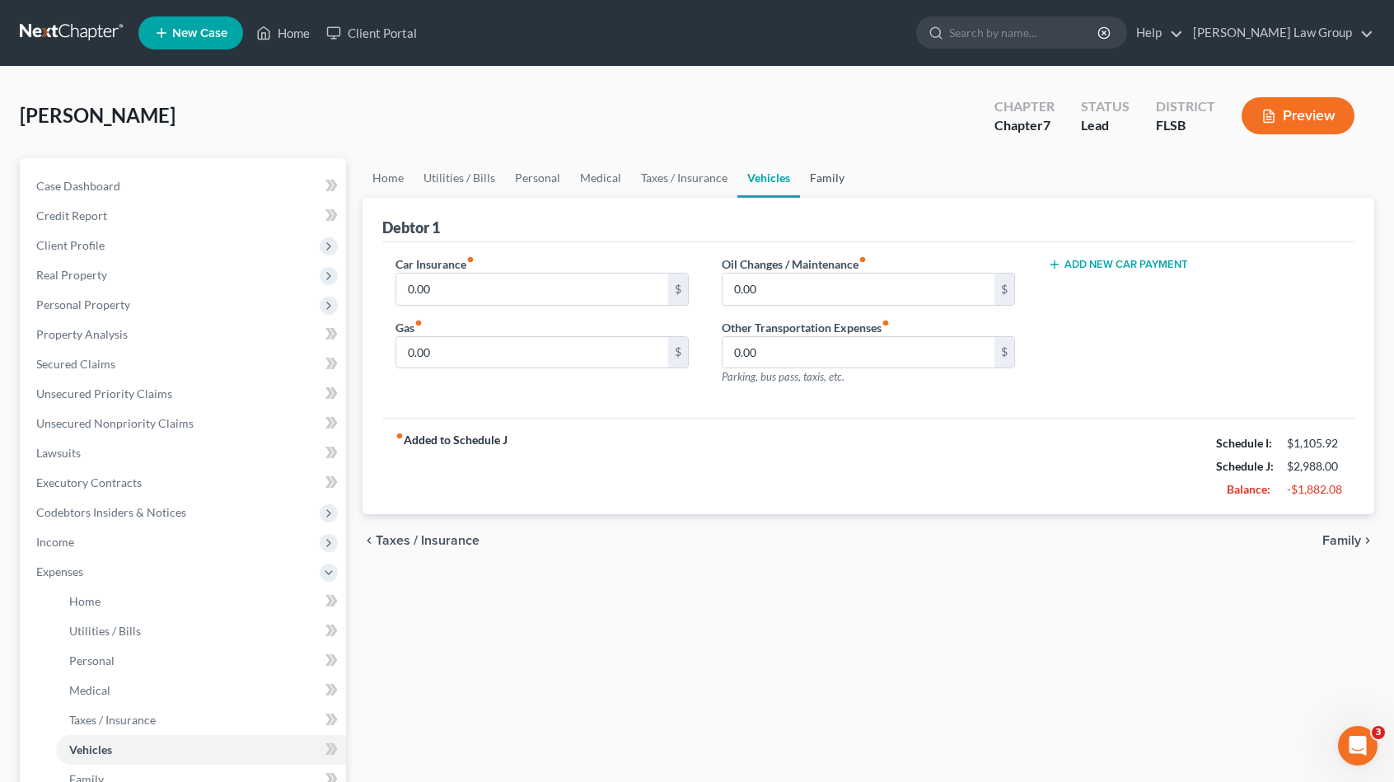
click at [820, 191] on link "Family" at bounding box center [827, 178] width 54 height 40
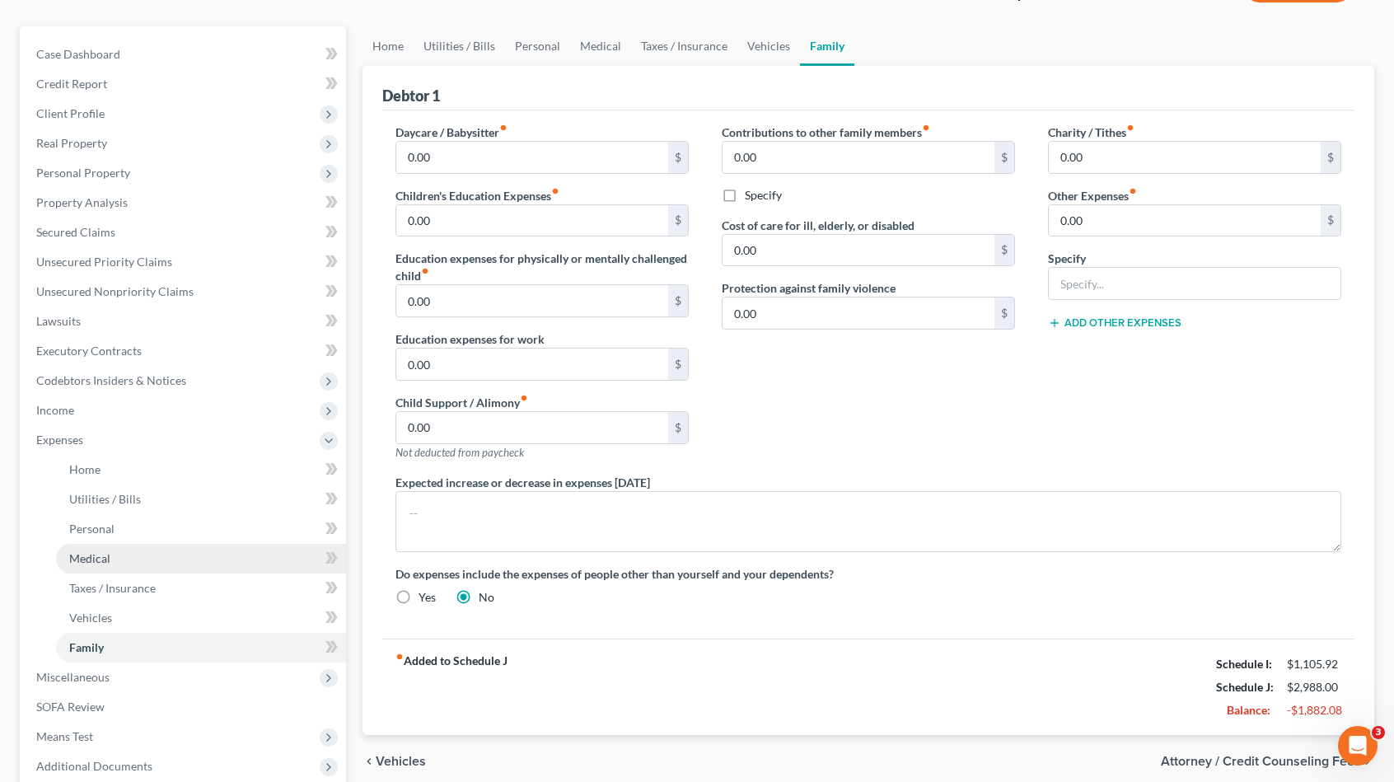
scroll to position [299, 0]
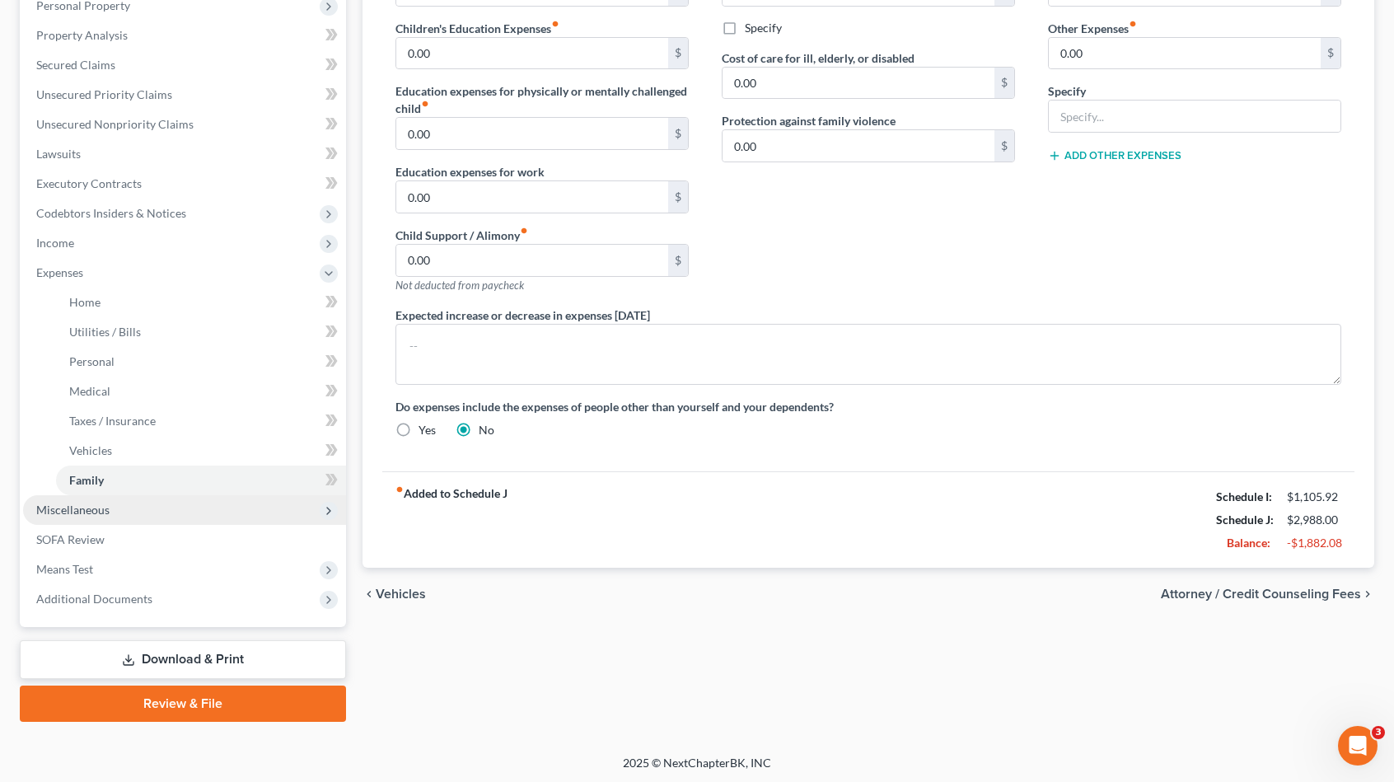
click at [151, 511] on span "Miscellaneous" at bounding box center [184, 510] width 323 height 30
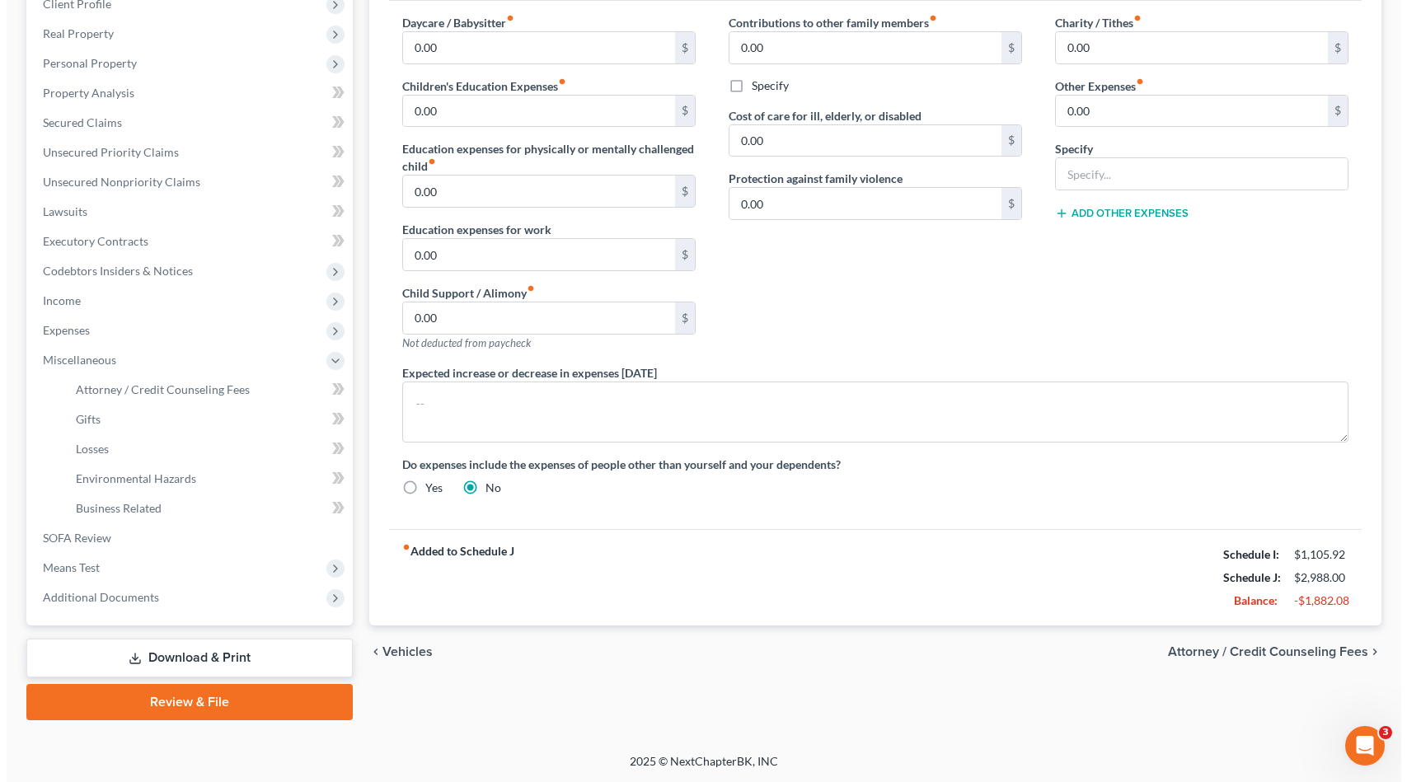
scroll to position [240, 0]
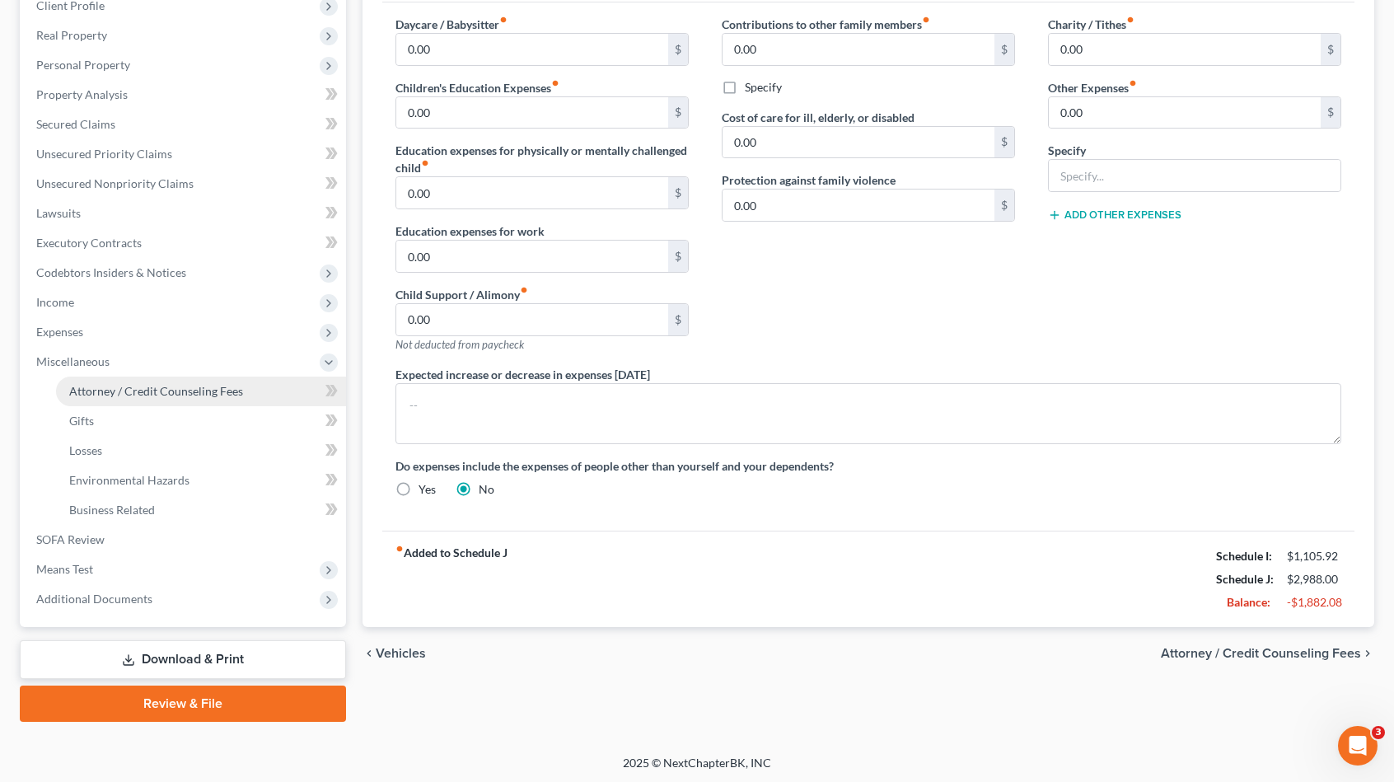
click at [221, 386] on span "Attorney / Credit Counseling Fees" at bounding box center [156, 391] width 174 height 14
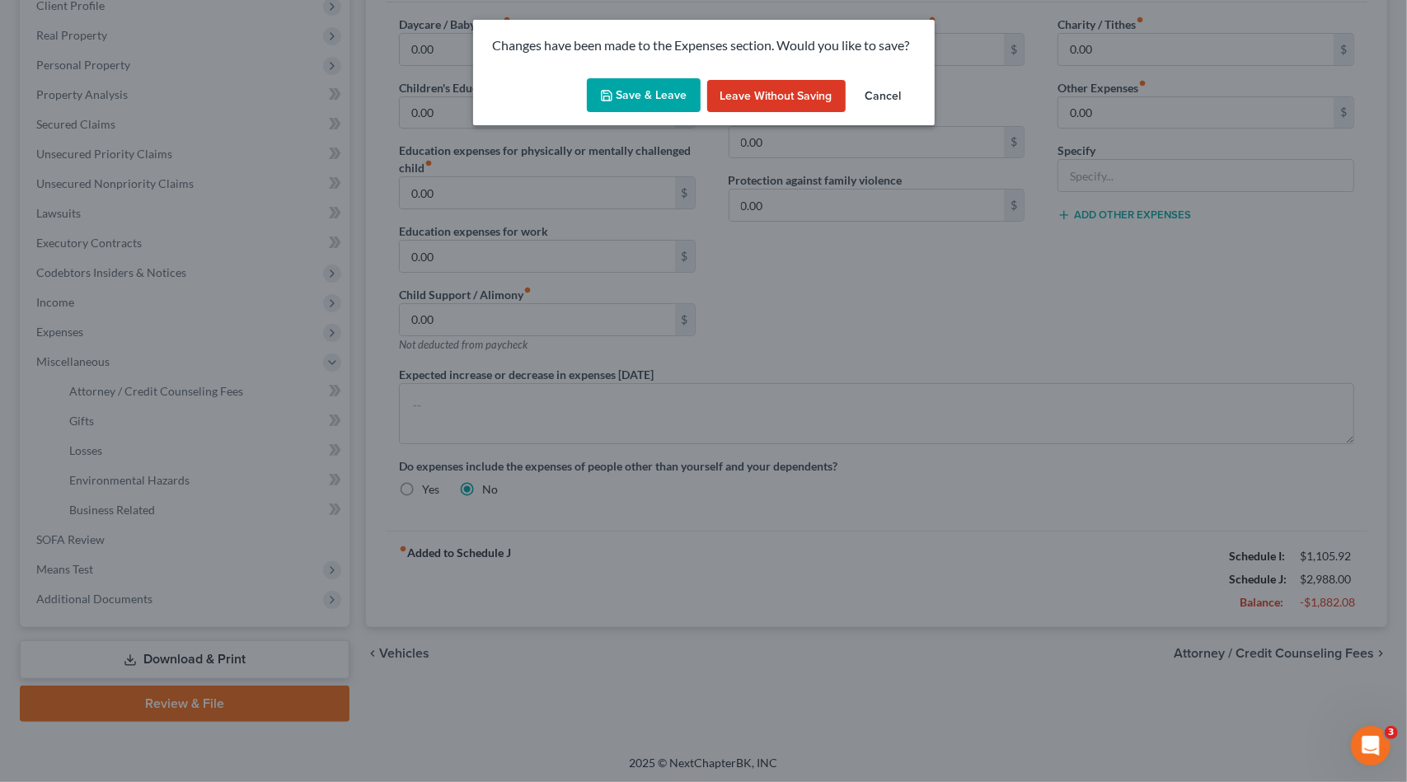
click at [653, 87] on button "Save & Leave" at bounding box center [644, 95] width 114 height 35
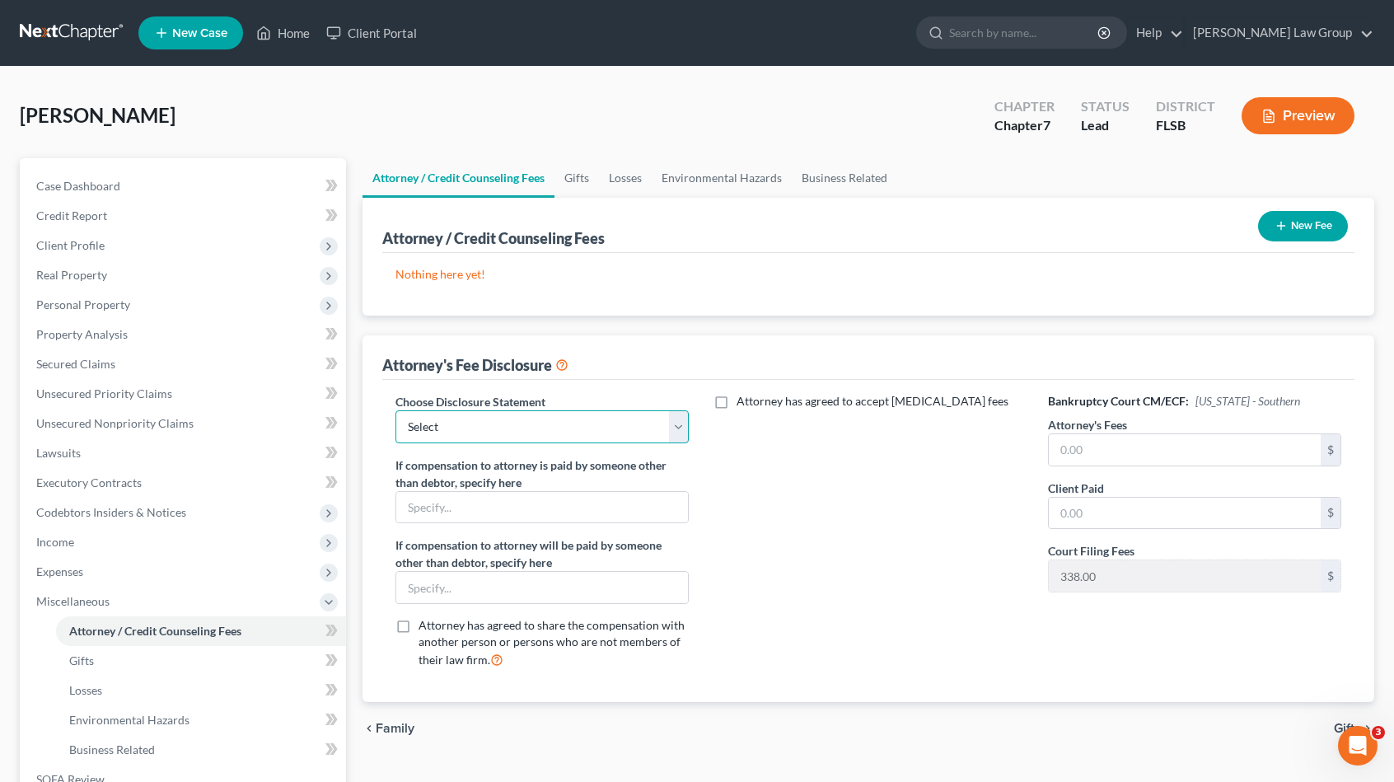
click at [582, 428] on select "Select Disclosure" at bounding box center [542, 426] width 293 height 33
select select "0"
click at [396, 410] on select "Select Disclosure" at bounding box center [542, 426] width 293 height 33
click at [1131, 451] on input "text" at bounding box center [1185, 449] width 272 height 31
type input "1,600"
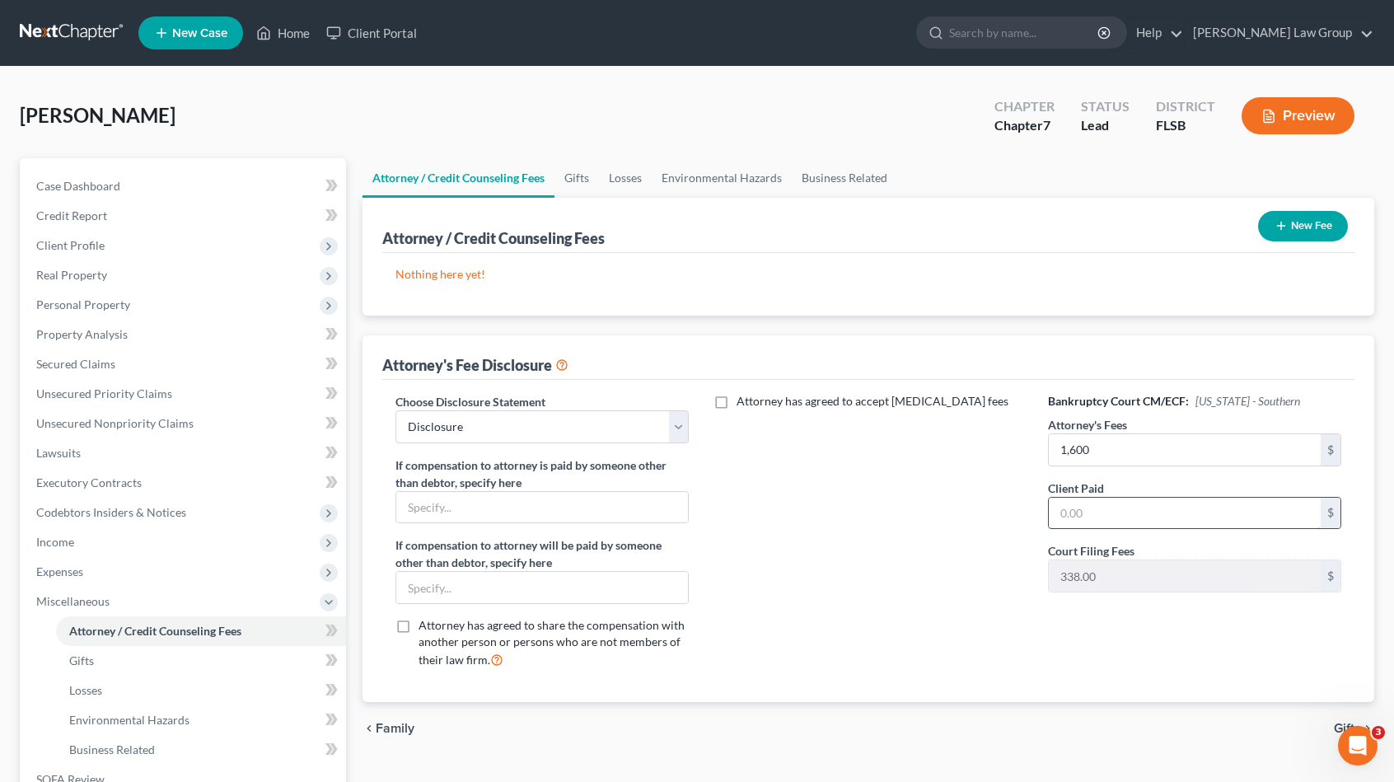
click at [1110, 516] on input "text" at bounding box center [1185, 513] width 272 height 31
type input "1,600"
click at [1293, 227] on button "New Fee" at bounding box center [1303, 226] width 90 height 30
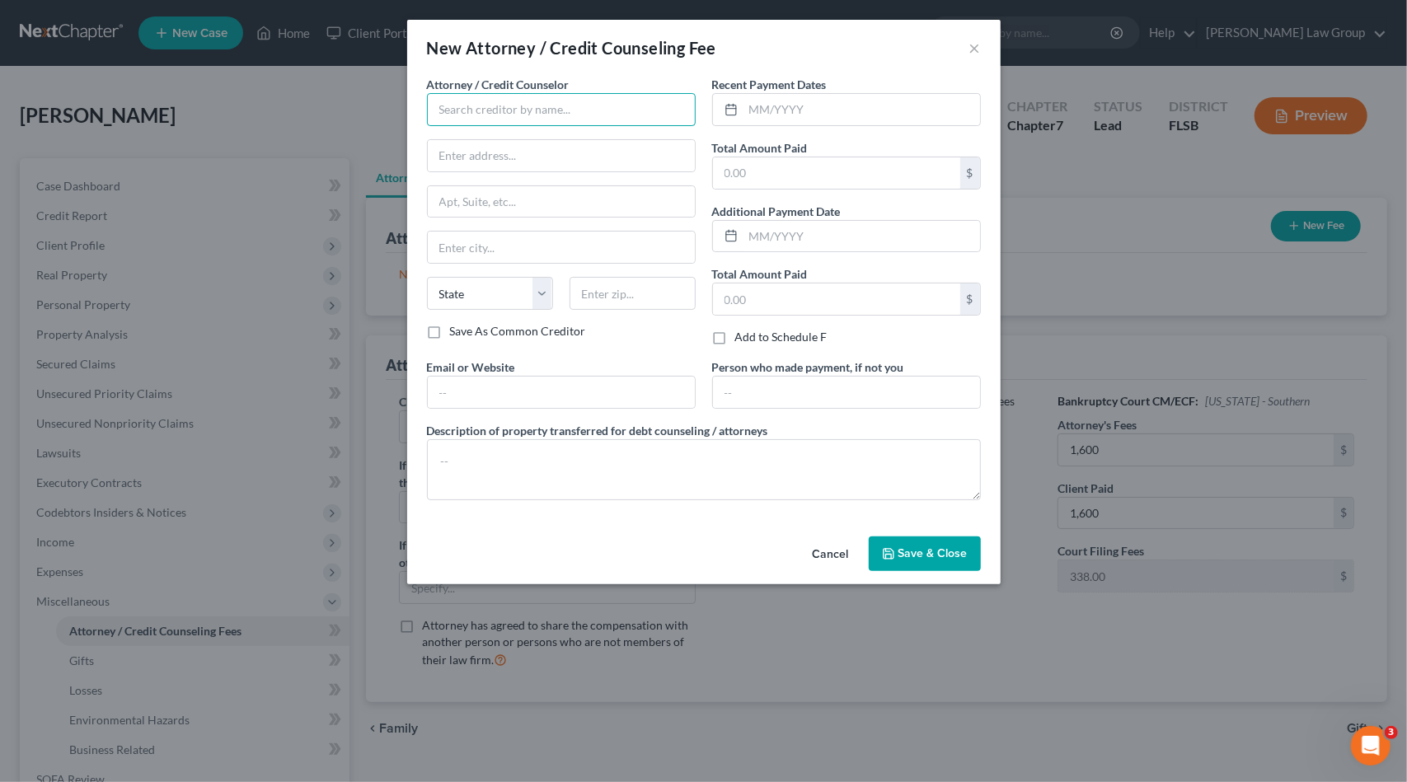
click at [646, 115] on input "text" at bounding box center [561, 109] width 269 height 33
drag, startPoint x: 578, startPoint y: 146, endPoint x: 615, endPoint y: 126, distance: 41.3
click at [577, 143] on div "[PERSON_NAME] Law Group" at bounding box center [526, 138] width 198 height 25
type input "[PERSON_NAME] Law Group"
type input "P.O. Box 309"
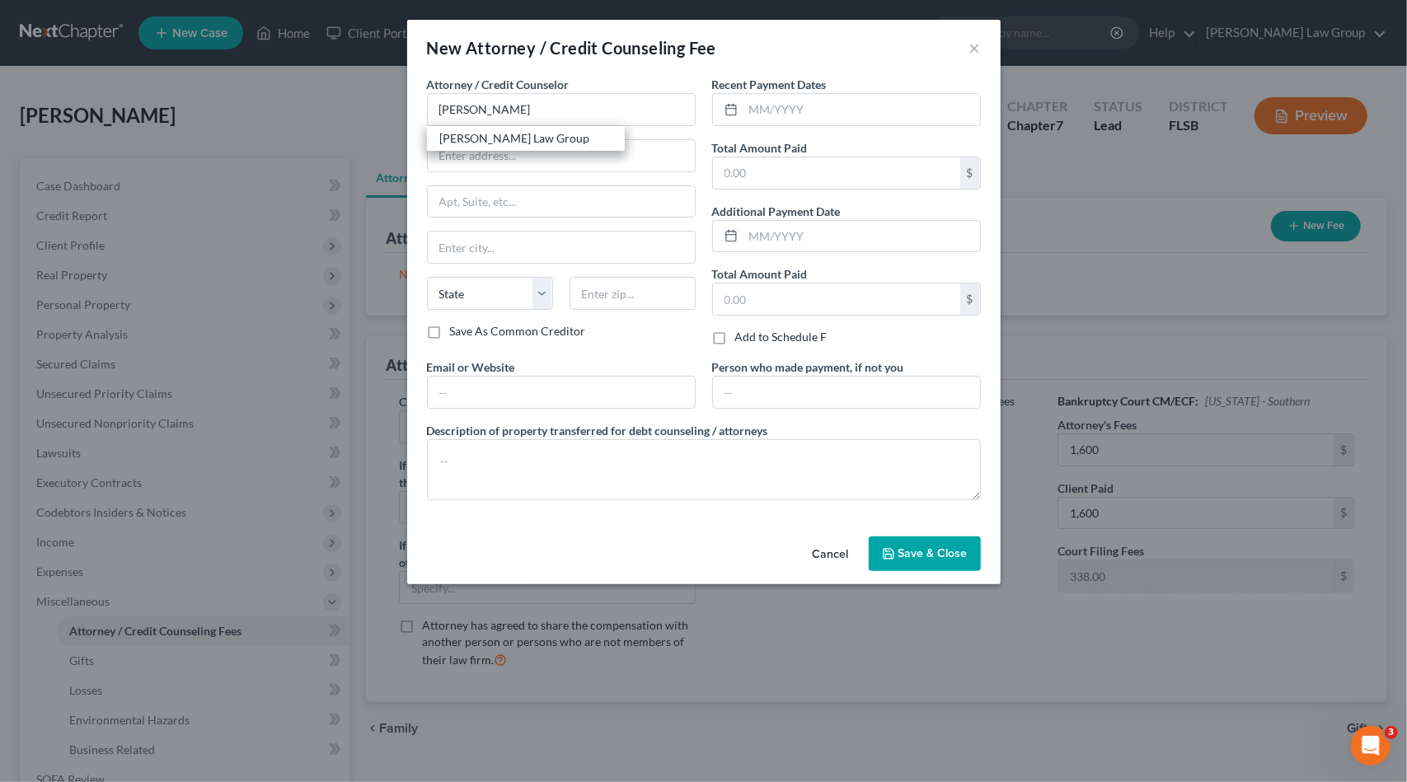
type input "Estero"
select select "9"
type input "33929-0000"
click at [822, 115] on input "text" at bounding box center [861, 109] width 237 height 31
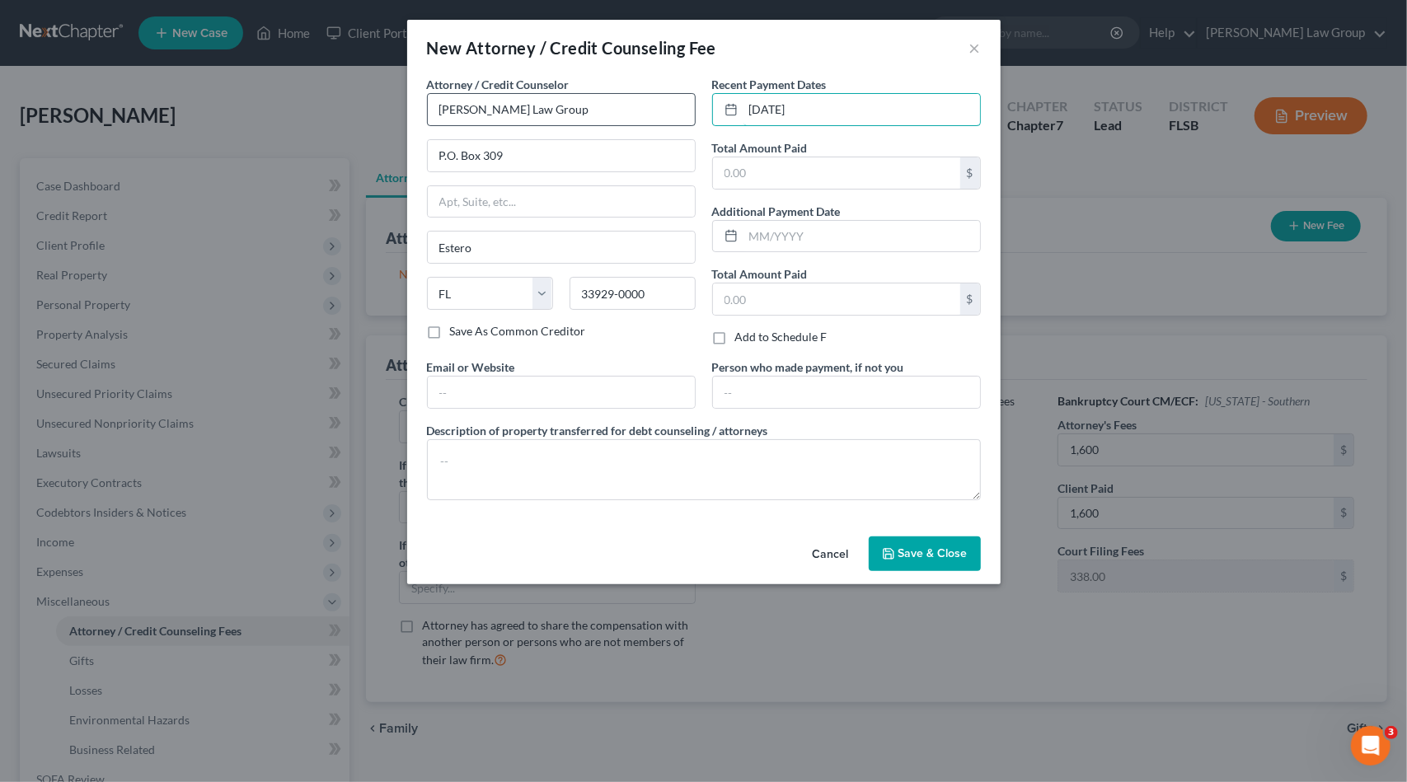
drag, startPoint x: 856, startPoint y: 105, endPoint x: 491, endPoint y: 102, distance: 365.1
click at [491, 102] on div "Attorney / Credit Counselor * [PERSON_NAME] Law Group P.O. [GEOGRAPHIC_DATA][US…" at bounding box center [704, 295] width 570 height 438
type input "[DATE]"
click at [813, 235] on input "text" at bounding box center [861, 236] width 237 height 31
paste input "[DATE]"
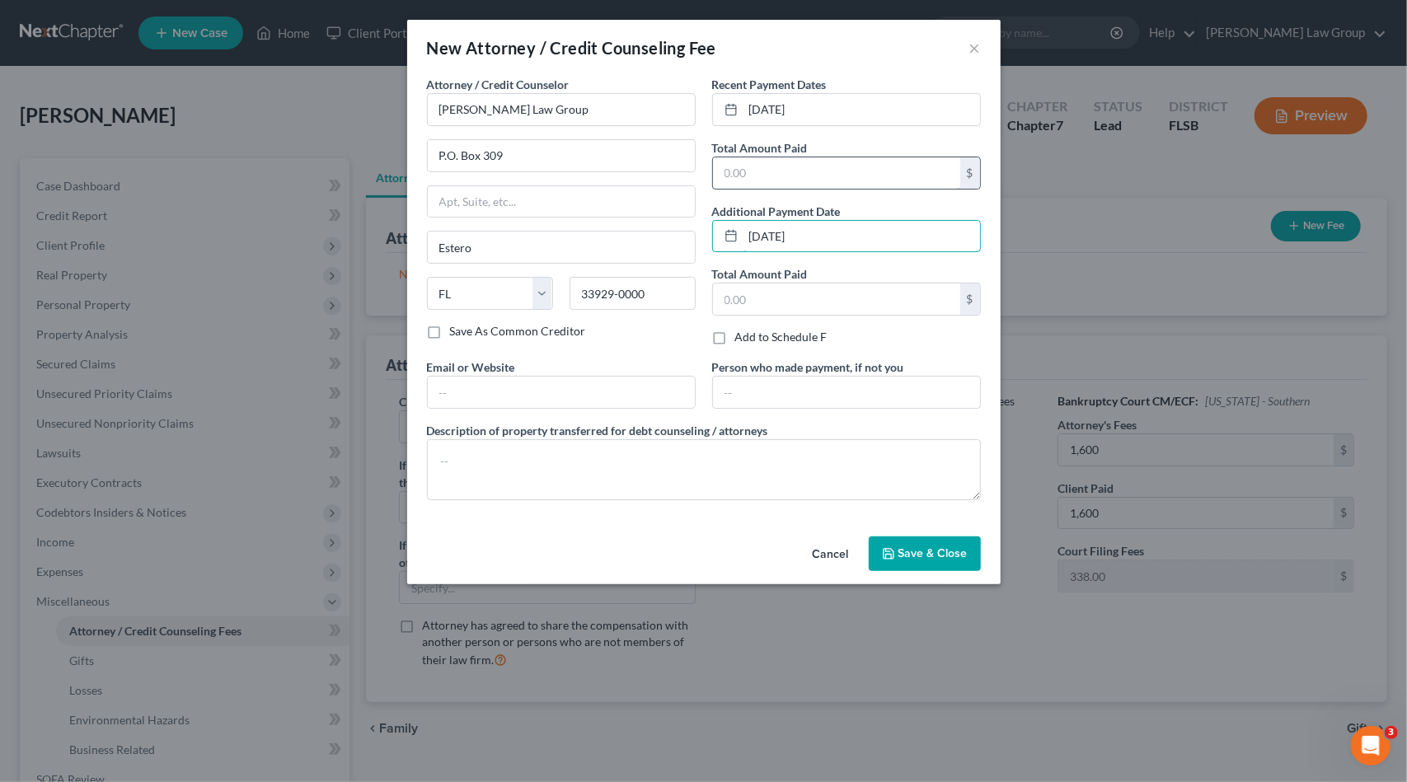
type input "[DATE]"
click at [790, 168] on input "text" at bounding box center [836, 172] width 247 height 31
type input "1,600"
type input "338"
type input "[DOMAIN_NAME]"
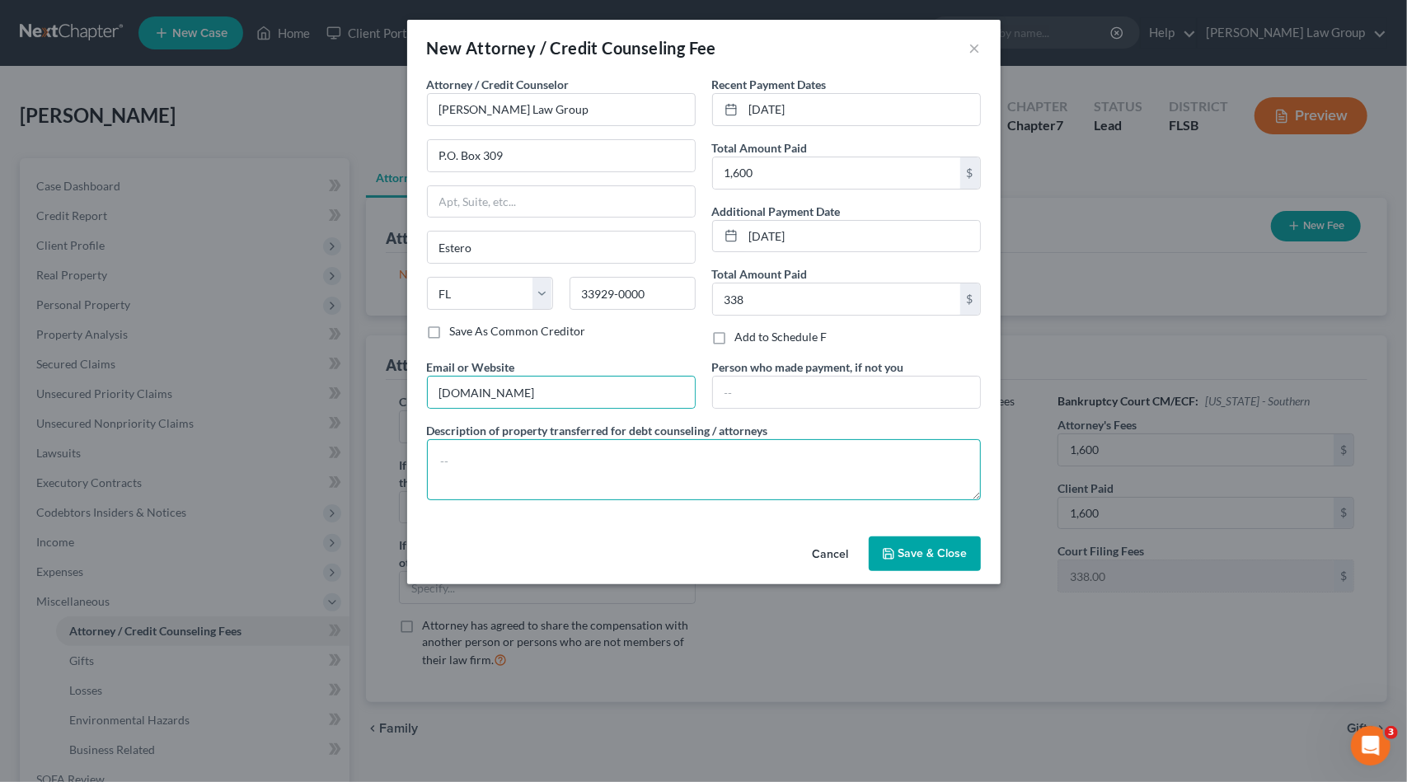
click at [508, 453] on textarea at bounding box center [704, 469] width 554 height 61
type textarea "$1600 + $338 filing fee"
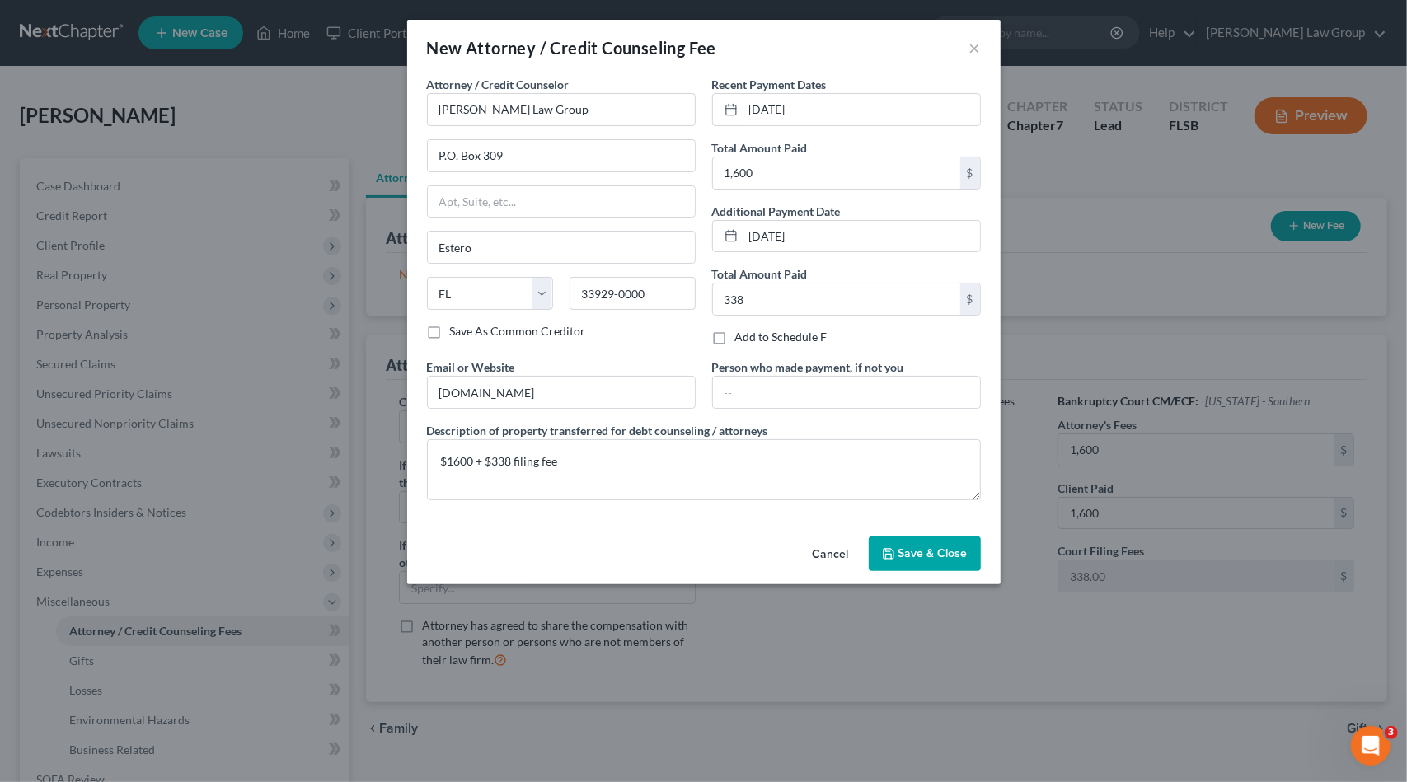
click at [976, 555] on button "Save & Close" at bounding box center [925, 553] width 112 height 35
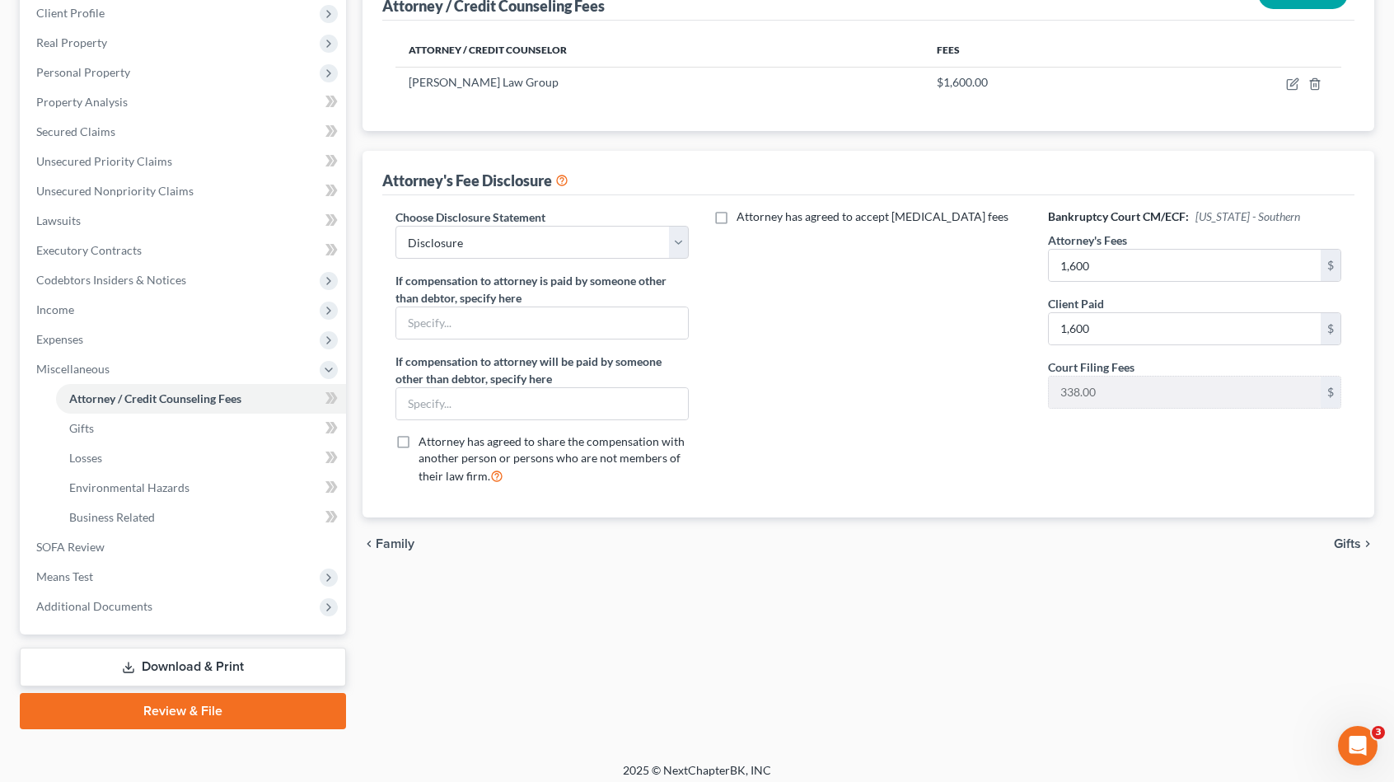
scroll to position [240, 0]
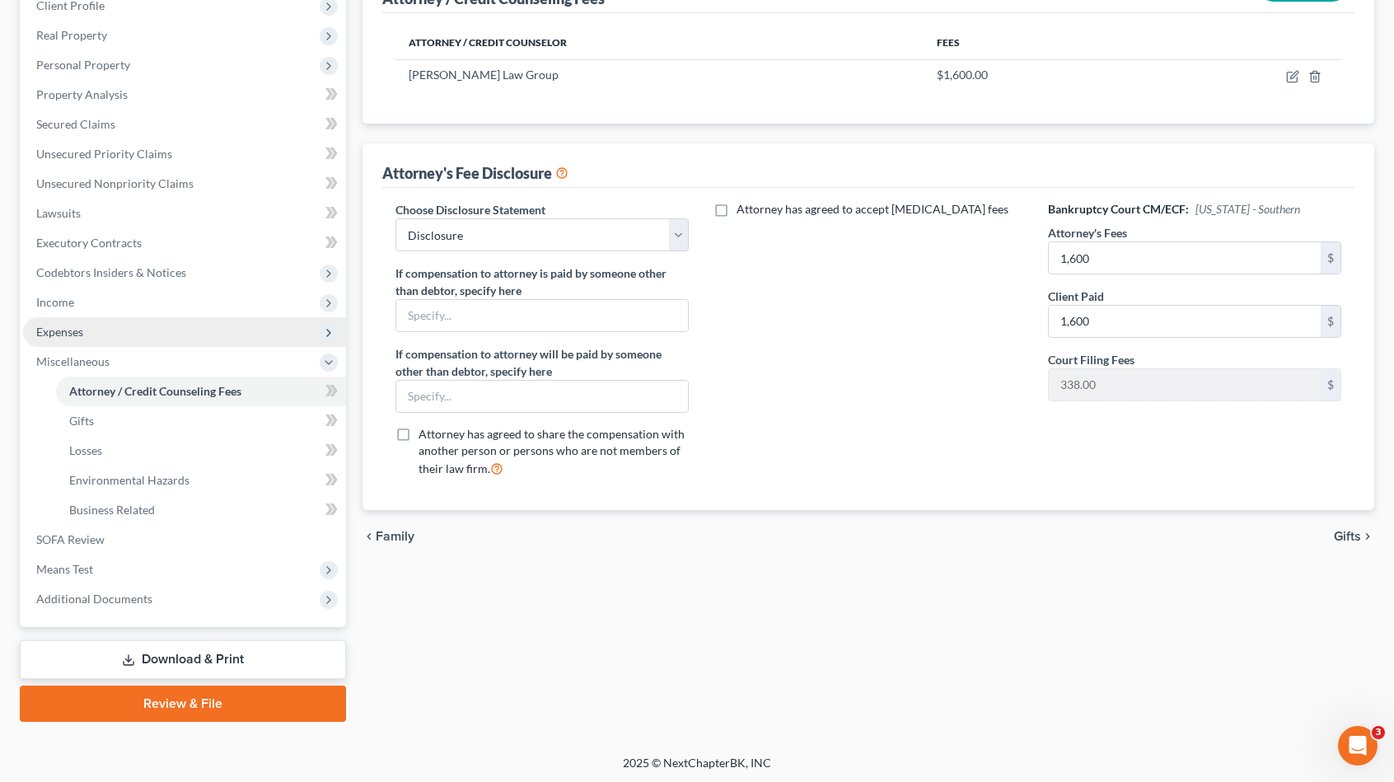
click at [101, 332] on span "Expenses" at bounding box center [184, 332] width 323 height 30
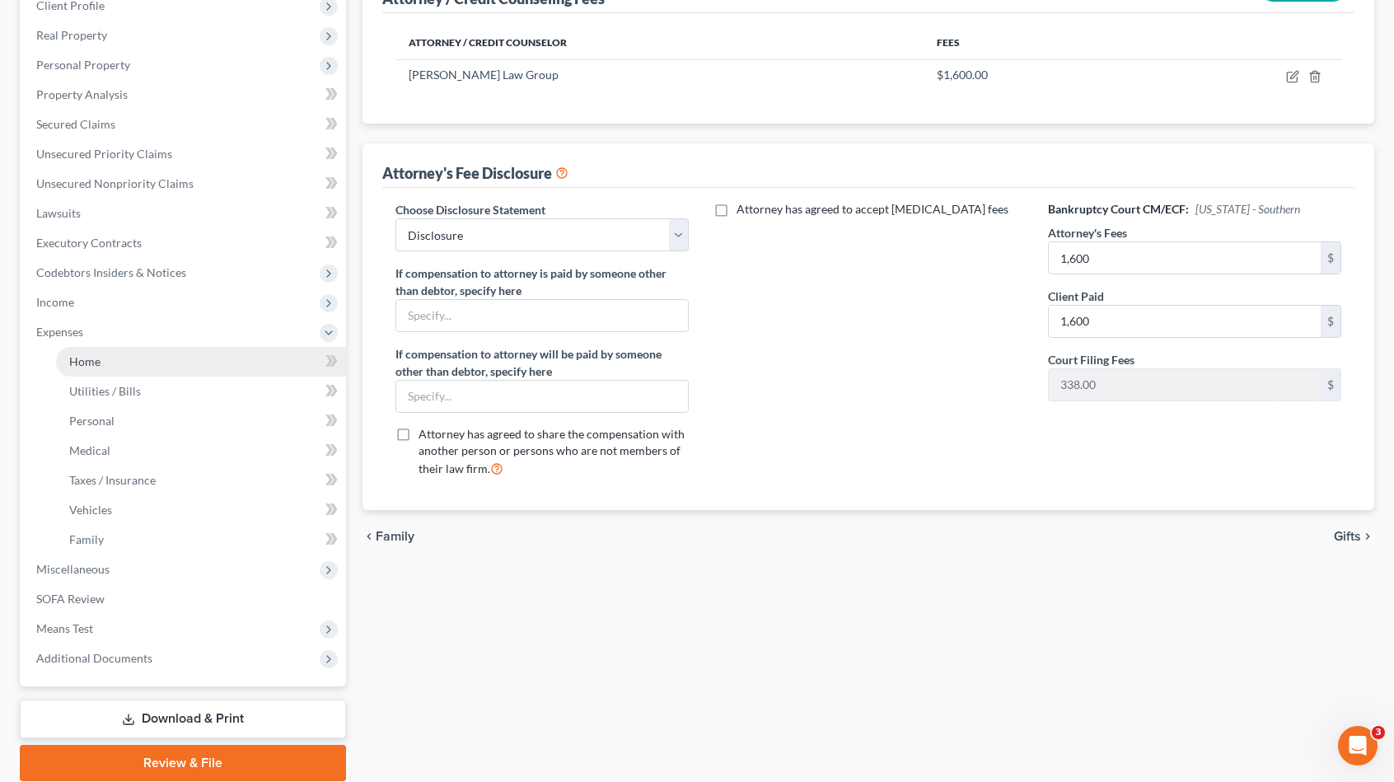
click at [103, 356] on link "Home" at bounding box center [201, 362] width 290 height 30
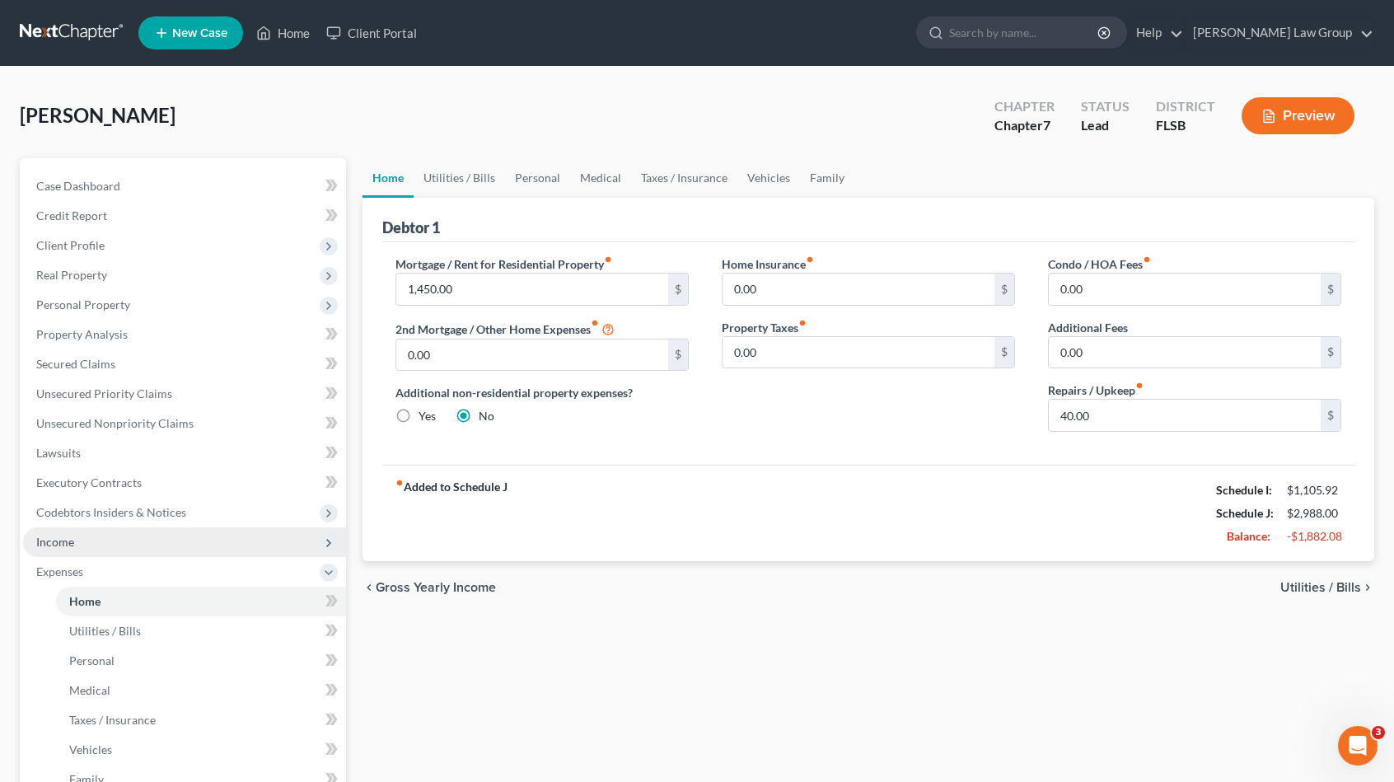
click at [94, 536] on span "Income" at bounding box center [184, 542] width 323 height 30
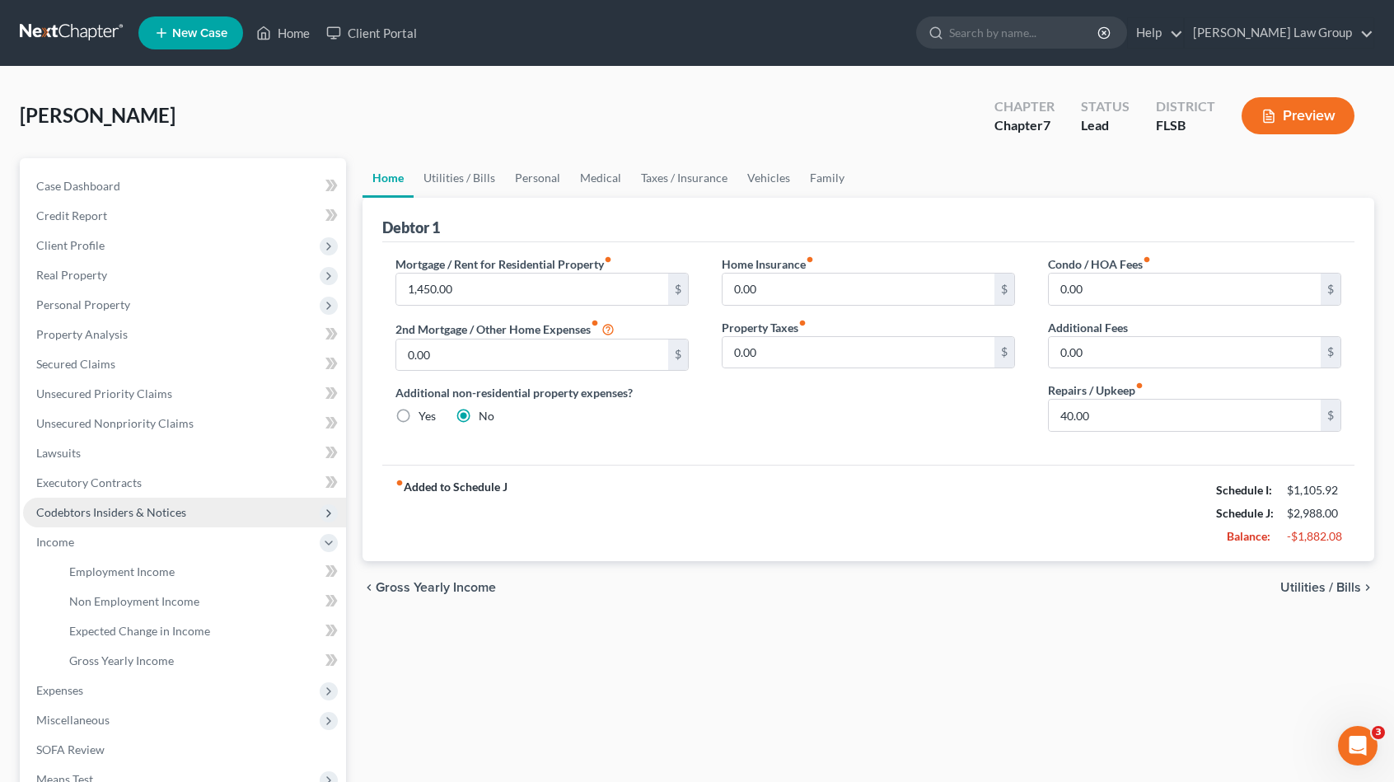
click at [102, 510] on span "Codebtors Insiders & Notices" at bounding box center [111, 512] width 150 height 14
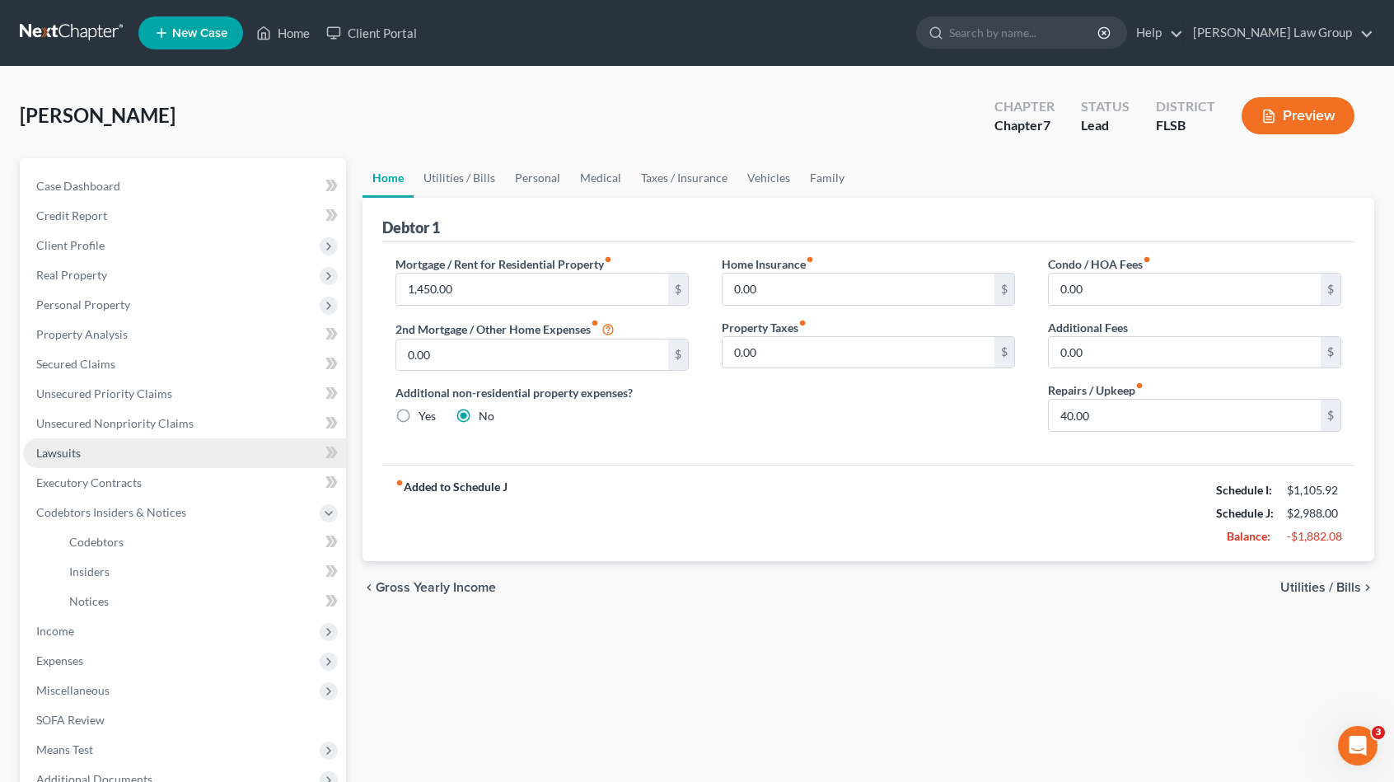
click at [128, 454] on link "Lawsuits" at bounding box center [184, 453] width 323 height 30
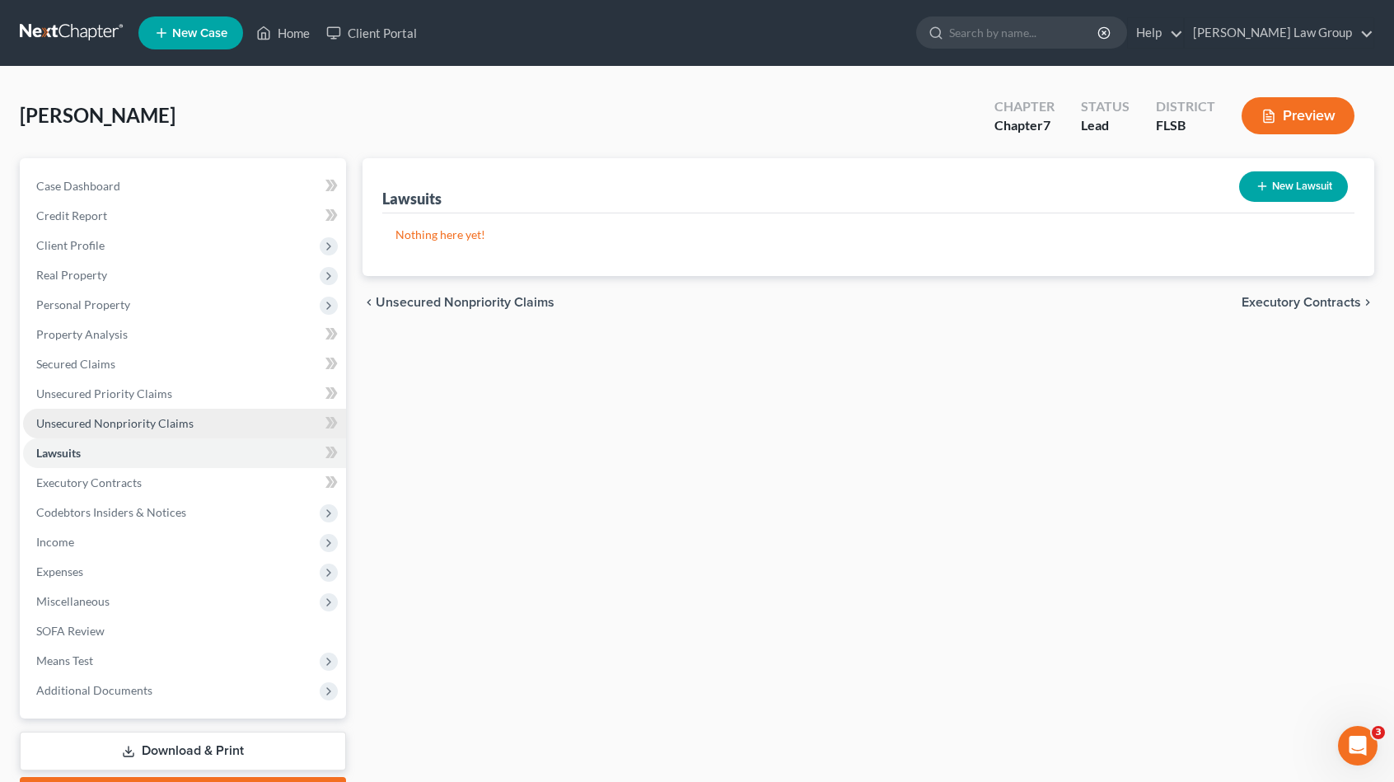
click at [135, 426] on span "Unsecured Nonpriority Claims" at bounding box center [114, 423] width 157 height 14
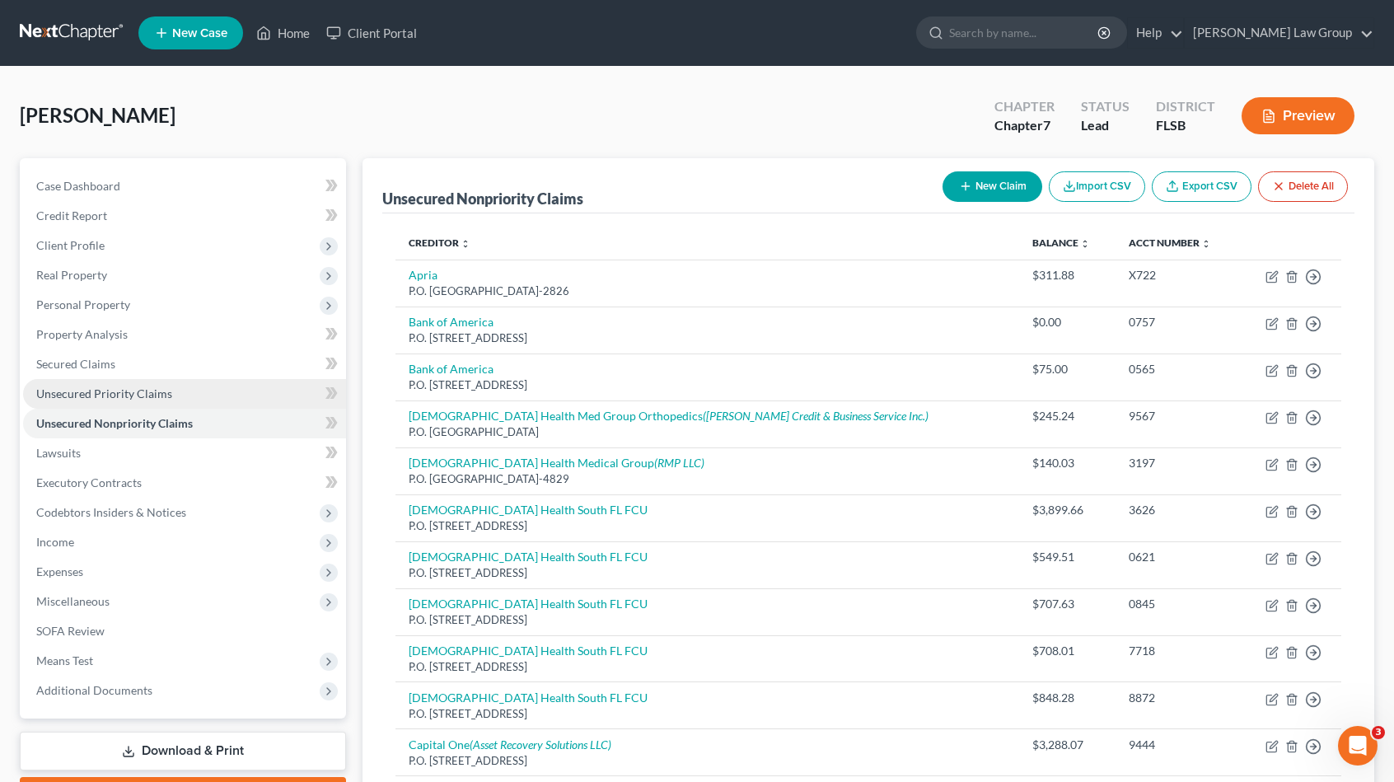
click at [143, 396] on span "Unsecured Priority Claims" at bounding box center [104, 393] width 136 height 14
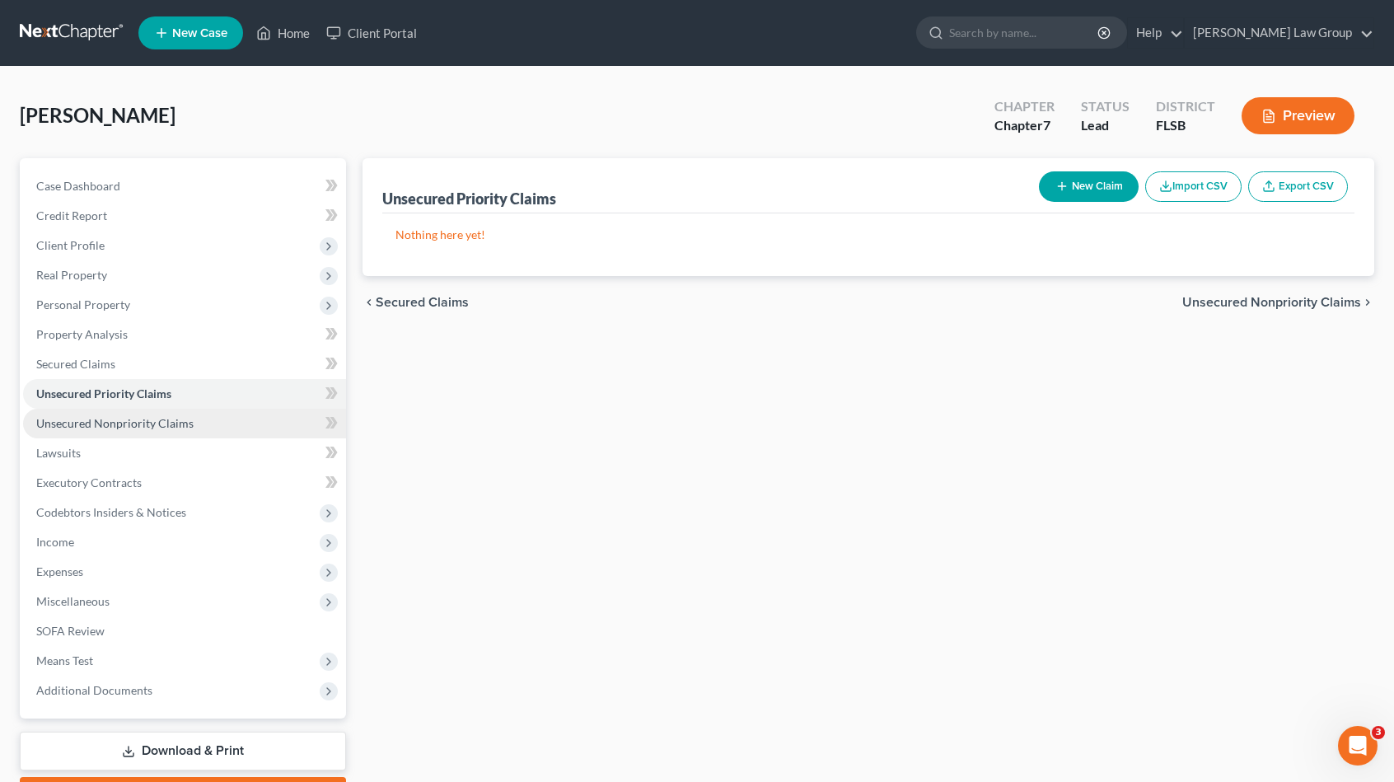
click at [147, 430] on link "Unsecured Nonpriority Claims" at bounding box center [184, 424] width 323 height 30
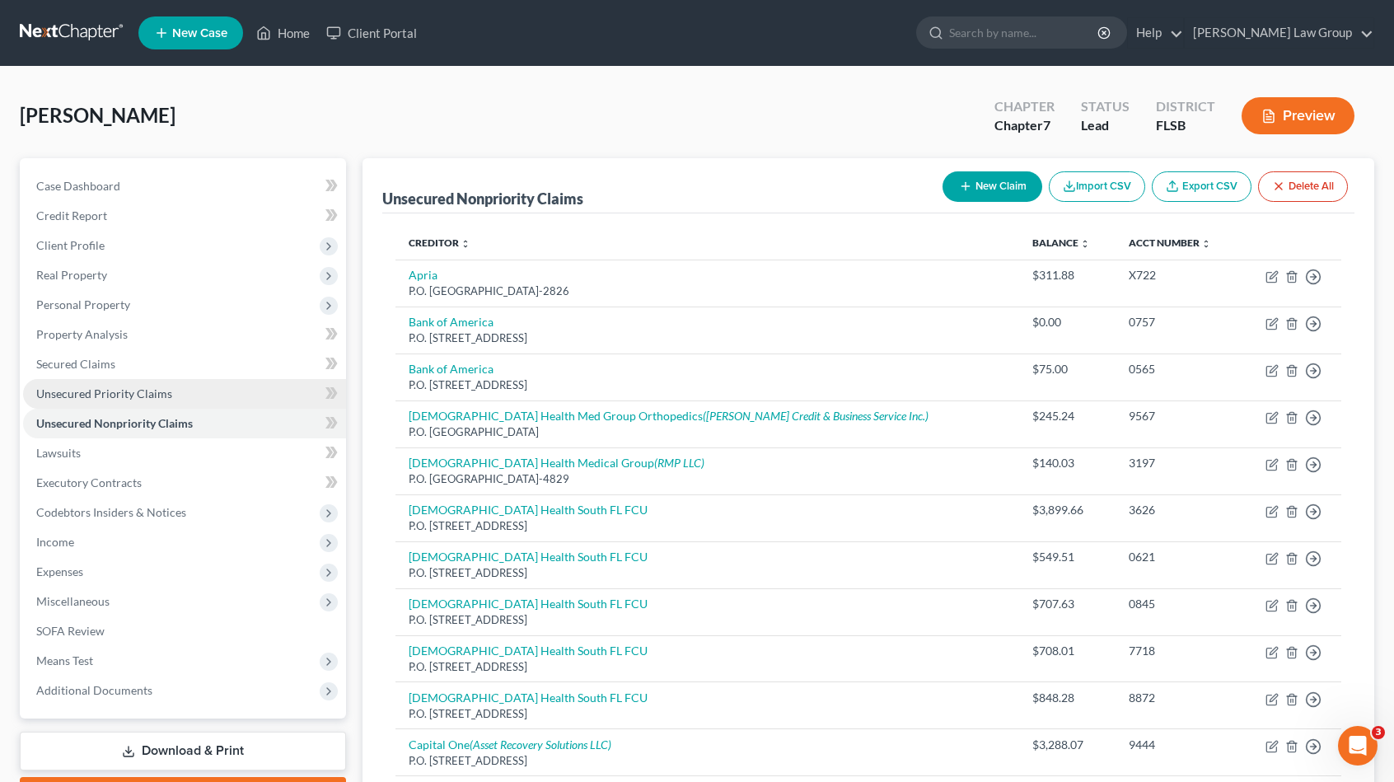
click at [102, 392] on span "Unsecured Priority Claims" at bounding box center [104, 393] width 136 height 14
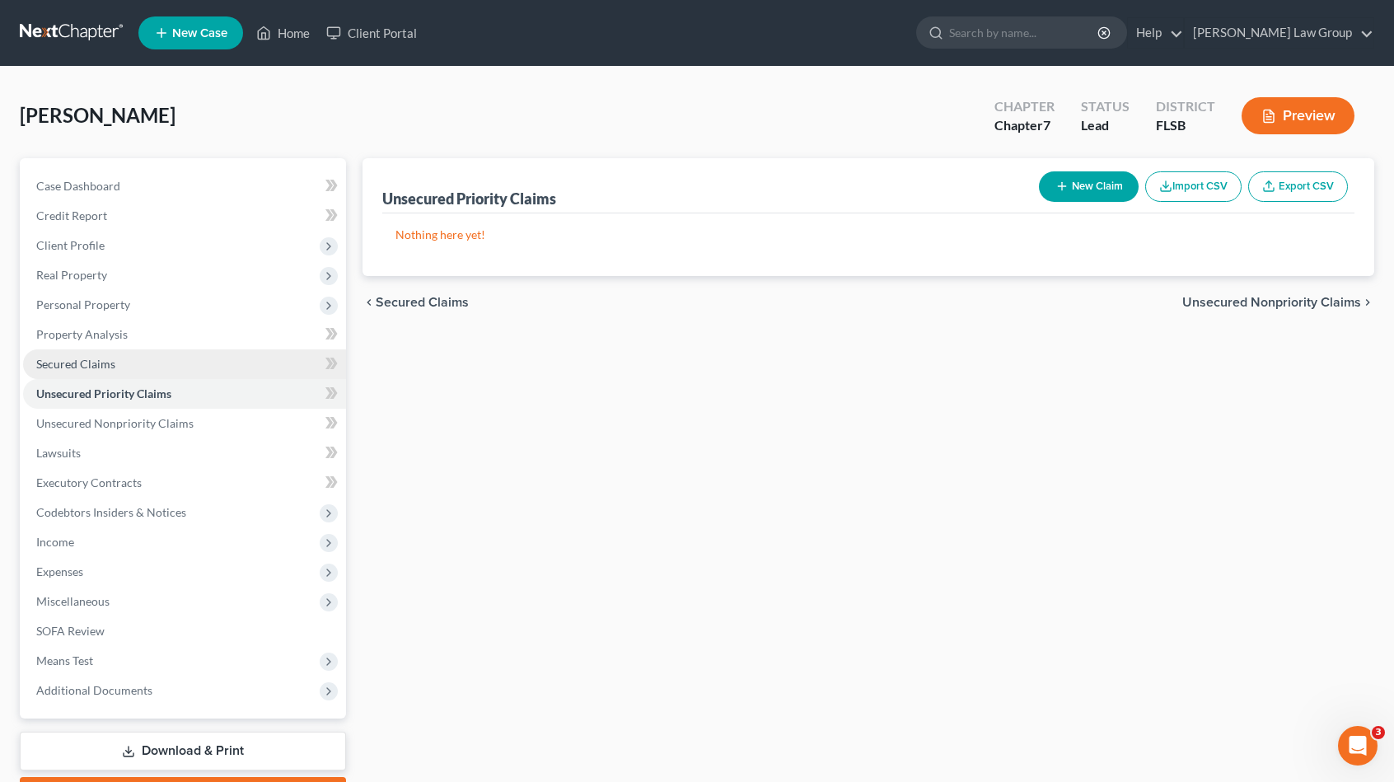
click at [105, 358] on span "Secured Claims" at bounding box center [75, 364] width 79 height 14
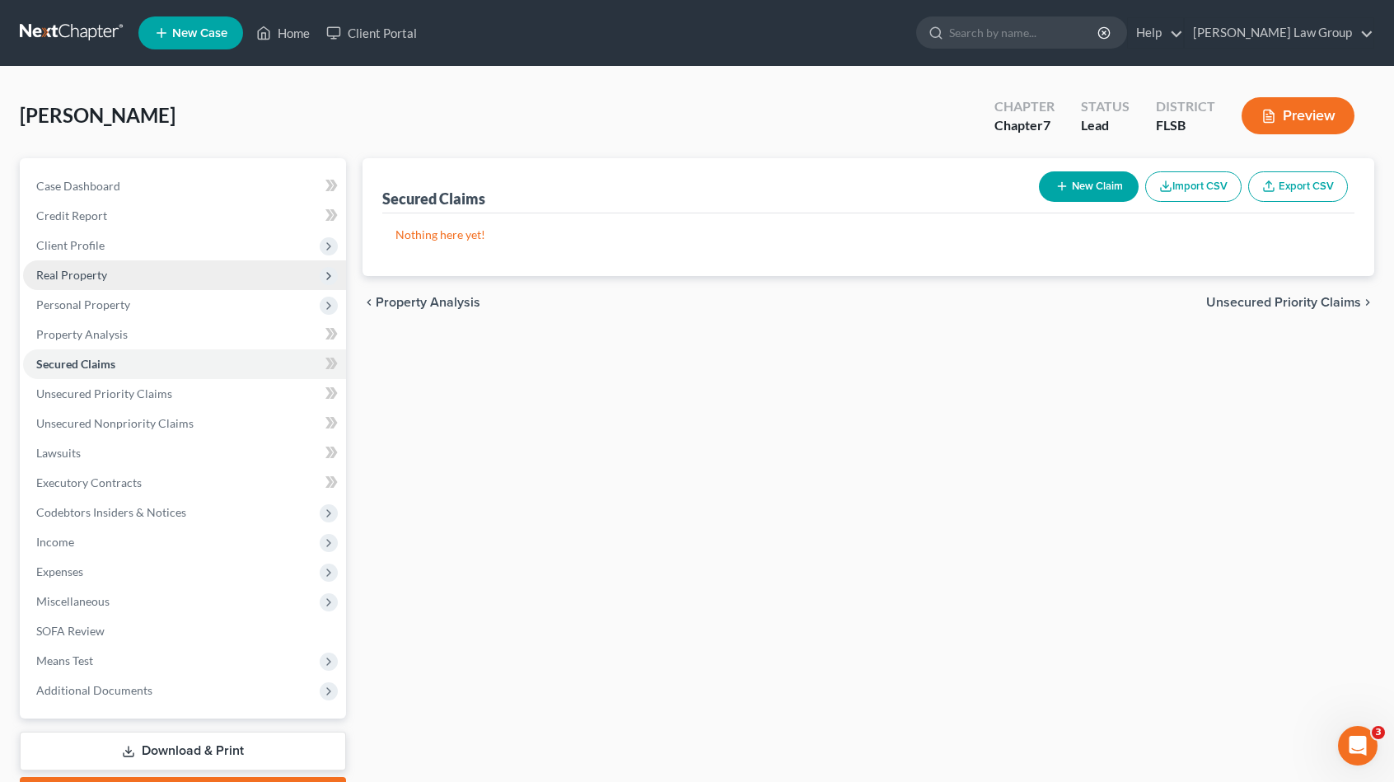
click at [112, 283] on span "Real Property" at bounding box center [184, 275] width 323 height 30
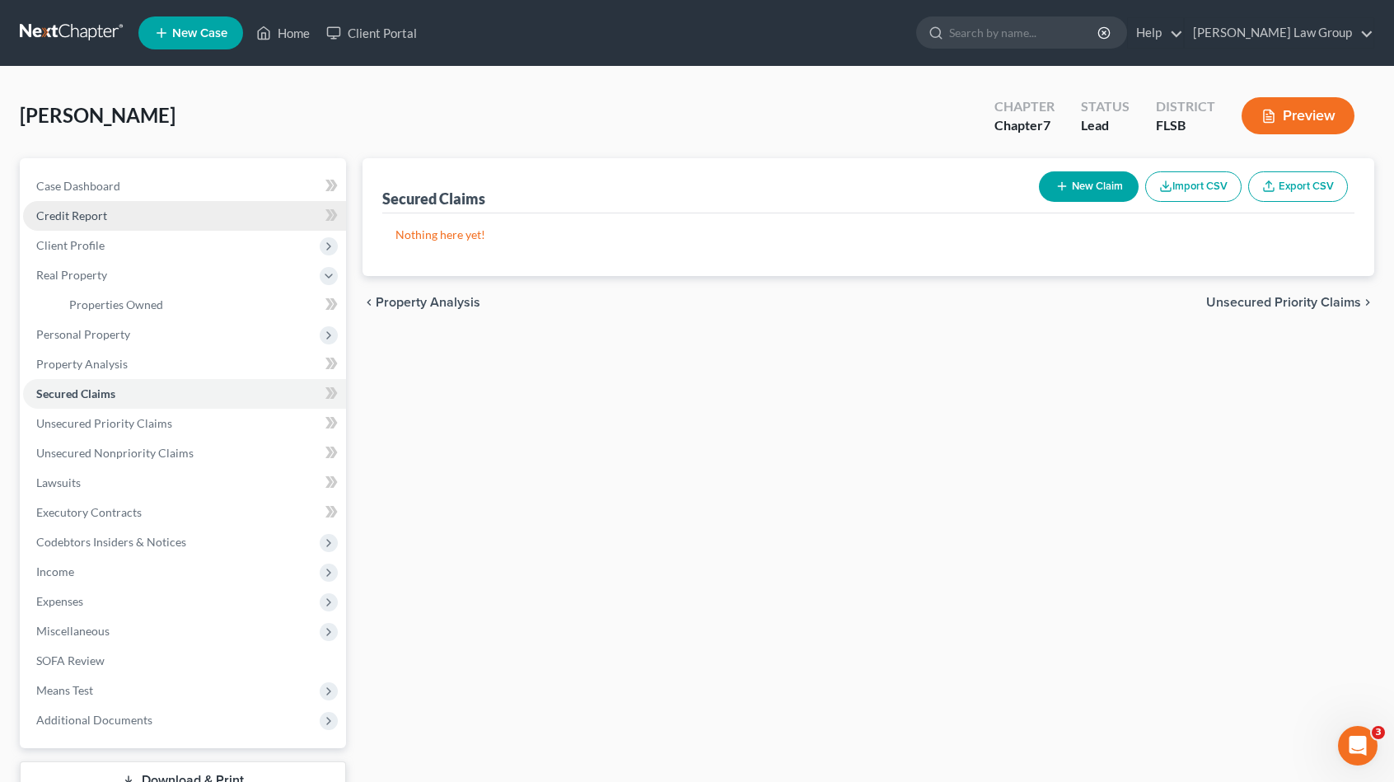
click at [112, 215] on link "Credit Report" at bounding box center [184, 216] width 323 height 30
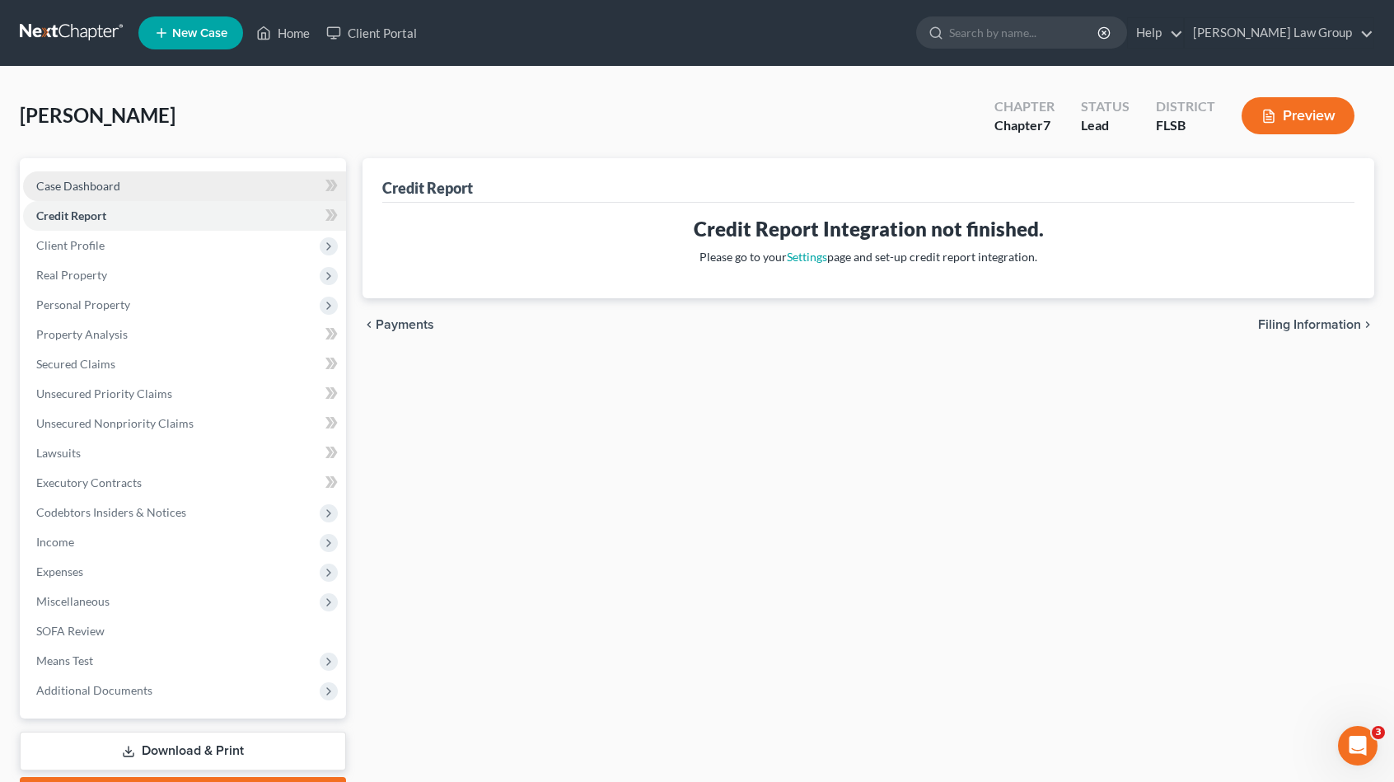
click at [115, 187] on span "Case Dashboard" at bounding box center [78, 186] width 84 height 14
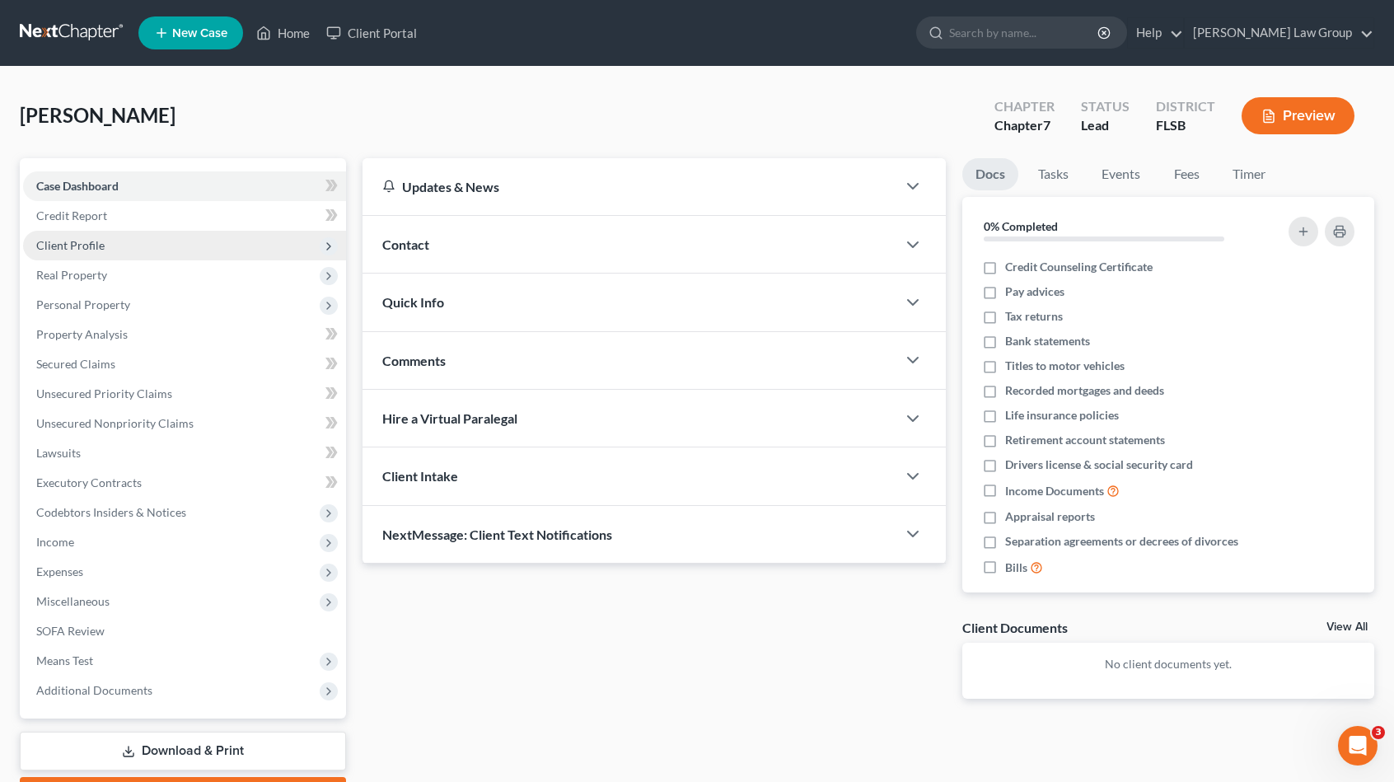
click at [117, 245] on span "Client Profile" at bounding box center [184, 246] width 323 height 30
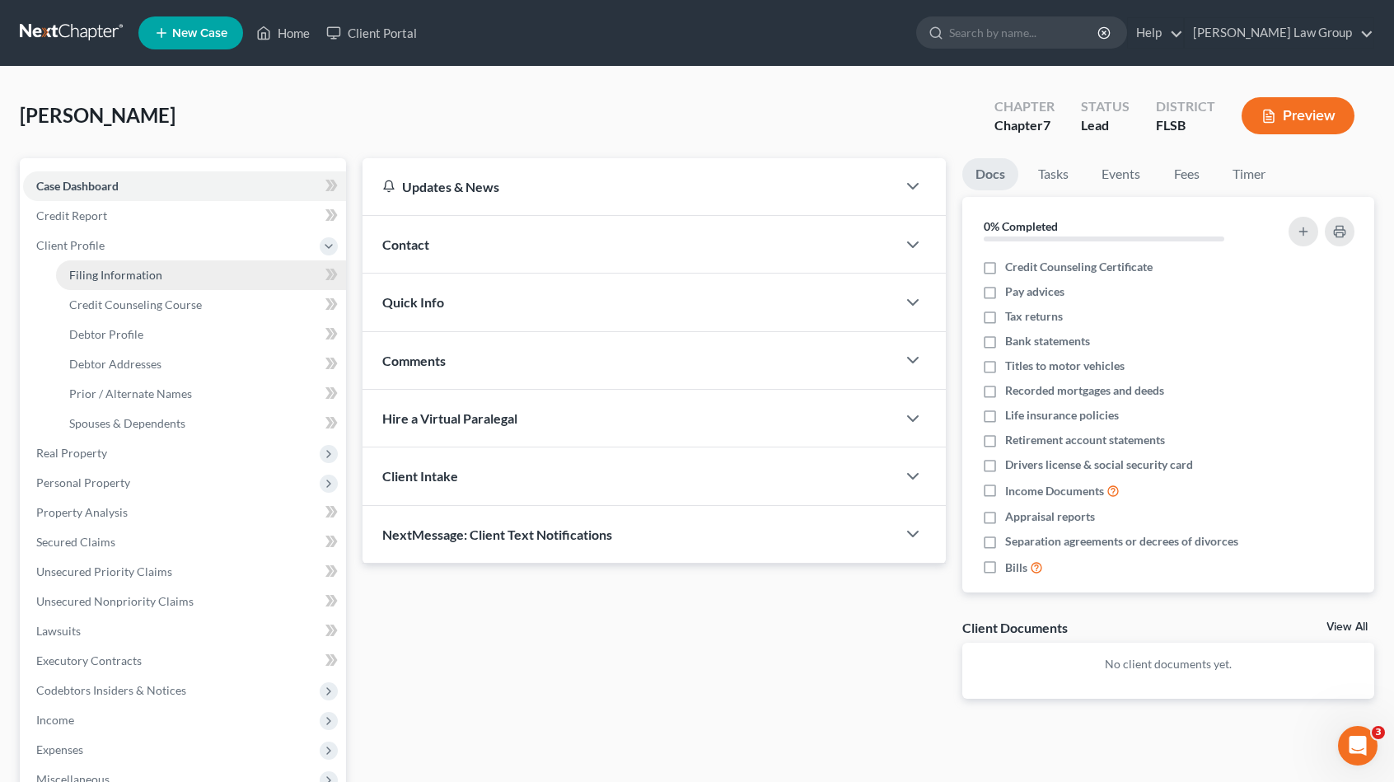
click at [143, 278] on span "Filing Information" at bounding box center [115, 275] width 93 height 14
select select "1"
select select "0"
select select "9"
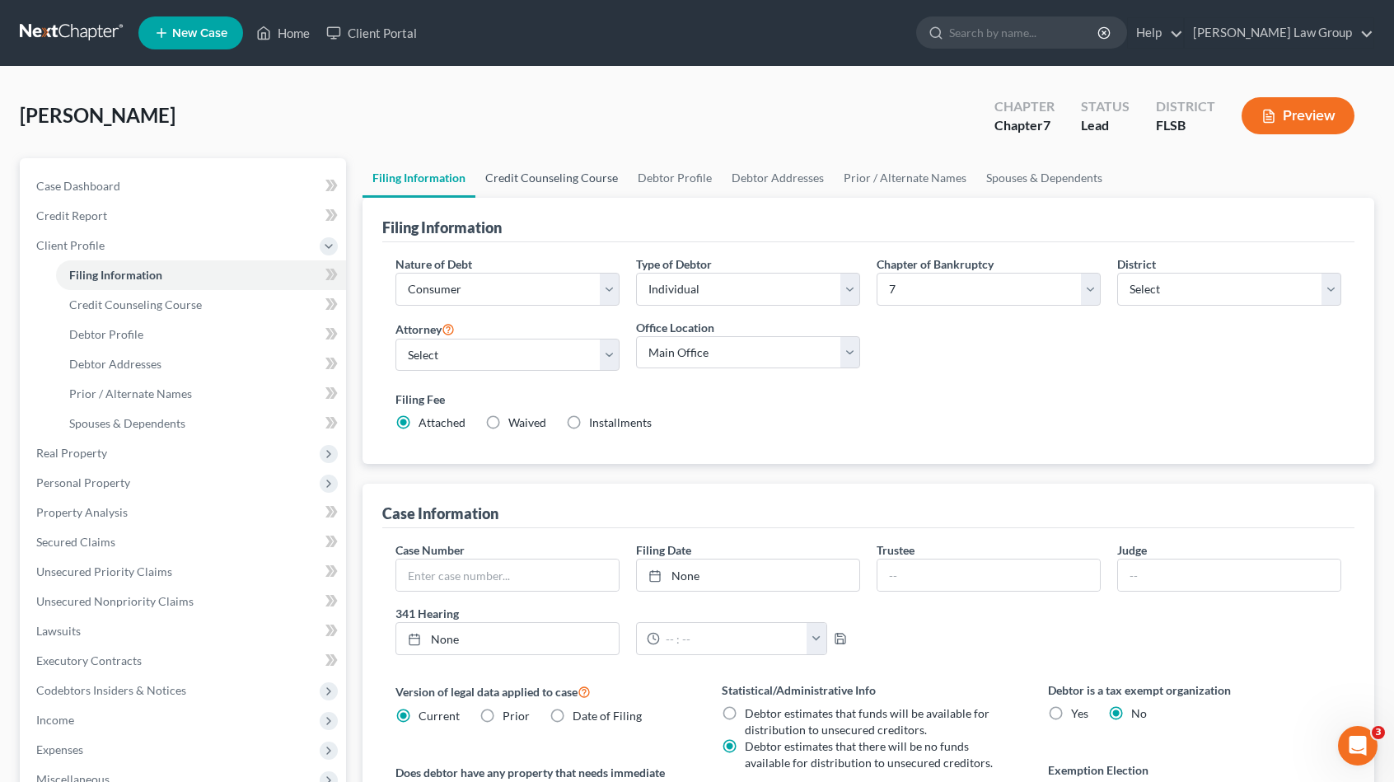
click at [596, 176] on link "Credit Counseling Course" at bounding box center [551, 178] width 152 height 40
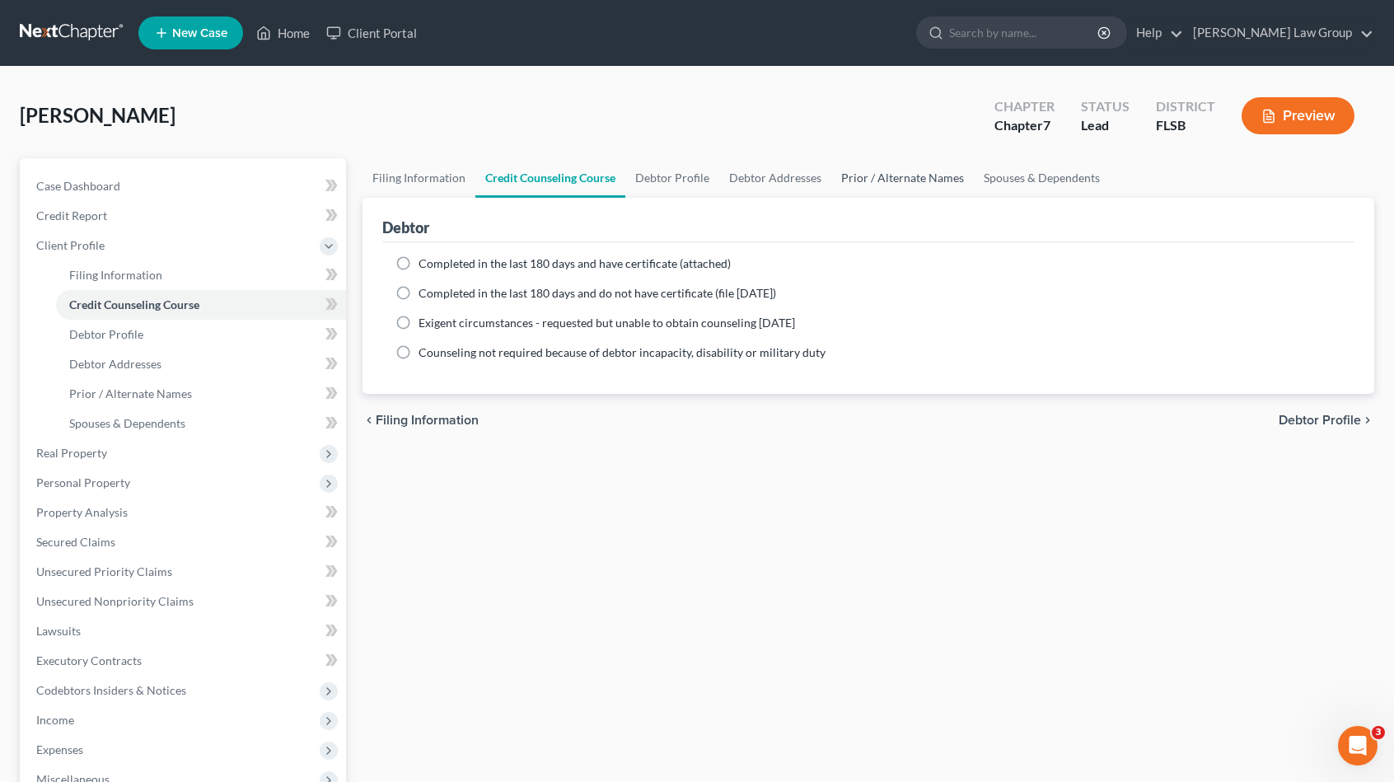
click at [903, 180] on link "Prior / Alternate Names" at bounding box center [902, 178] width 143 height 40
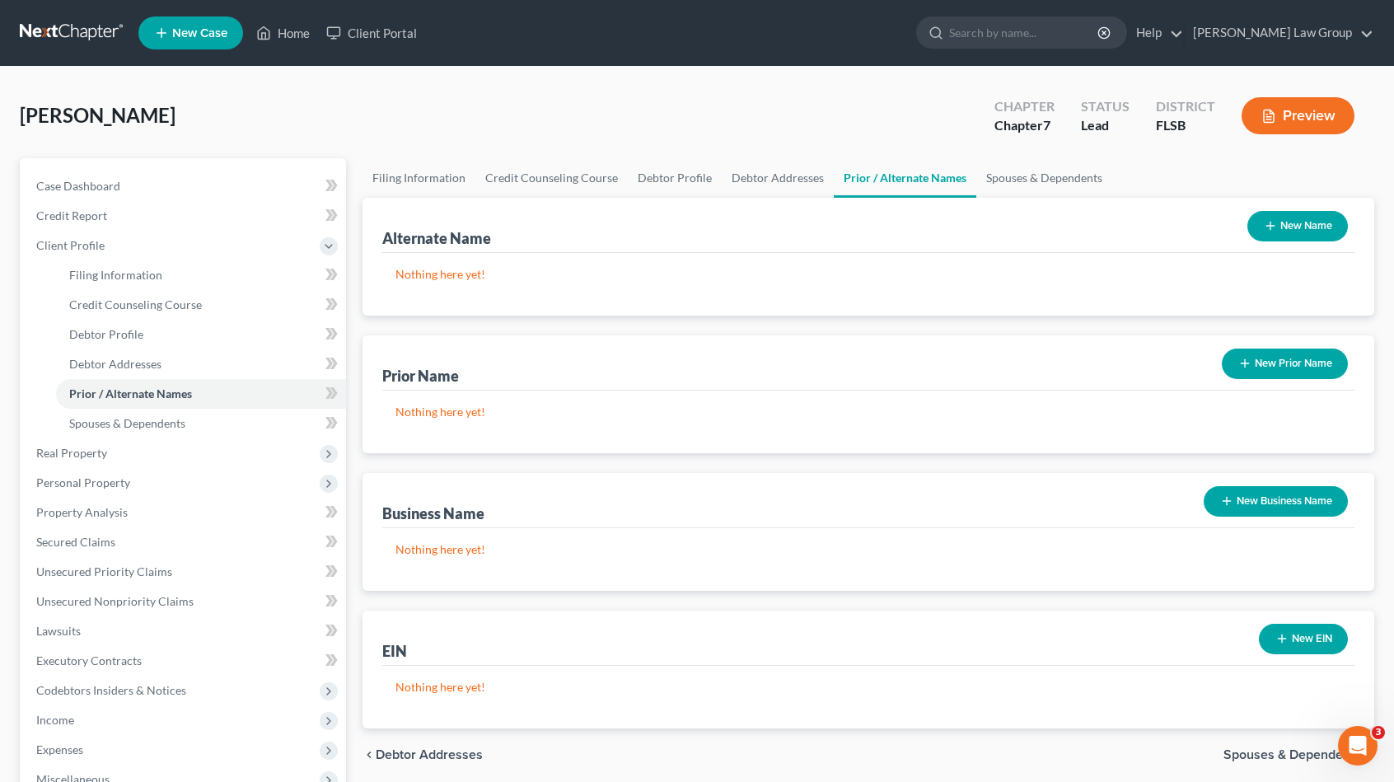
click at [1284, 231] on button "New Name" at bounding box center [1298, 226] width 101 height 30
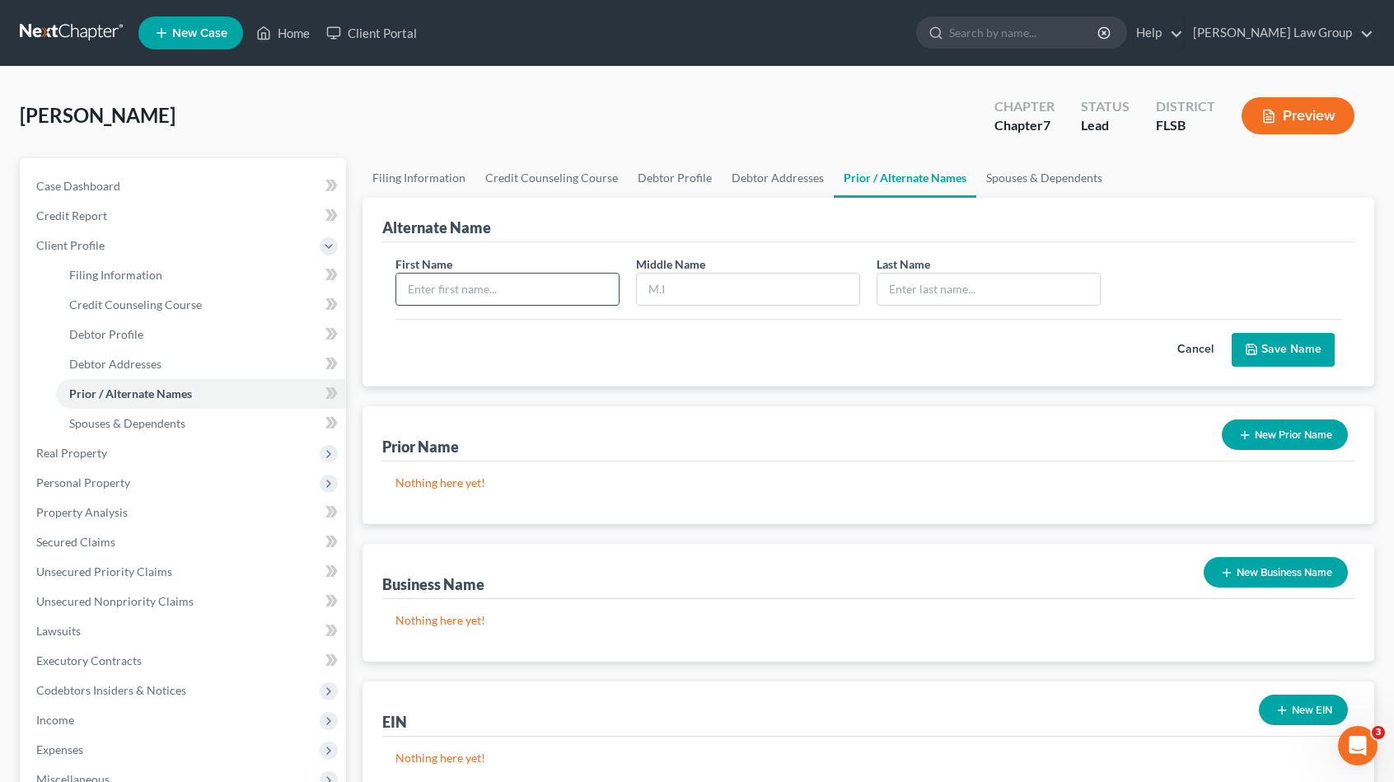
click at [559, 283] on input "text" at bounding box center [507, 289] width 222 height 31
type input "Alexei"
type input "[PERSON_NAME]"
click at [1295, 343] on button "Save Name" at bounding box center [1283, 350] width 103 height 35
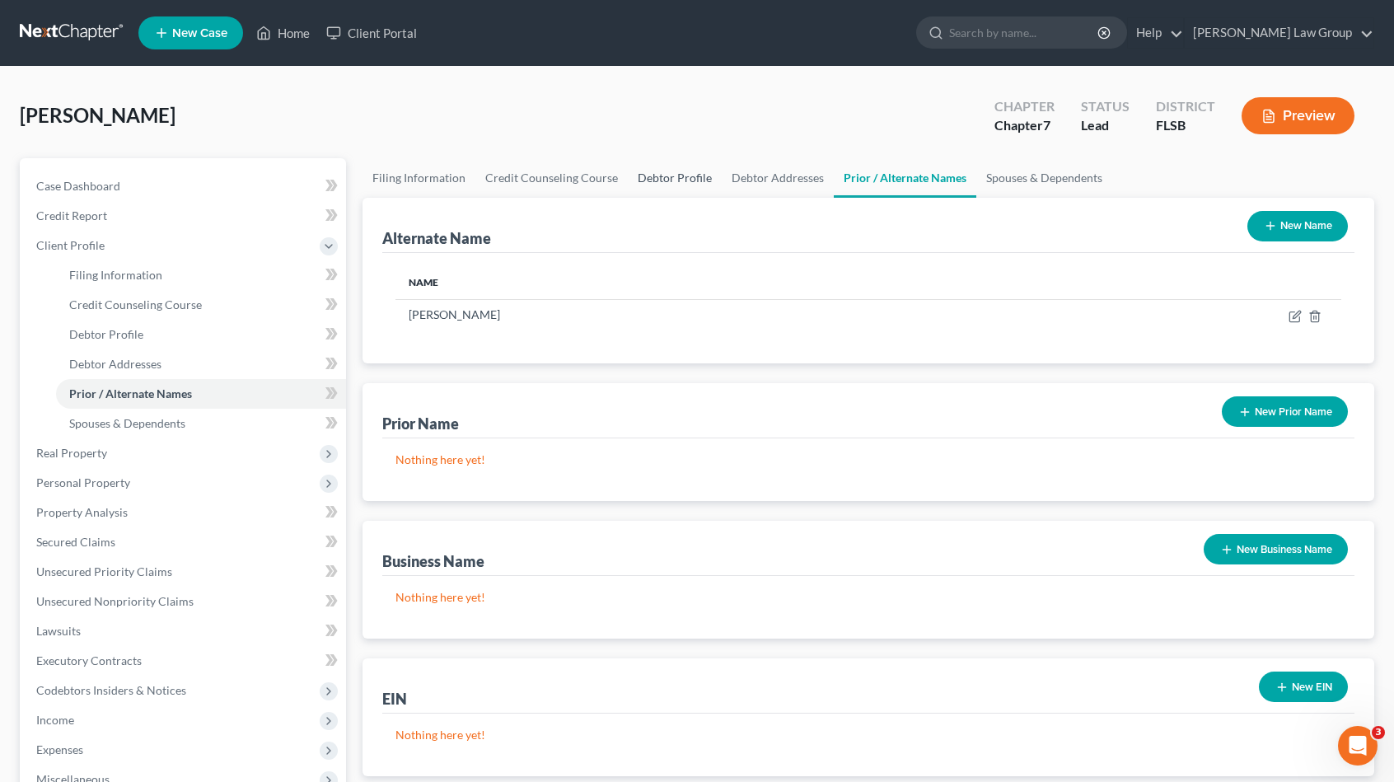
click at [649, 179] on link "Debtor Profile" at bounding box center [675, 178] width 94 height 40
select select "0"
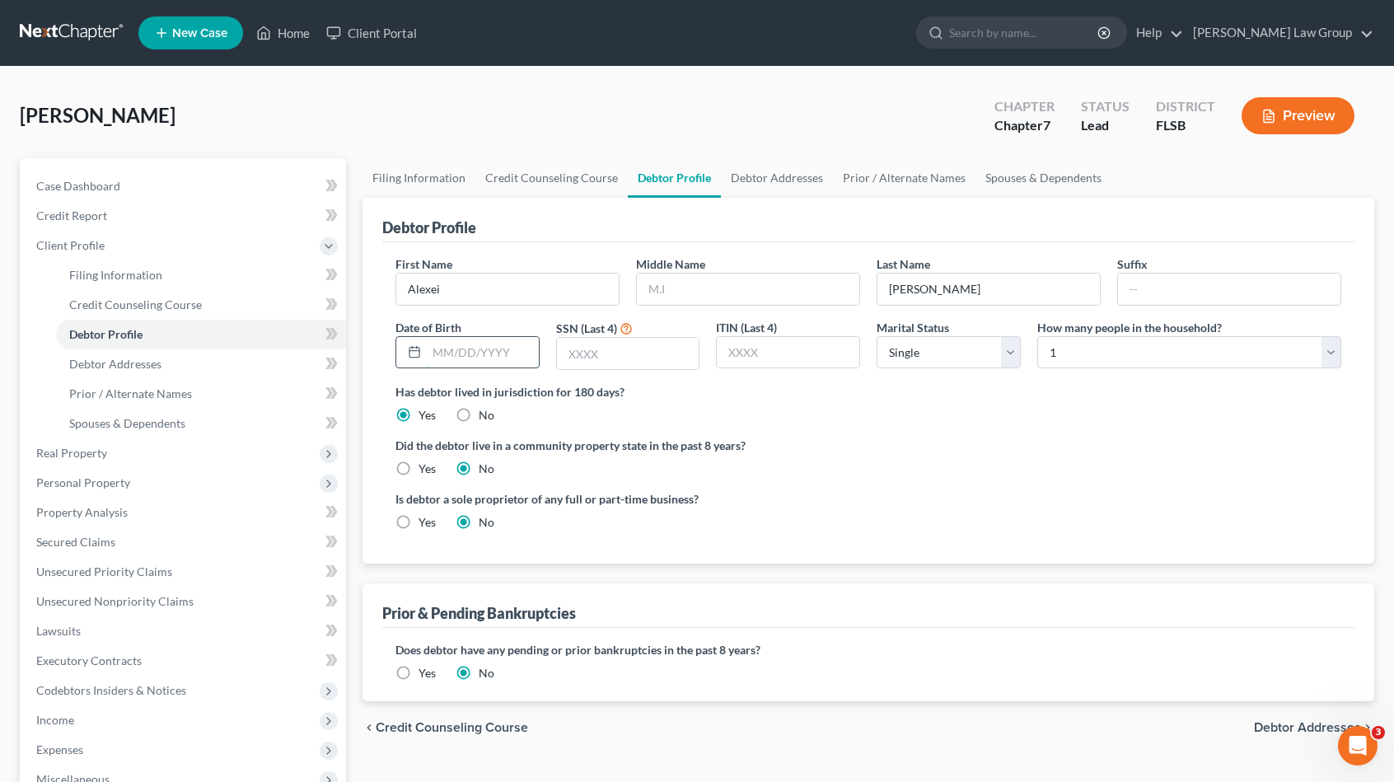
click at [486, 348] on input "text" at bounding box center [483, 352] width 112 height 31
type input "[DATE]"
click at [620, 356] on input "text" at bounding box center [628, 353] width 143 height 31
type input "4548"
click at [738, 180] on link "Debtor Addresses" at bounding box center [777, 178] width 112 height 40
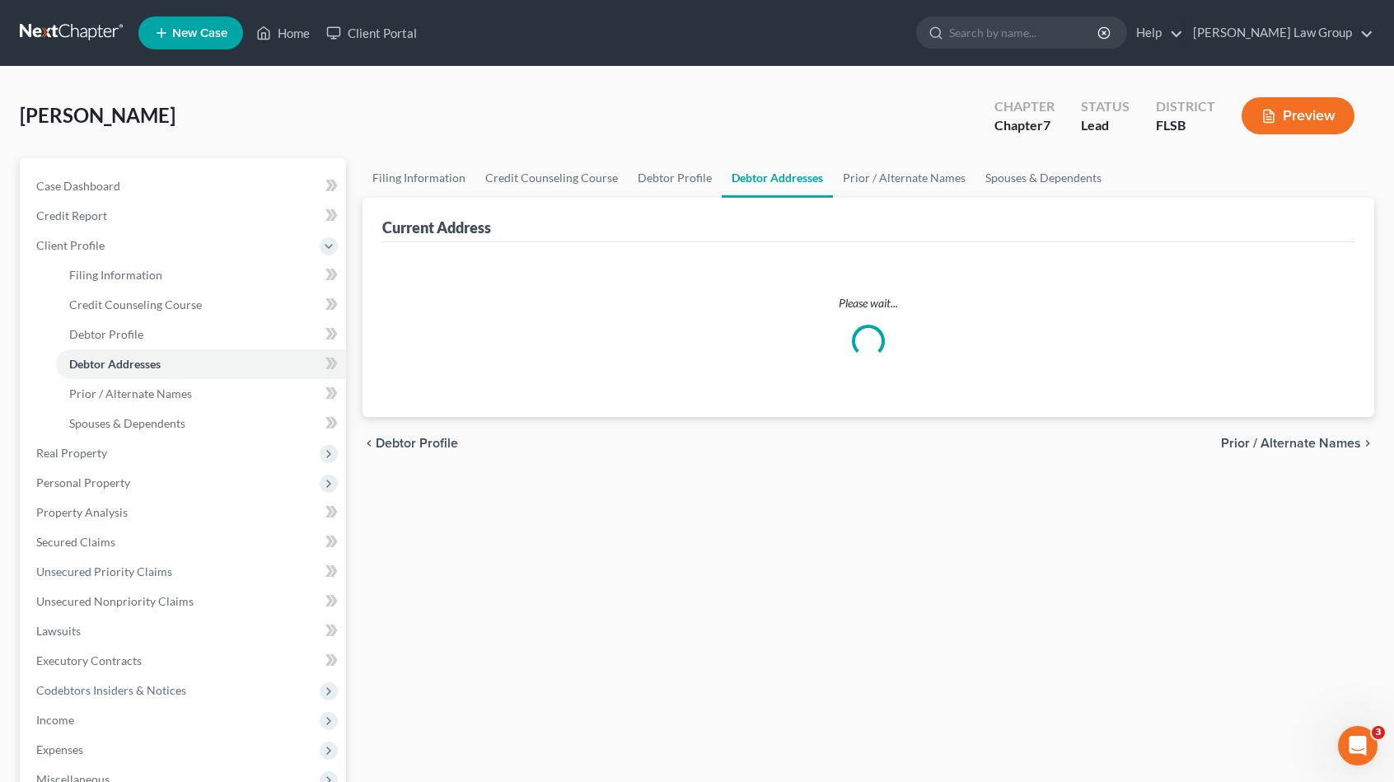
select select "0"
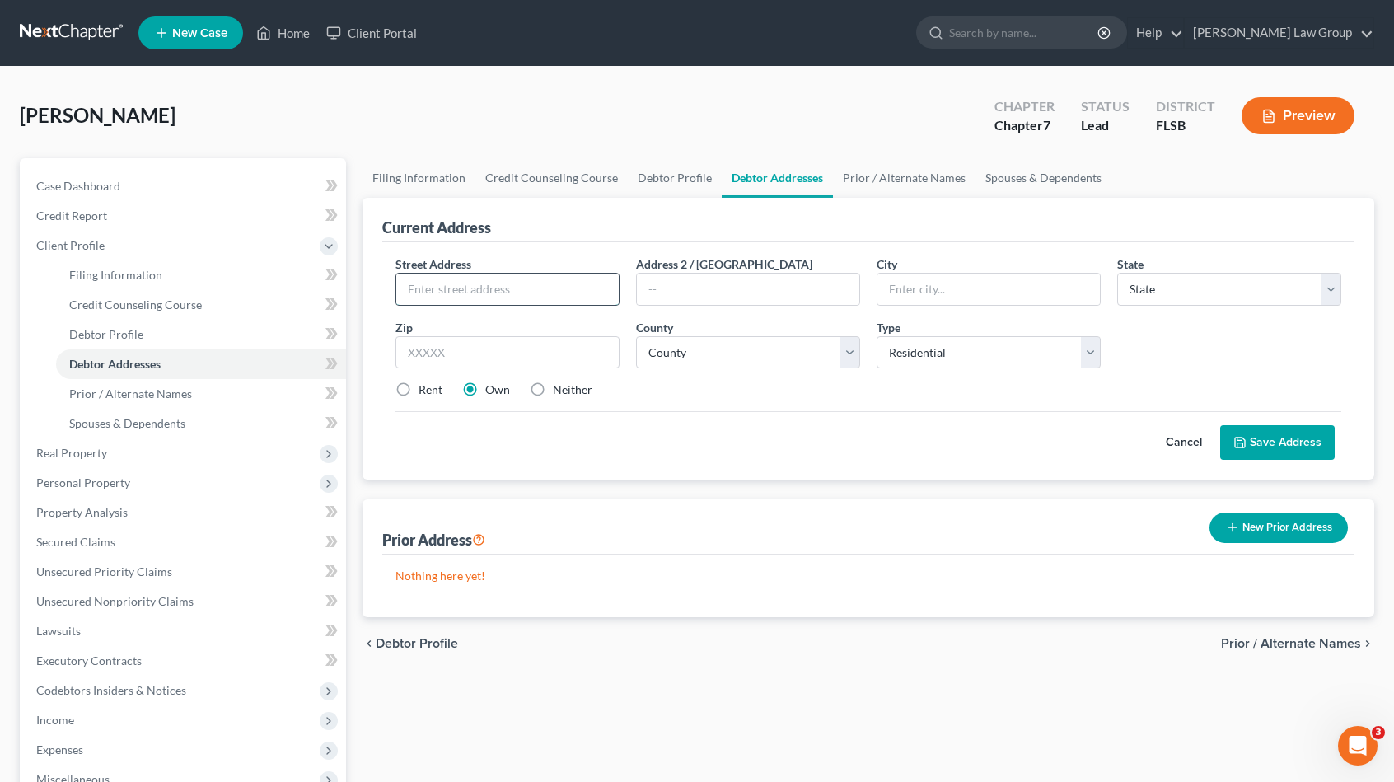
click at [478, 292] on input "text" at bounding box center [507, 289] width 222 height 31
click at [551, 283] on input "[STREET_ADDRESS]" at bounding box center [507, 289] width 222 height 31
type input "[STREET_ADDRESS]"
click at [544, 342] on input "text" at bounding box center [508, 352] width 224 height 33
type input "33196"
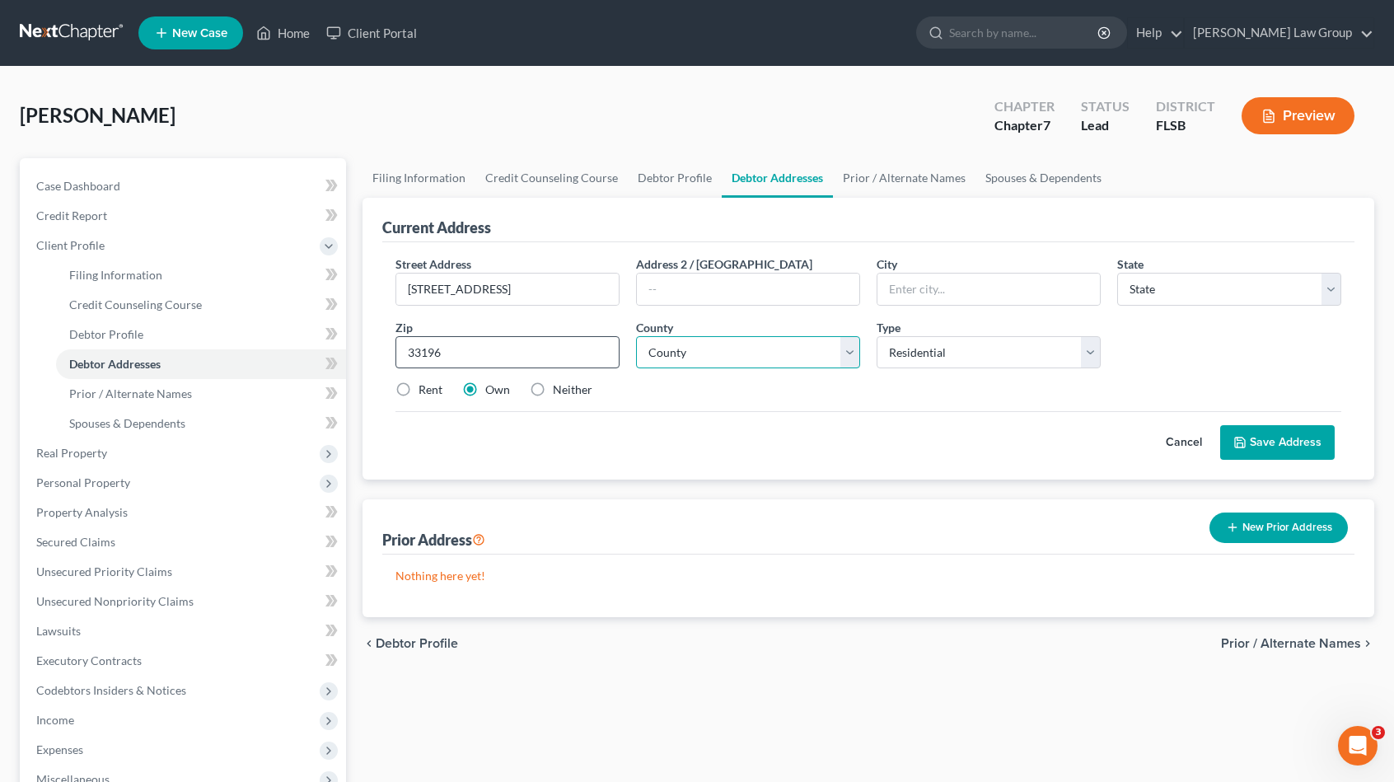
type input "[GEOGRAPHIC_DATA]"
select select "9"
click at [677, 363] on select "County" at bounding box center [748, 352] width 224 height 33
select select "42"
click at [636, 336] on select "County [GEOGRAPHIC_DATA] [GEOGRAPHIC_DATA] [GEOGRAPHIC_DATA] [GEOGRAPHIC_DATA] …" at bounding box center [748, 352] width 224 height 33
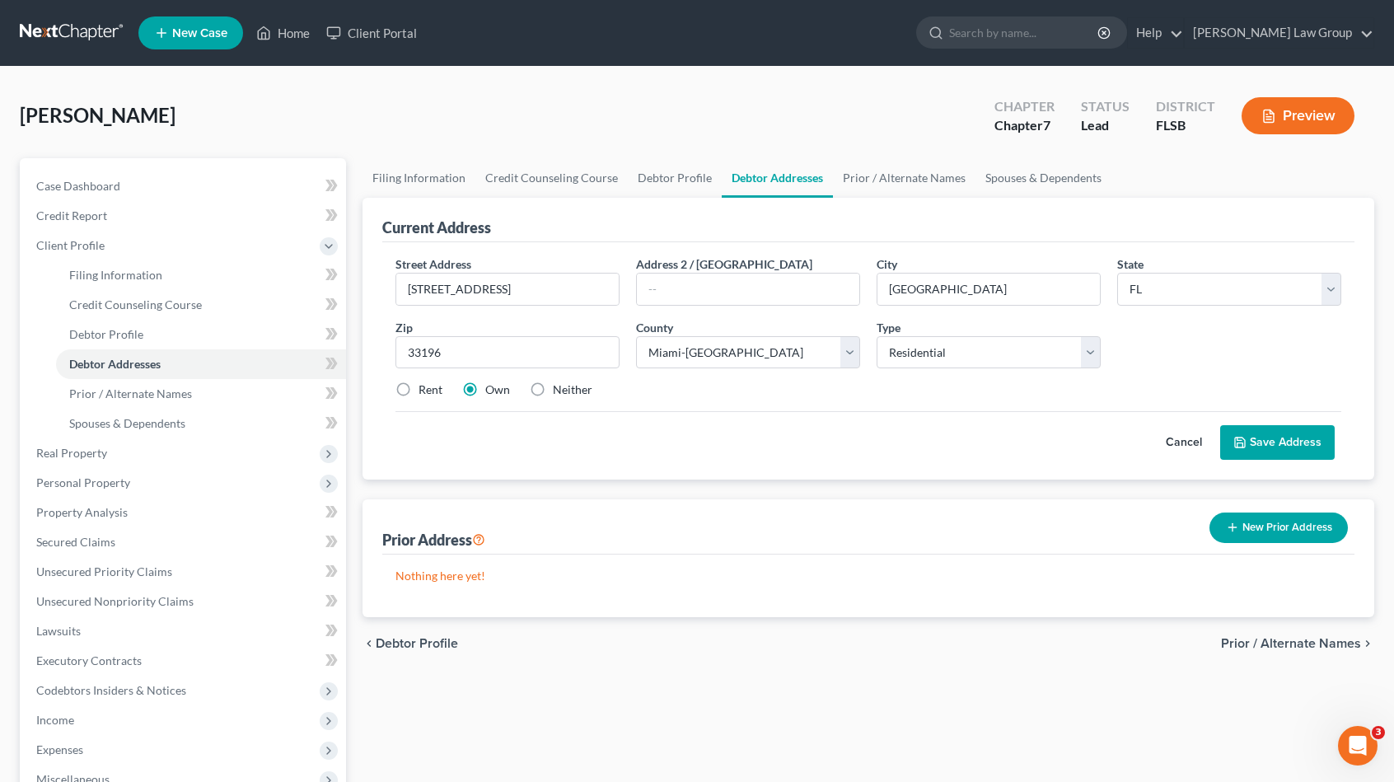
click at [417, 401] on div "Street Address * [STREET_ADDRESS] * [GEOGRAPHIC_DATA] * State [US_STATE] AK AR …" at bounding box center [868, 333] width 962 height 157
click at [419, 395] on label "Rent" at bounding box center [431, 390] width 24 height 16
click at [425, 392] on input "Rent" at bounding box center [430, 387] width 11 height 11
radio input "true"
click at [1297, 443] on button "Save Address" at bounding box center [1277, 442] width 115 height 35
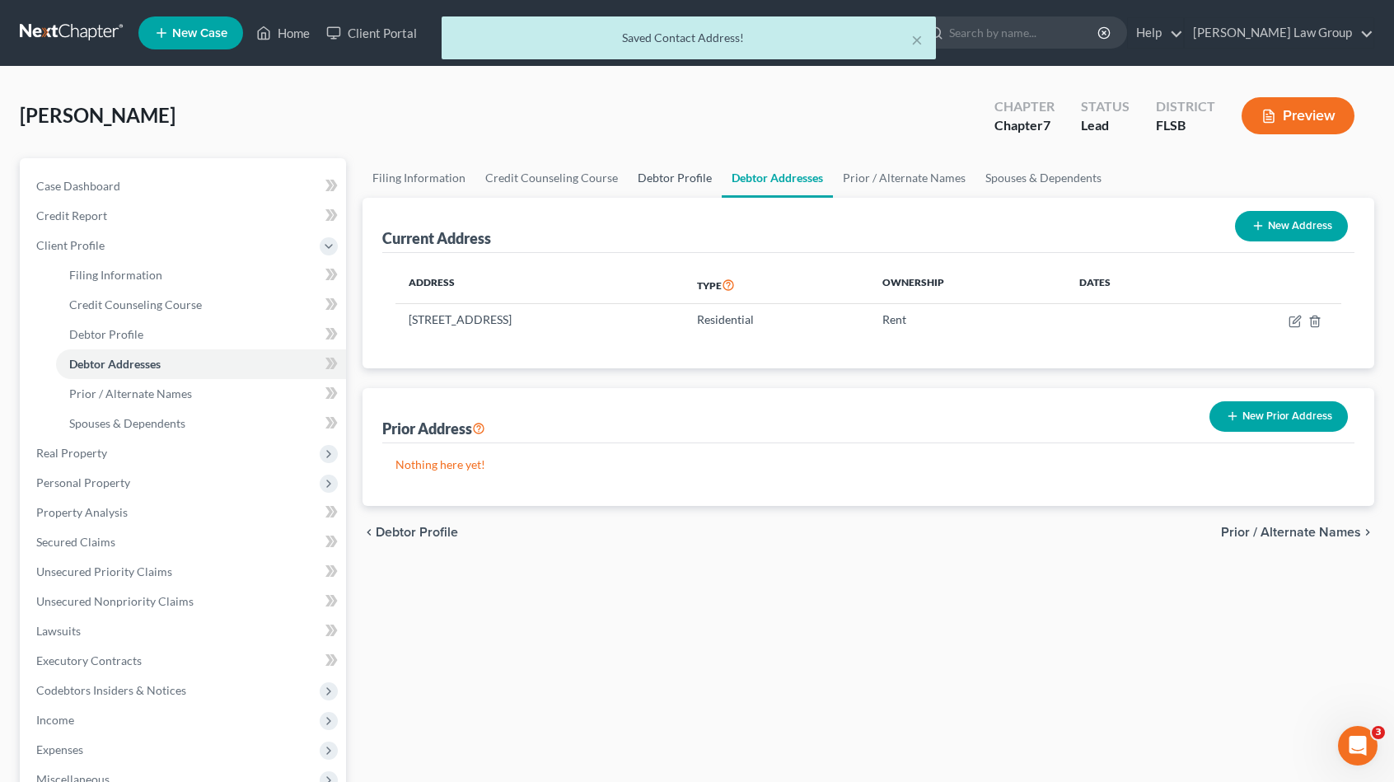
click at [670, 182] on link "Debtor Profile" at bounding box center [675, 178] width 94 height 40
select select "0"
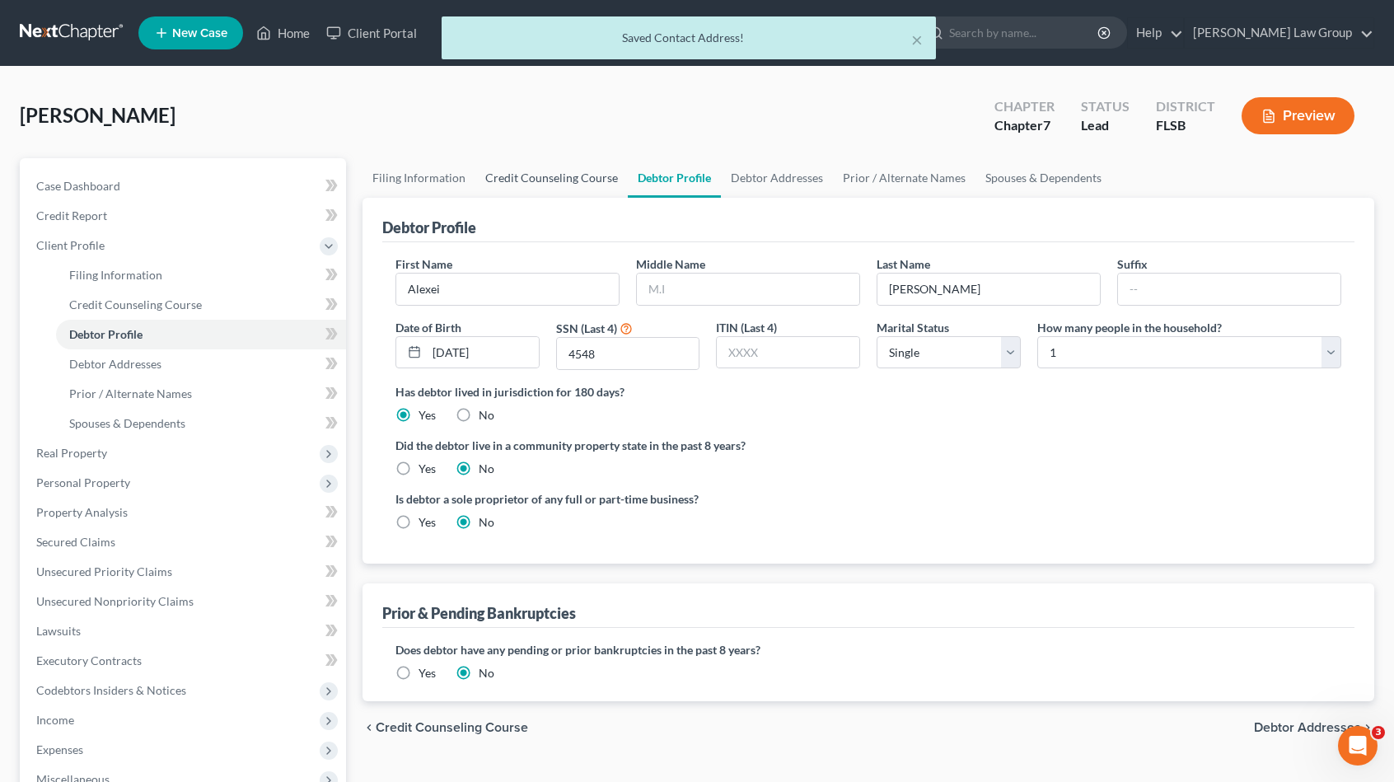
click at [576, 166] on link "Credit Counseling Course" at bounding box center [551, 178] width 152 height 40
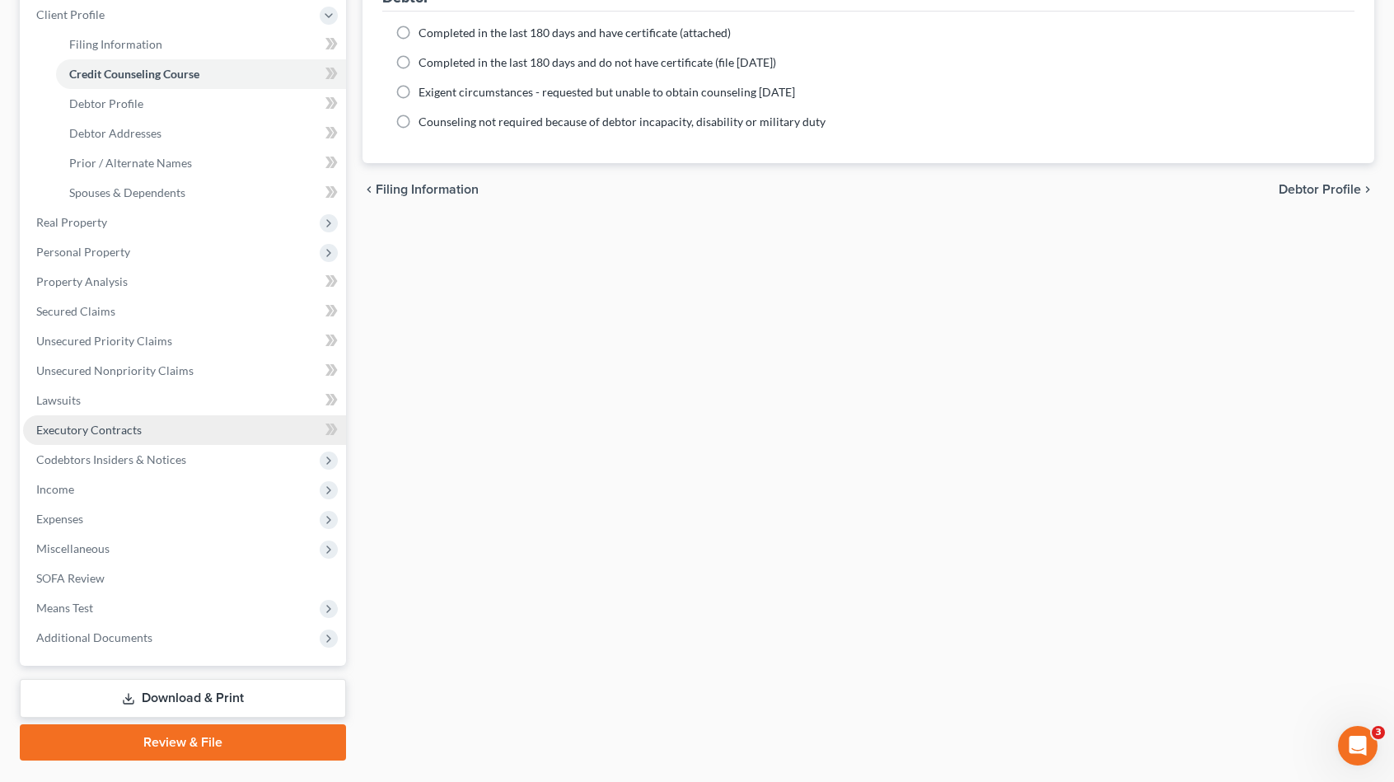
scroll to position [247, 0]
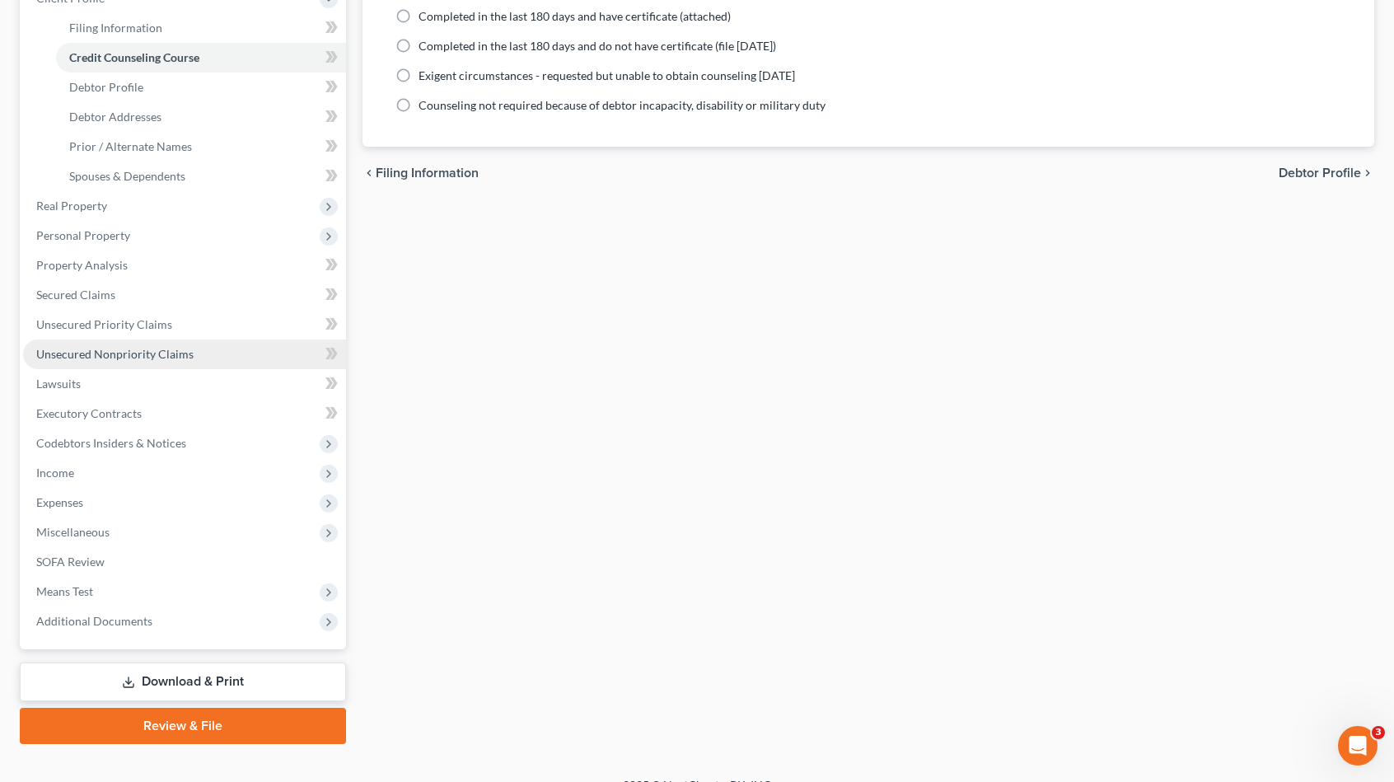
click at [167, 344] on link "Unsecured Nonpriority Claims" at bounding box center [184, 355] width 323 height 30
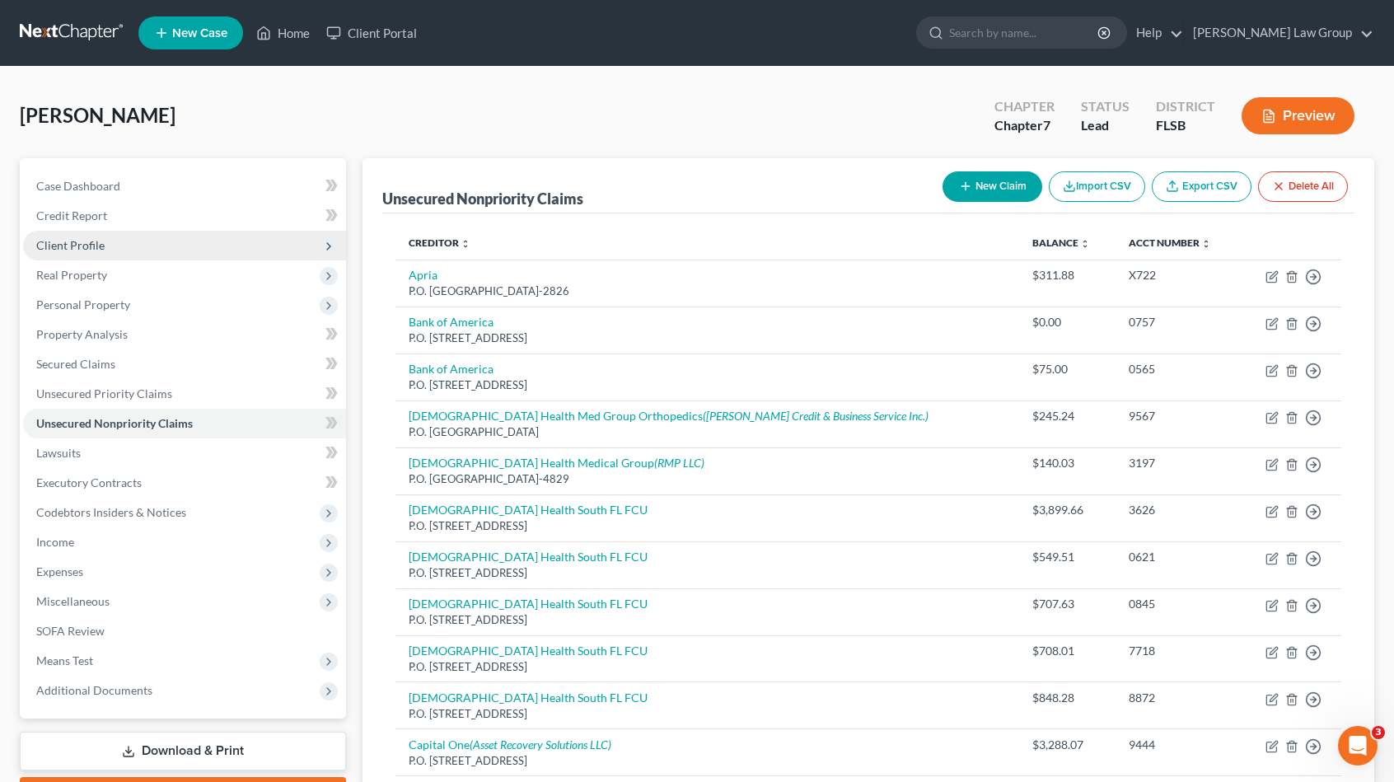
click at [132, 250] on span "Client Profile" at bounding box center [184, 246] width 323 height 30
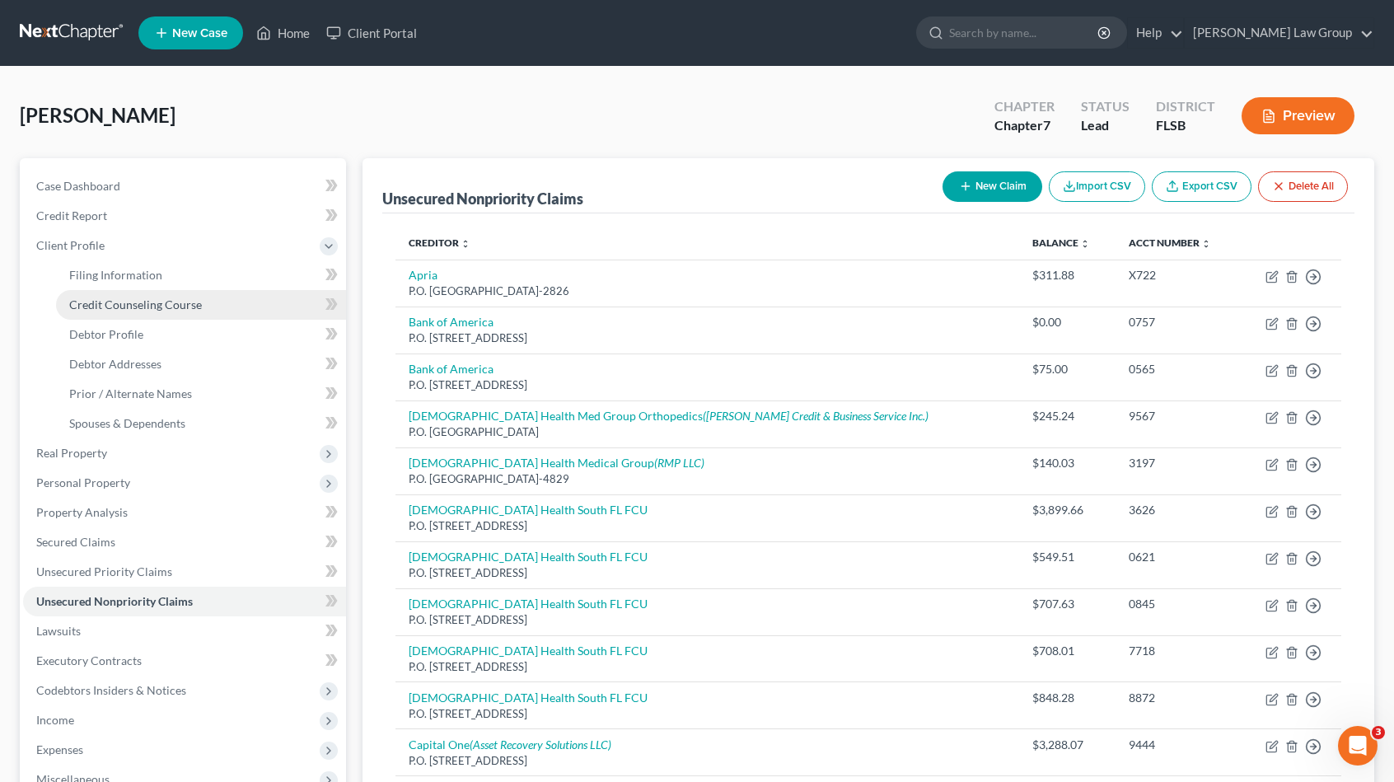
click at [190, 304] on span "Credit Counseling Course" at bounding box center [135, 304] width 133 height 14
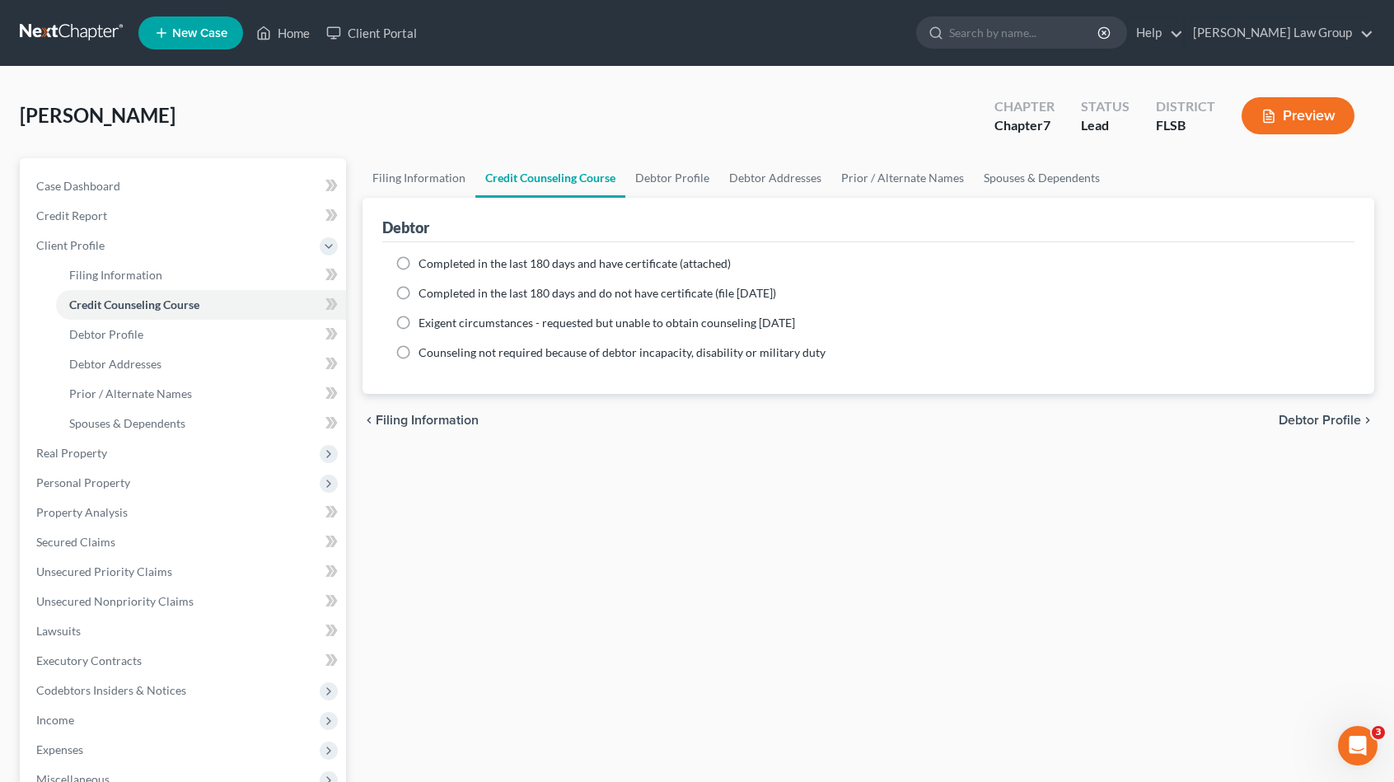
click at [419, 266] on label "Completed in the last 180 days and have certificate (attached)" at bounding box center [575, 263] width 312 height 16
click at [425, 266] on input "Completed in the last 180 days and have certificate (attached)" at bounding box center [430, 260] width 11 height 11
radio input "true"
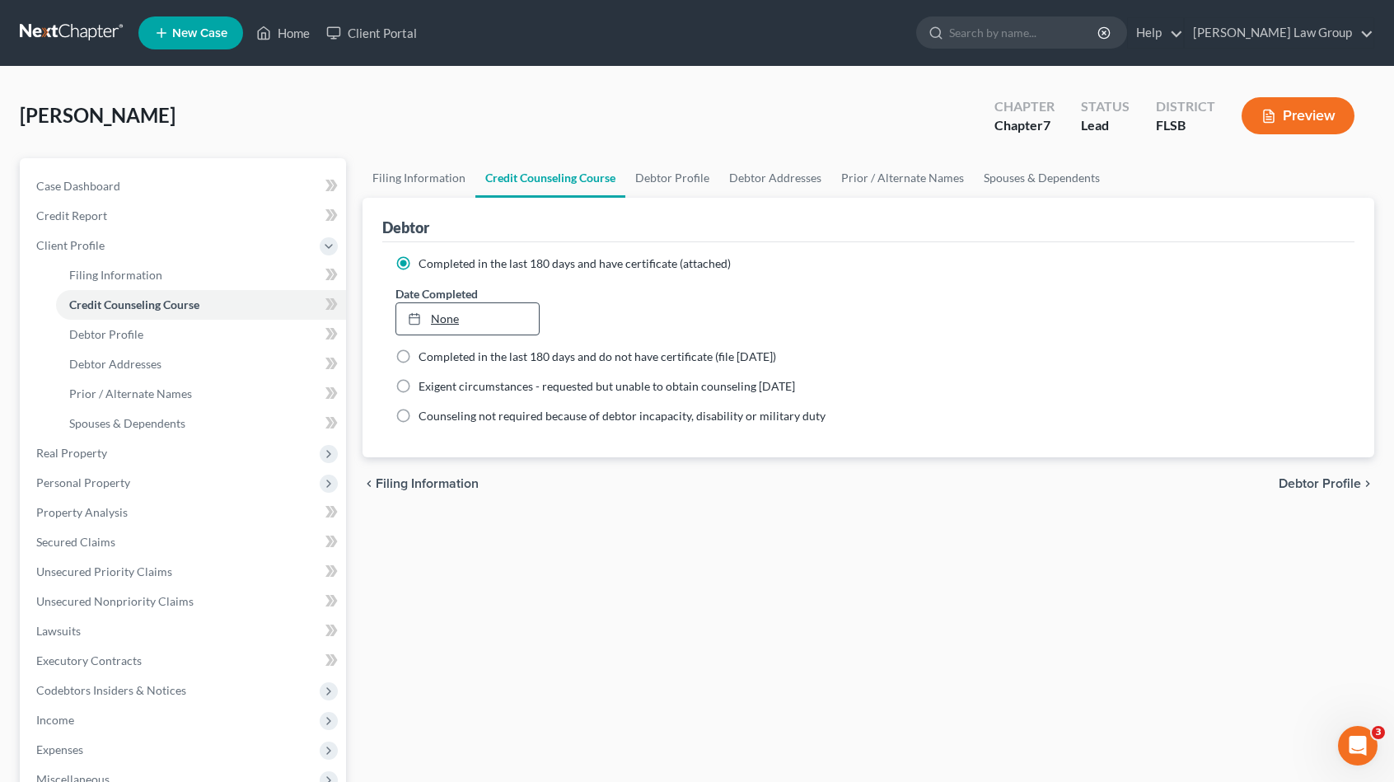
type input "[DATE]"
click at [468, 321] on link "[DATE]" at bounding box center [467, 318] width 143 height 31
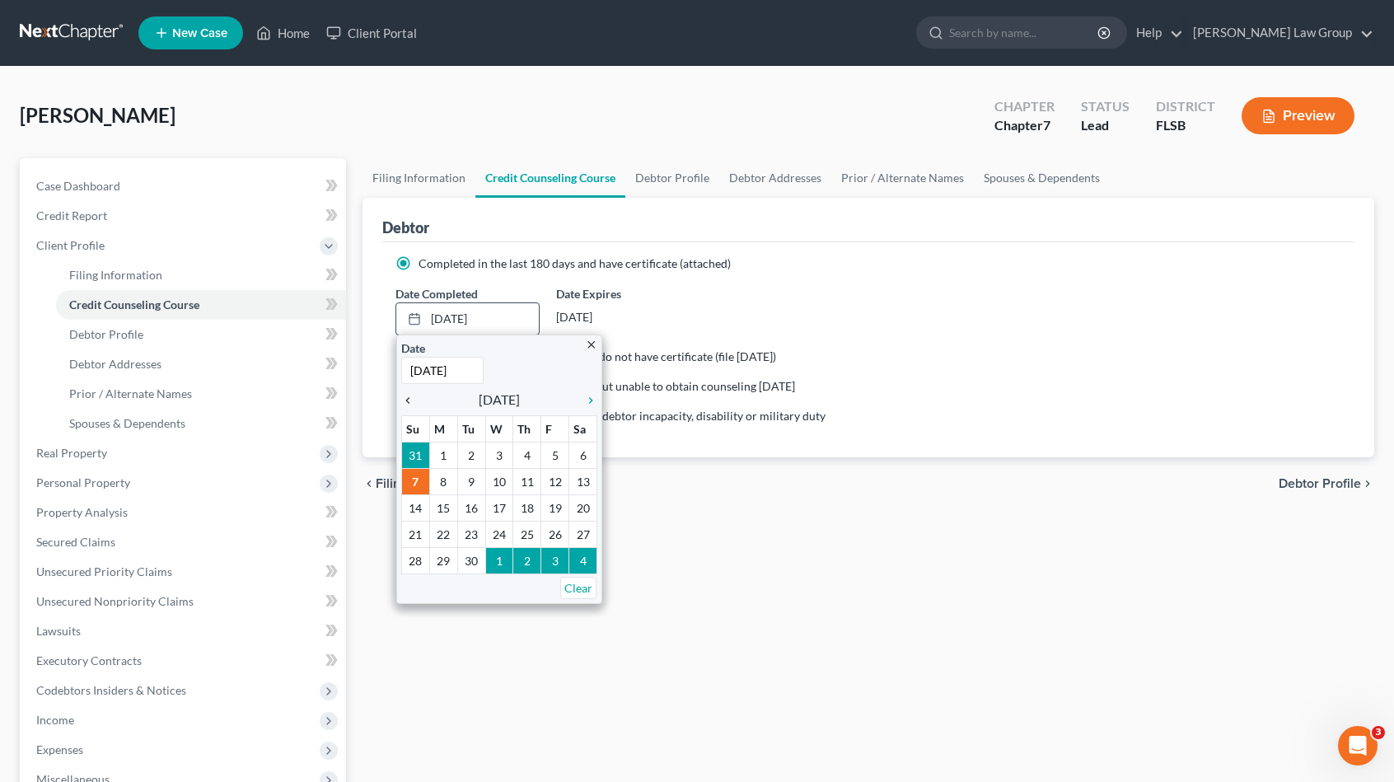
click at [405, 396] on icon "chevron_left" at bounding box center [411, 400] width 21 height 13
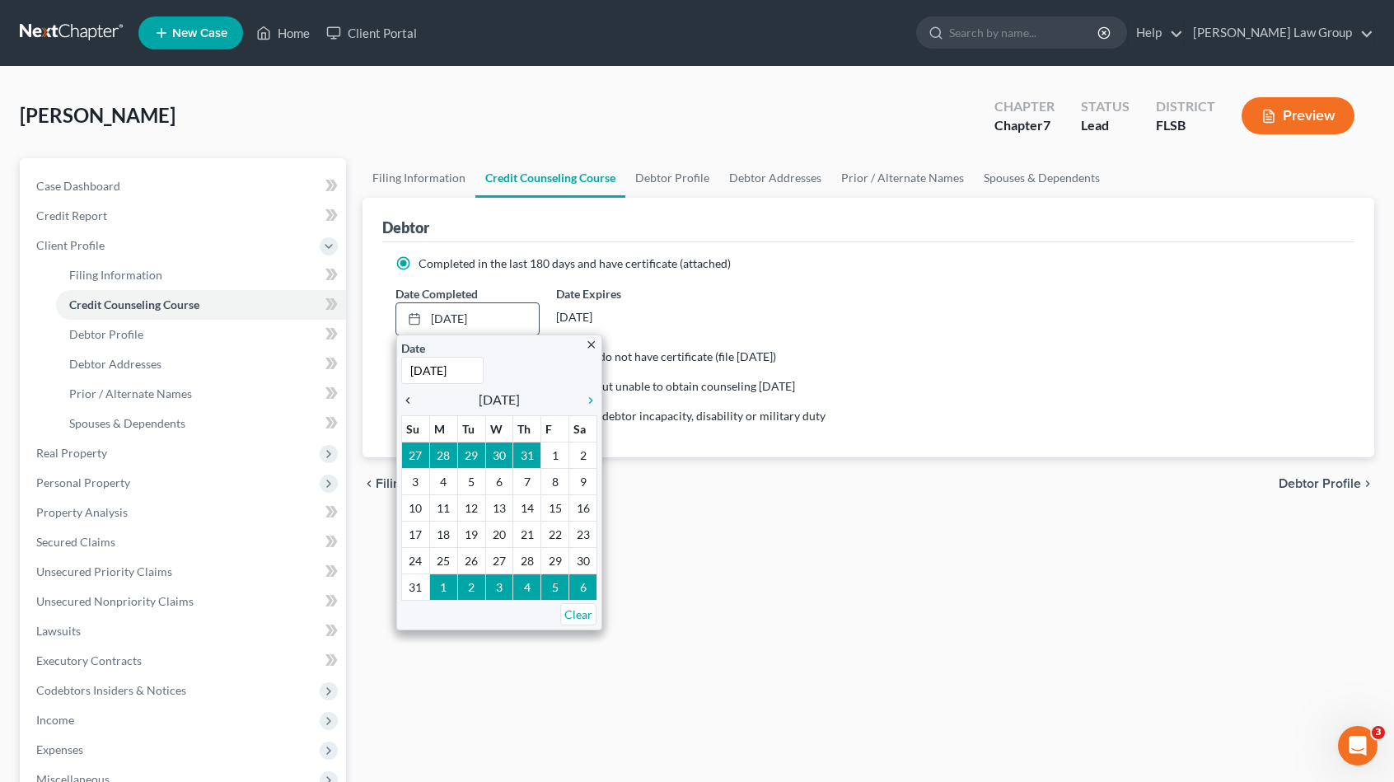
click at [405, 396] on icon "chevron_left" at bounding box center [411, 400] width 21 height 13
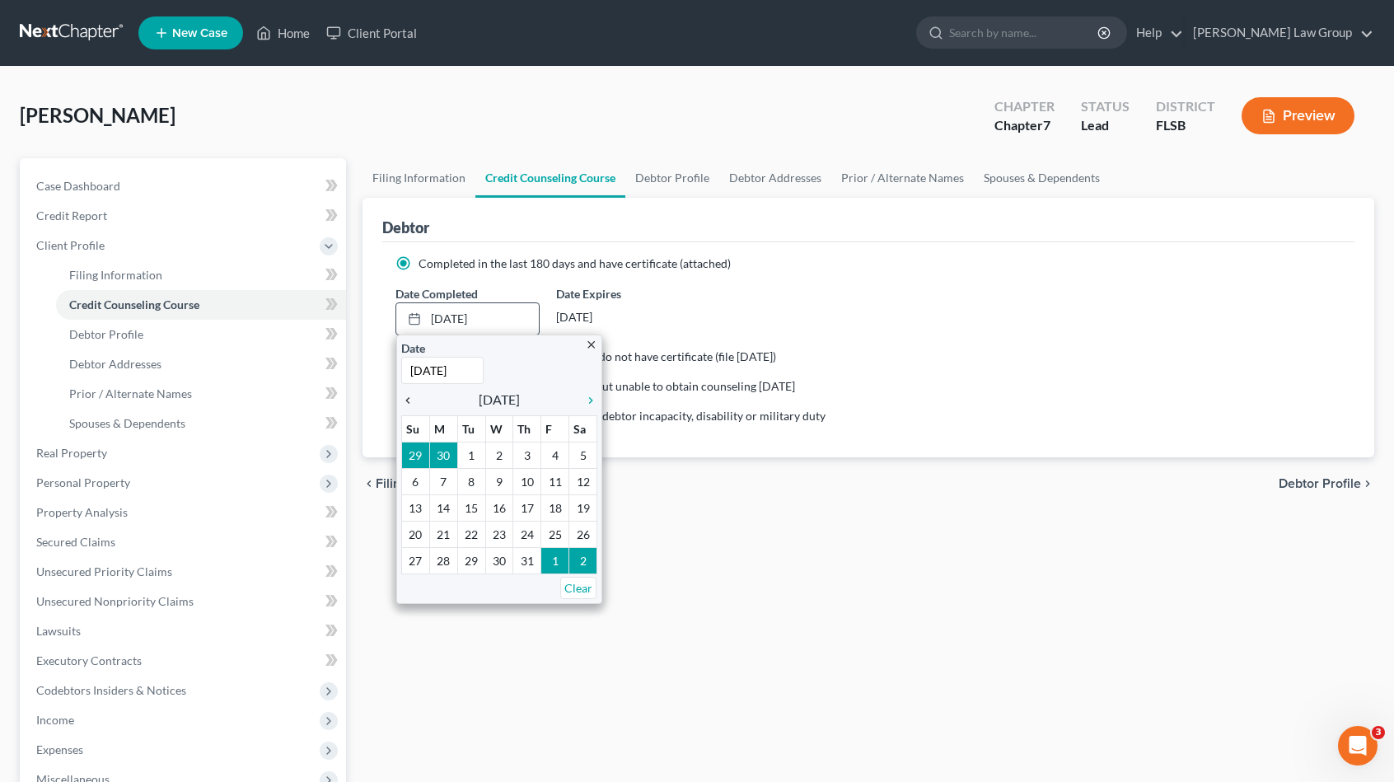
click at [405, 396] on icon "chevron_left" at bounding box center [411, 400] width 21 height 13
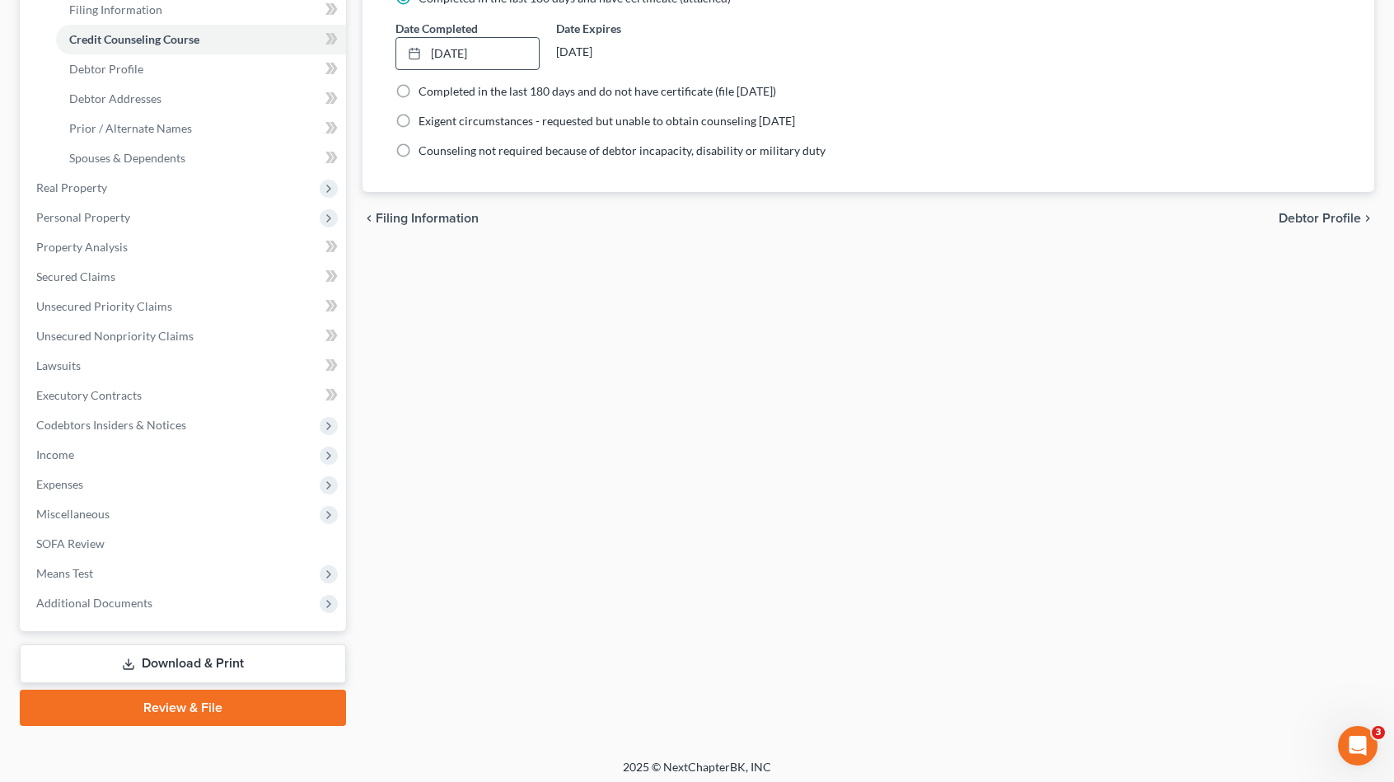
scroll to position [269, 0]
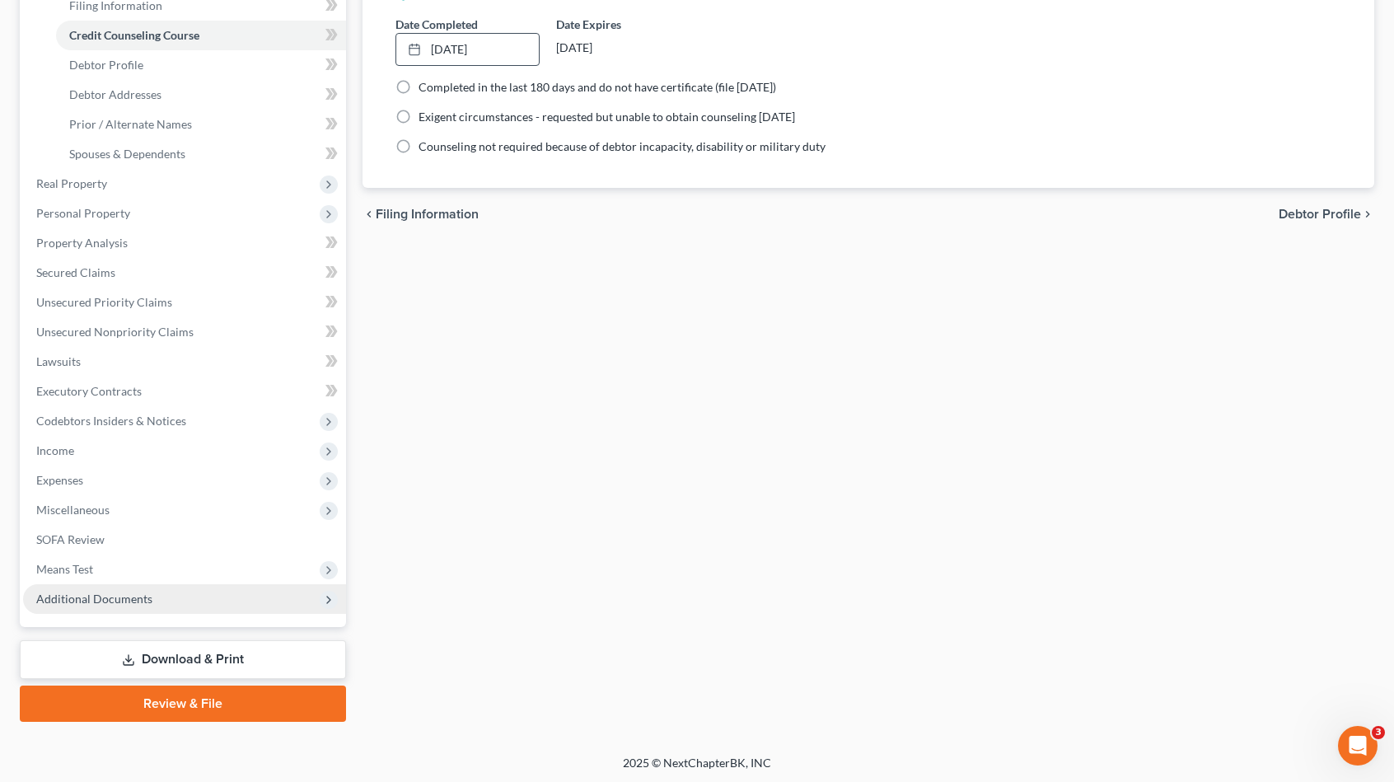
click at [143, 597] on span "Additional Documents" at bounding box center [94, 599] width 116 height 14
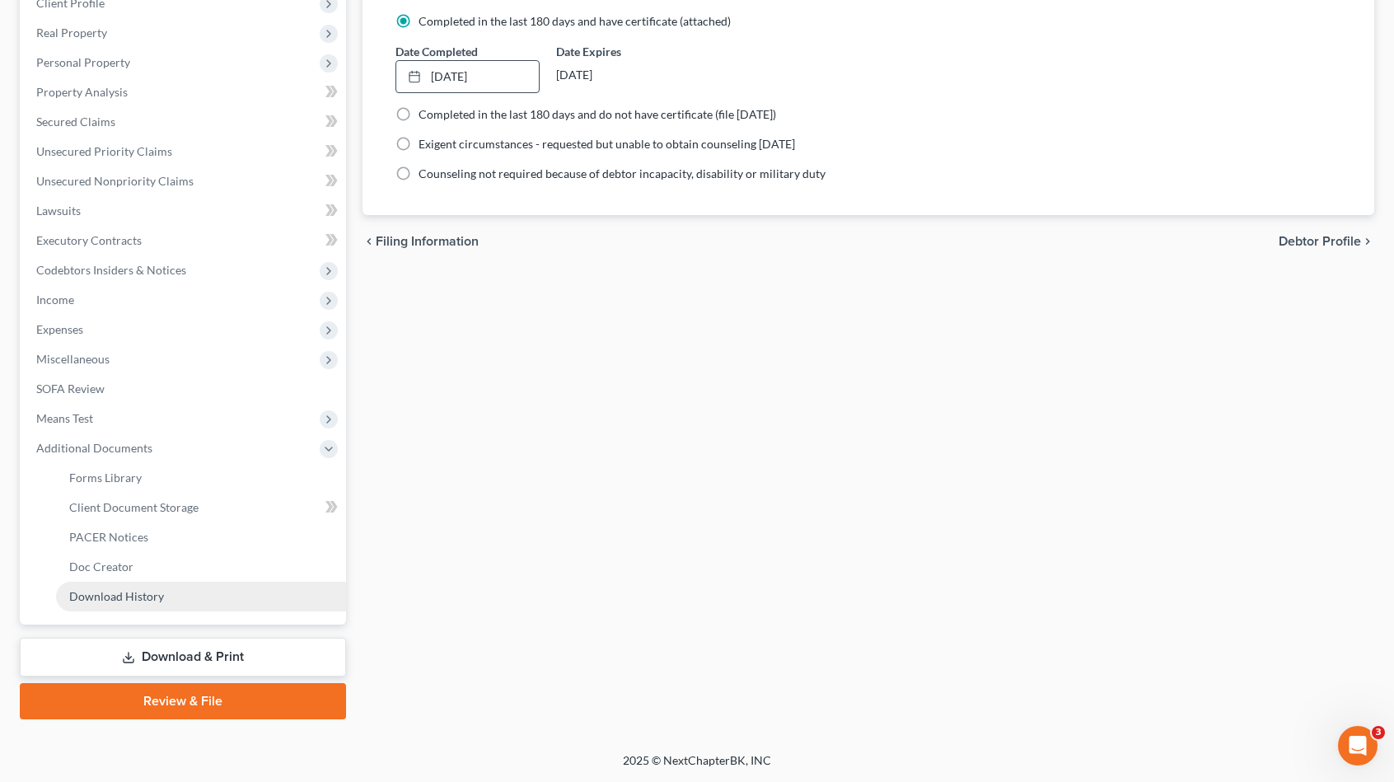
scroll to position [240, 0]
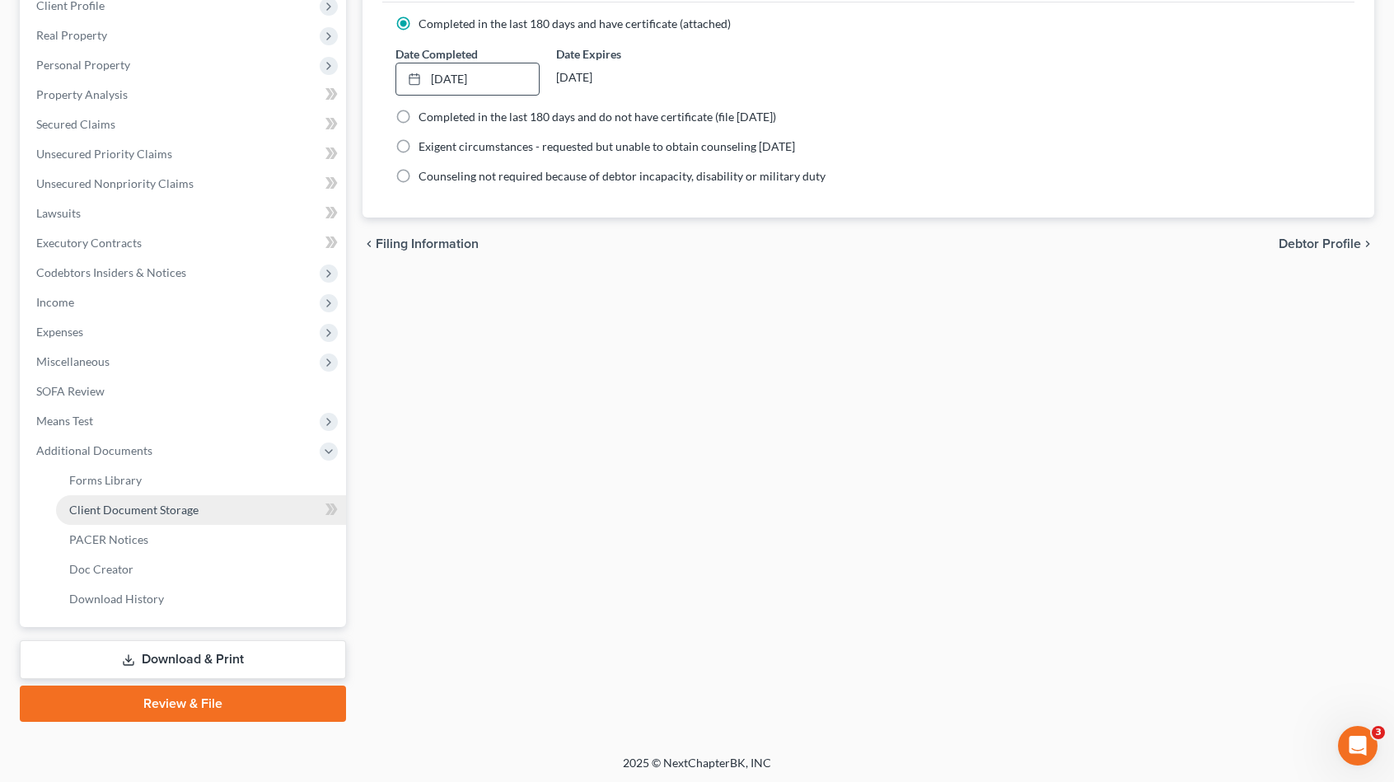
click at [198, 513] on link "Client Document Storage" at bounding box center [201, 510] width 290 height 30
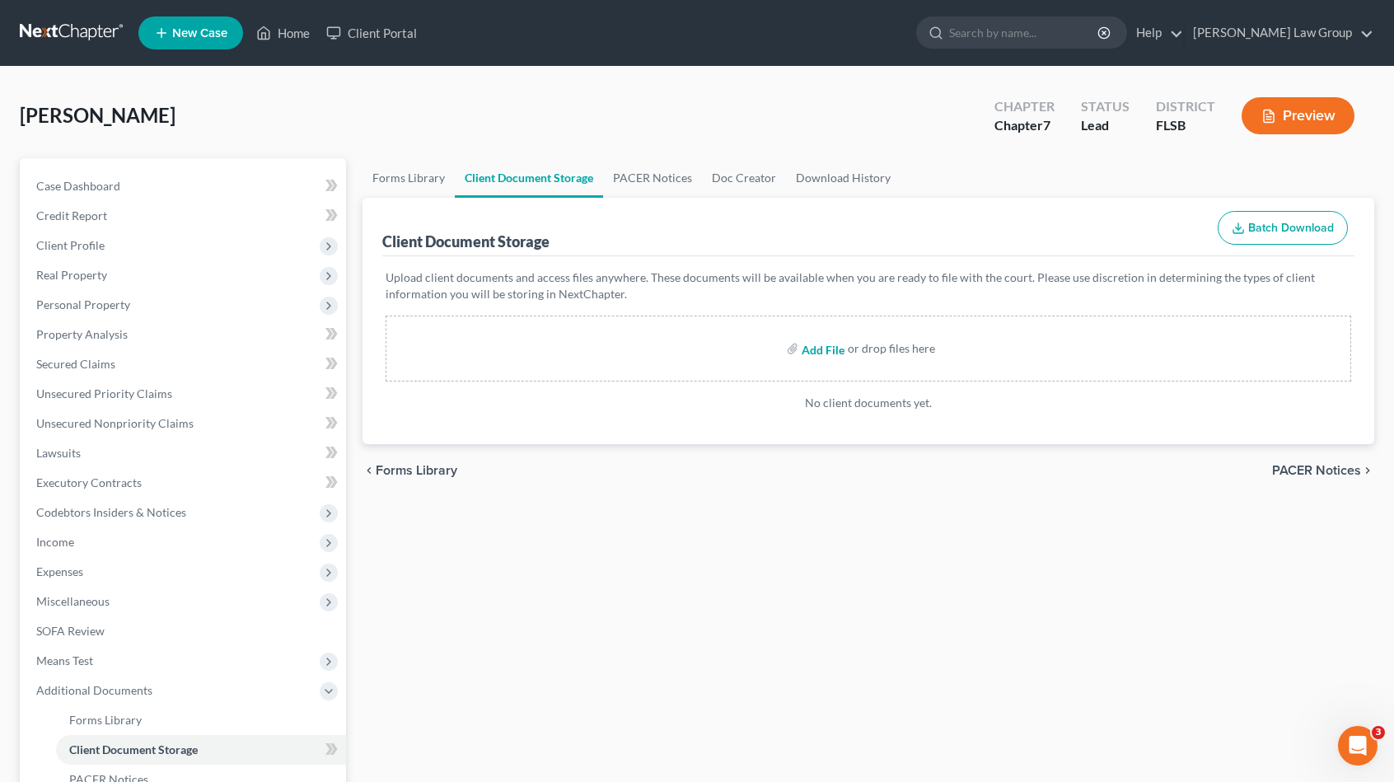
click at [824, 354] on input "file" at bounding box center [822, 349] width 40 height 30
type input "C:\fakepath\Certificate ([DATE]).pdf"
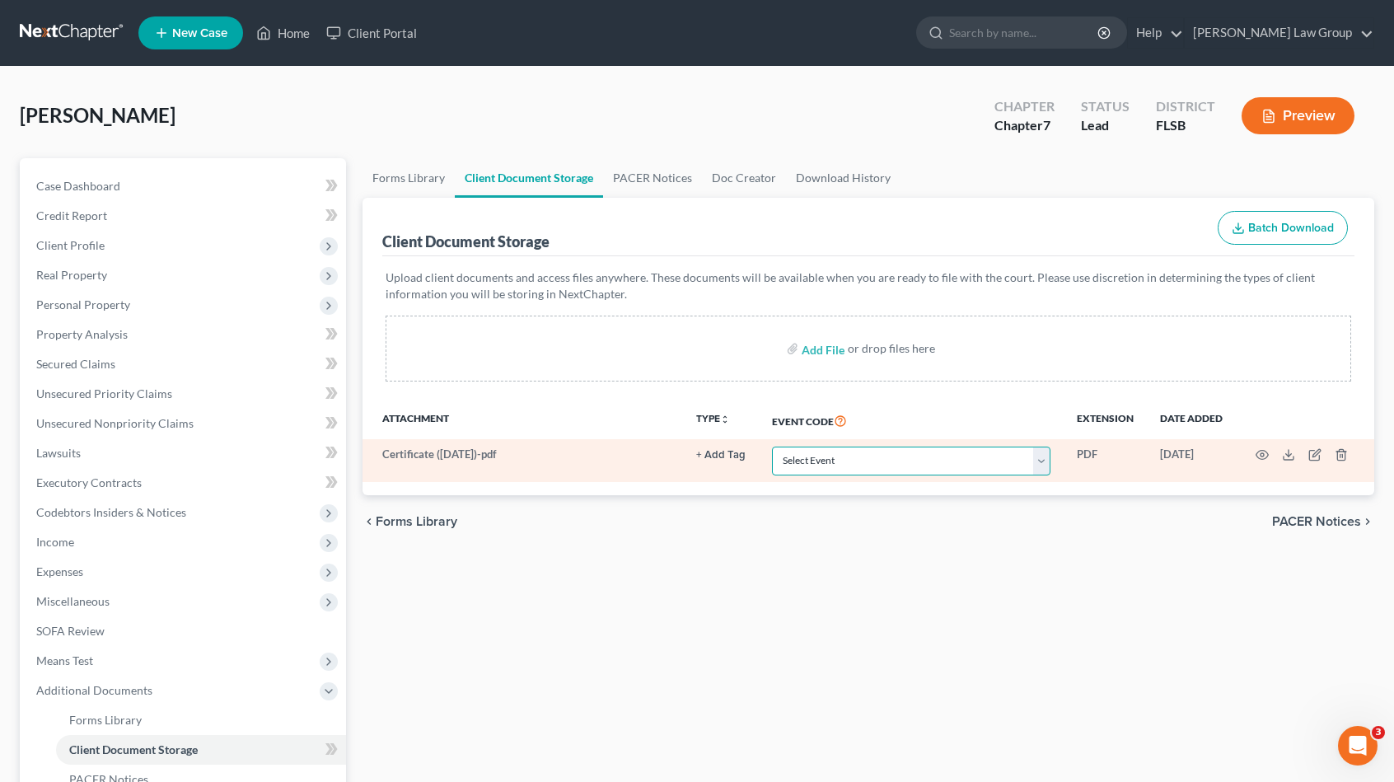
click at [828, 465] on select "Select Event 20 Largest Unsecured Creditors Affidavit Notice of Case Reassignme…" at bounding box center [911, 461] width 279 height 29
select select "9"
click at [772, 447] on select "Select Event 20 Largest Unsecured Creditors Affidavit Notice of Case Reassignme…" at bounding box center [911, 461] width 279 height 29
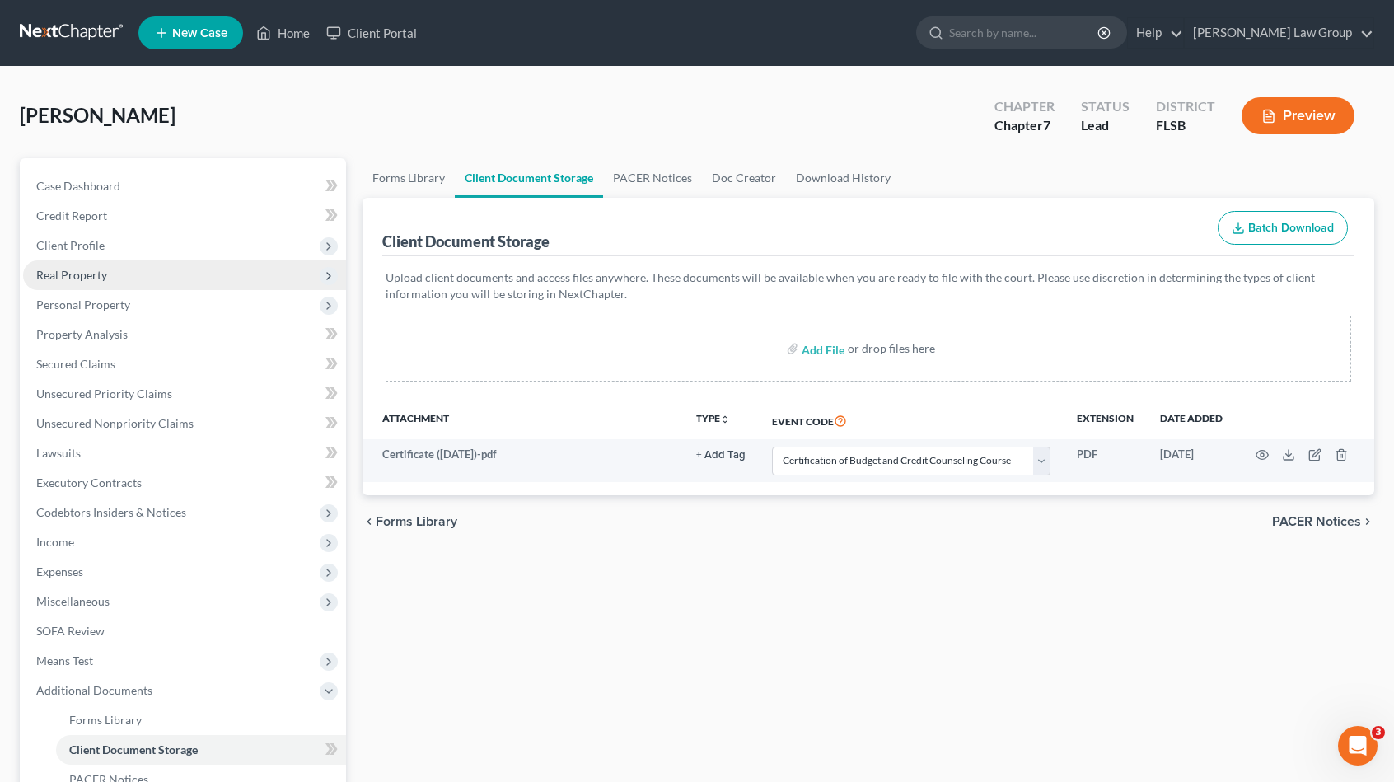
click at [117, 278] on span "Real Property" at bounding box center [184, 275] width 323 height 30
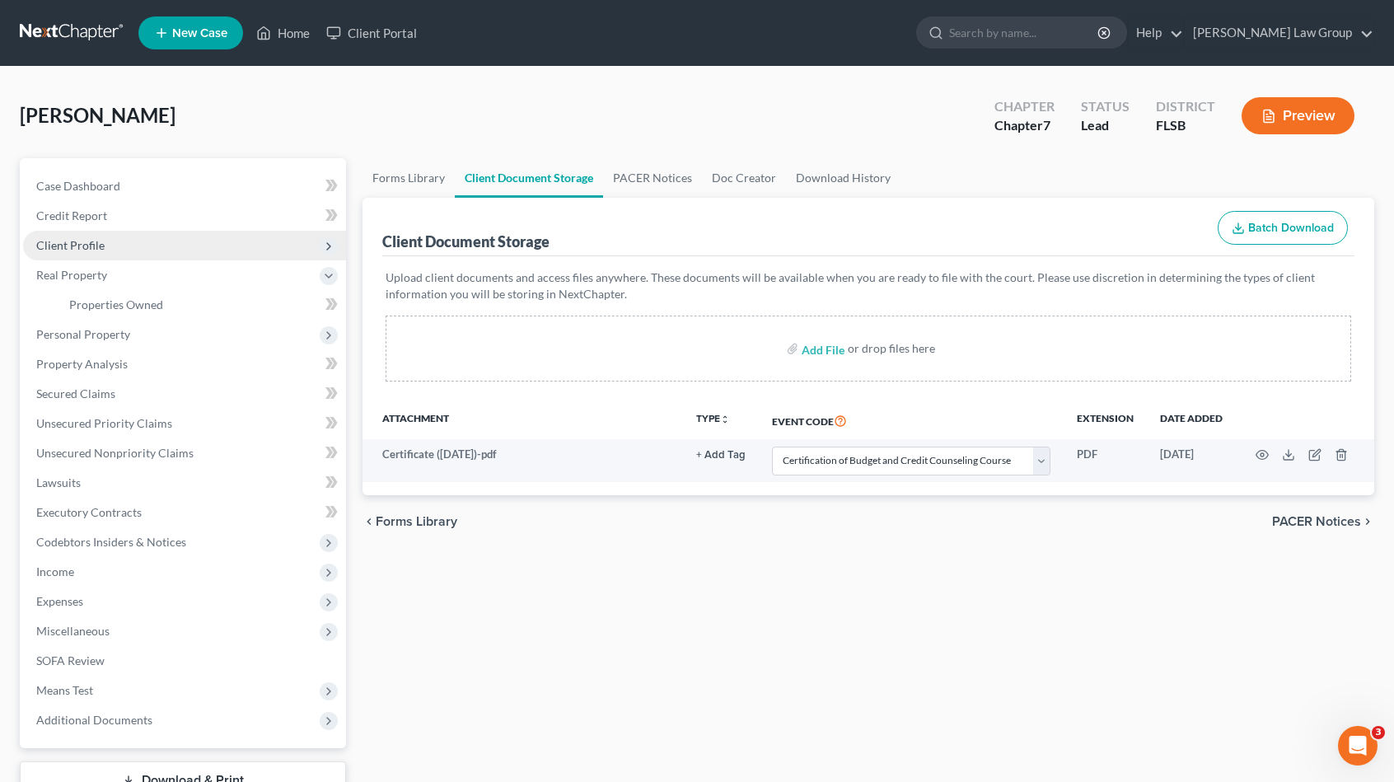
click at [117, 238] on span "Client Profile" at bounding box center [184, 246] width 323 height 30
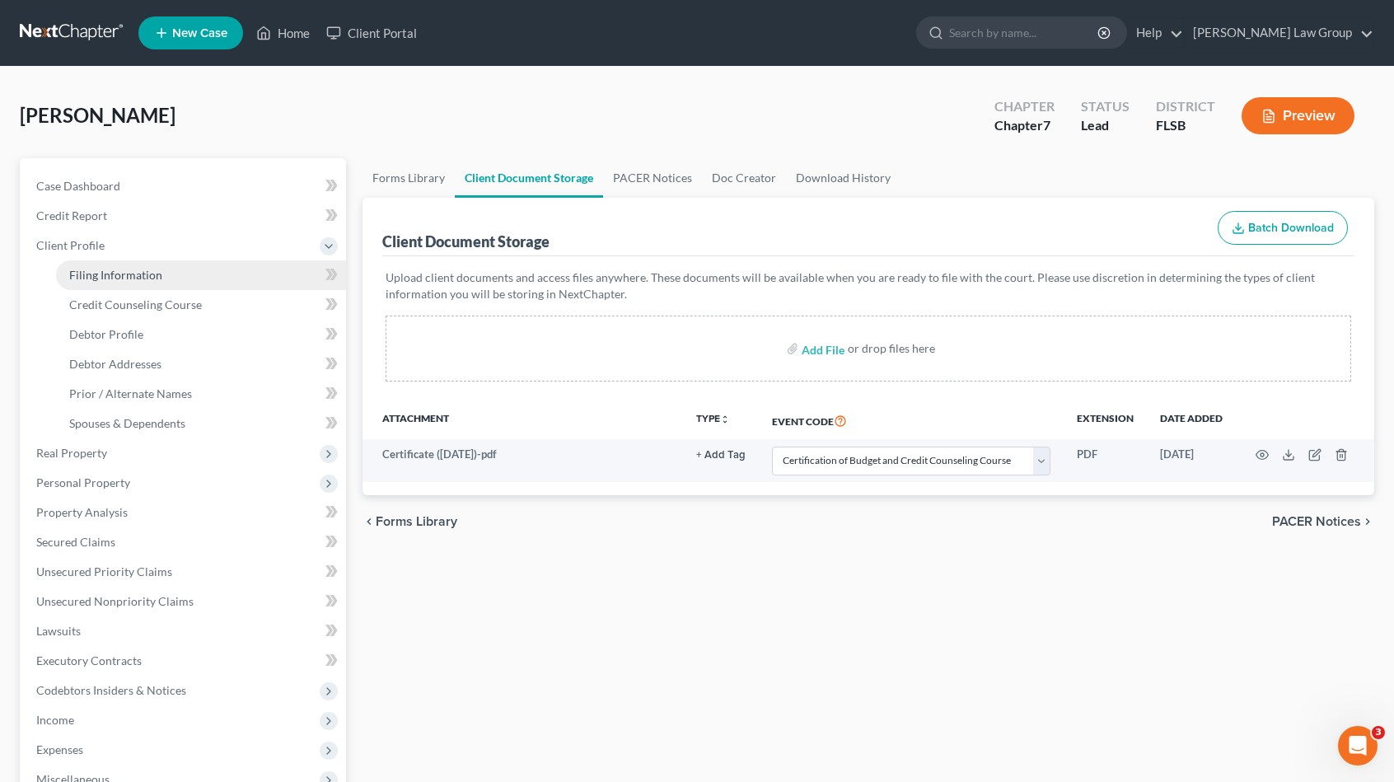
click at [147, 278] on span "Filing Information" at bounding box center [115, 275] width 93 height 14
select select "1"
select select "0"
select select "17"
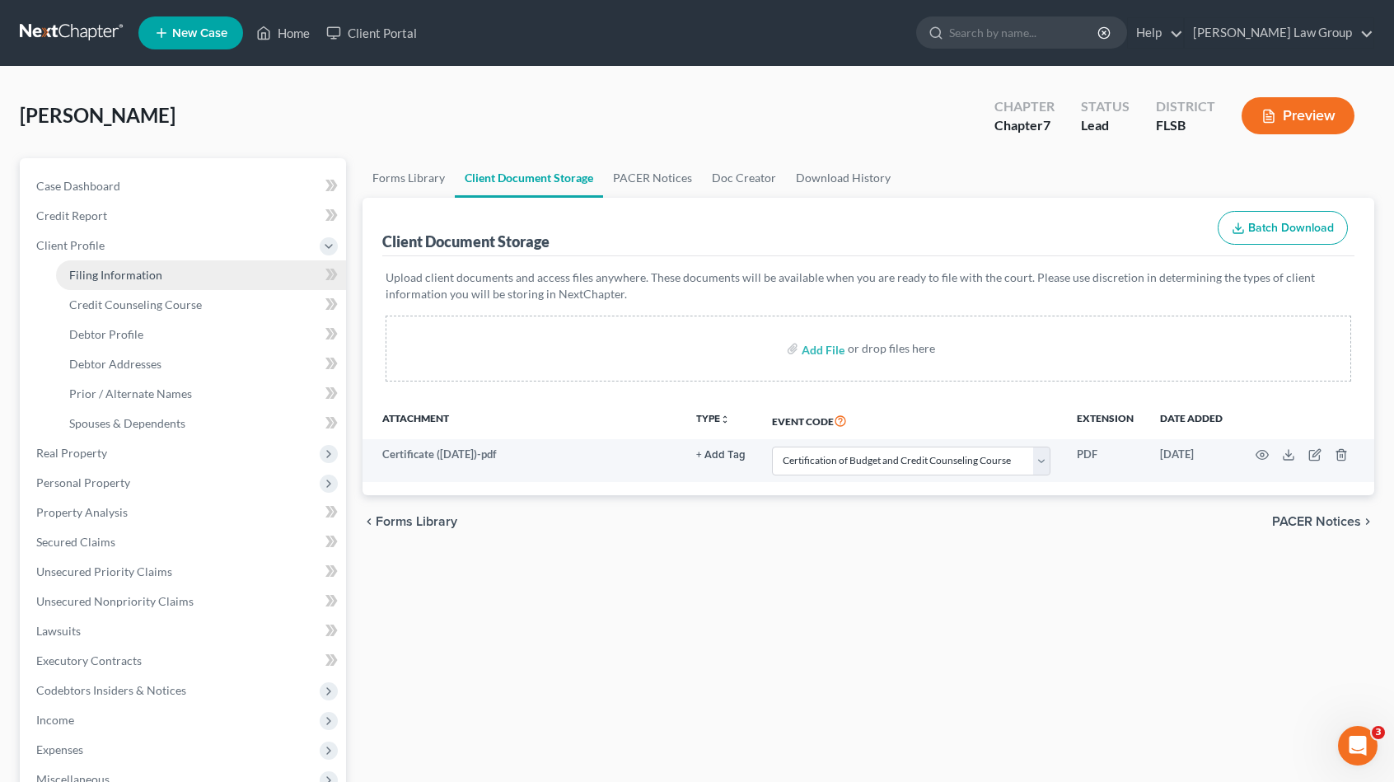
select select "0"
select select "9"
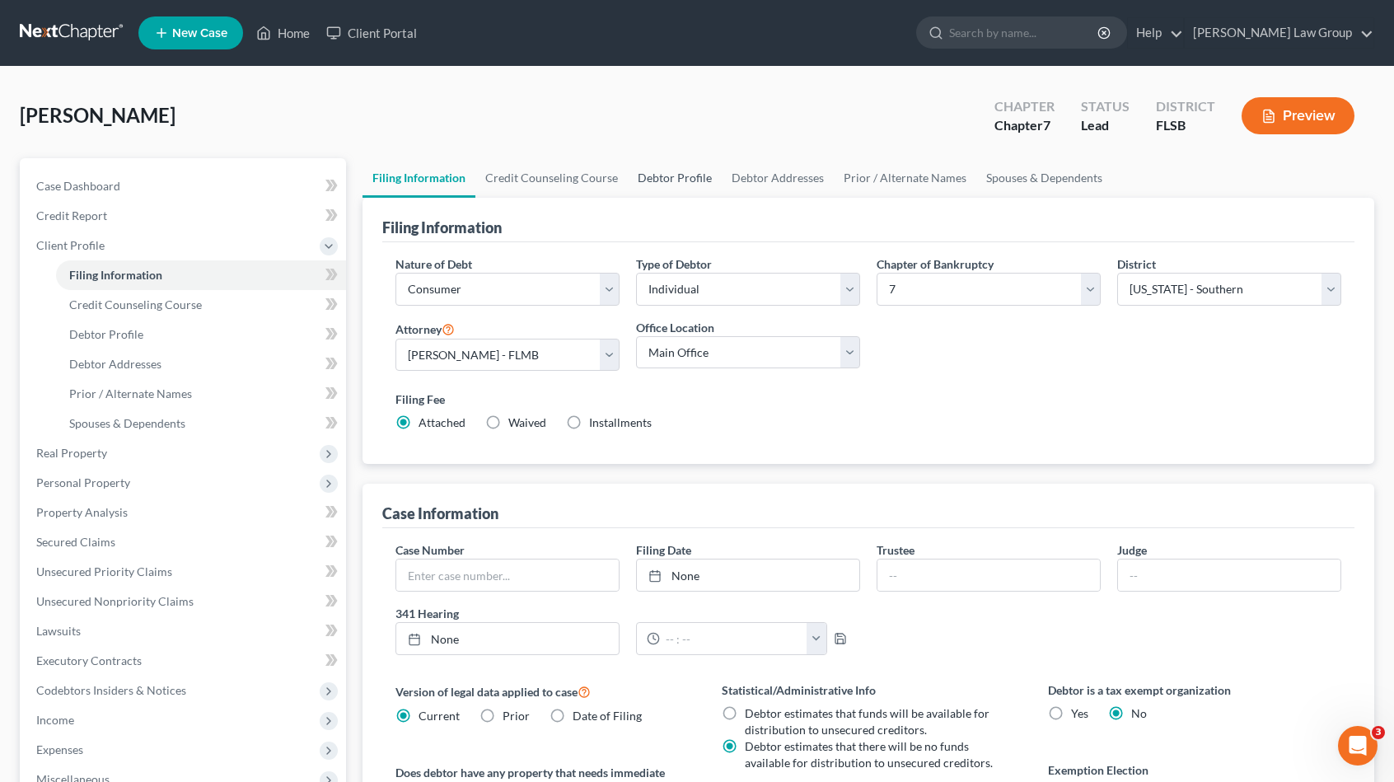
click at [687, 176] on link "Debtor Profile" at bounding box center [675, 178] width 94 height 40
select select "0"
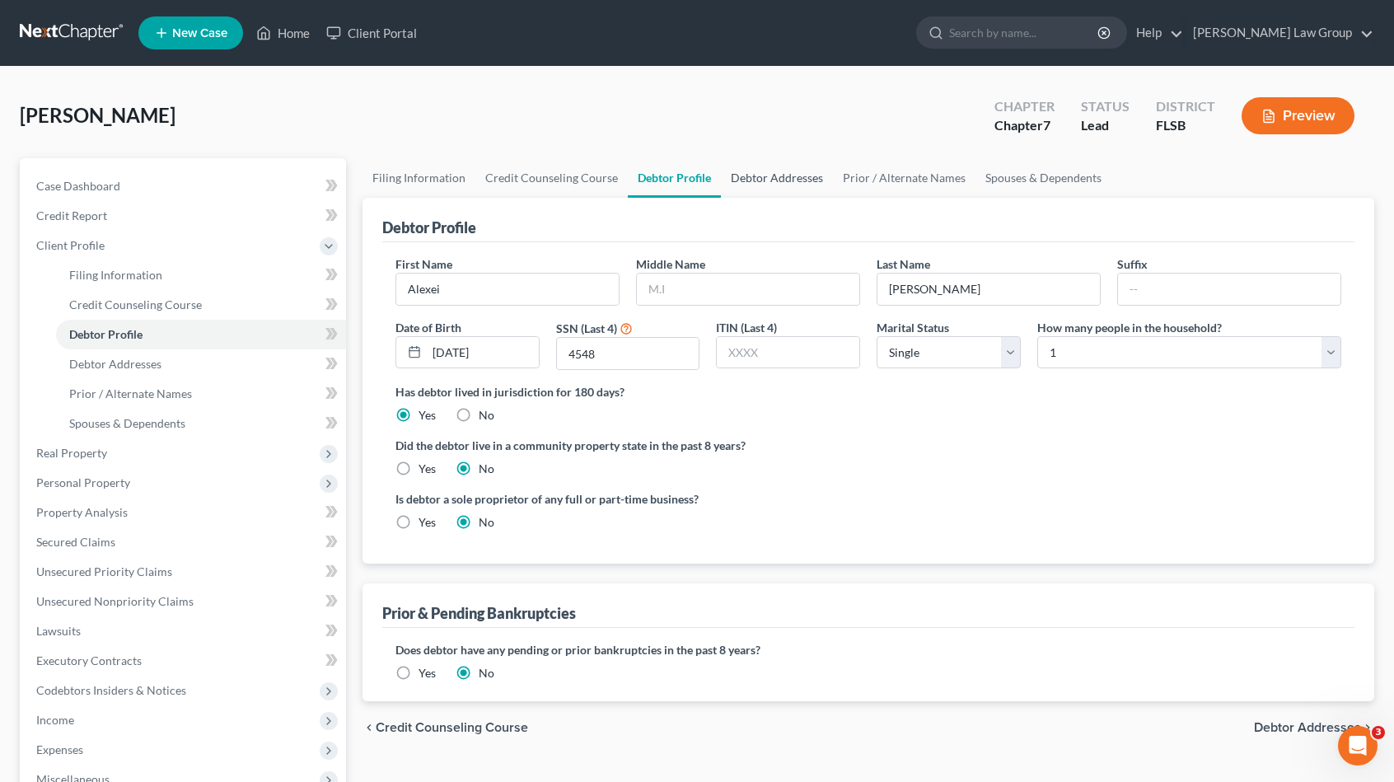
click at [781, 176] on link "Debtor Addresses" at bounding box center [777, 178] width 112 height 40
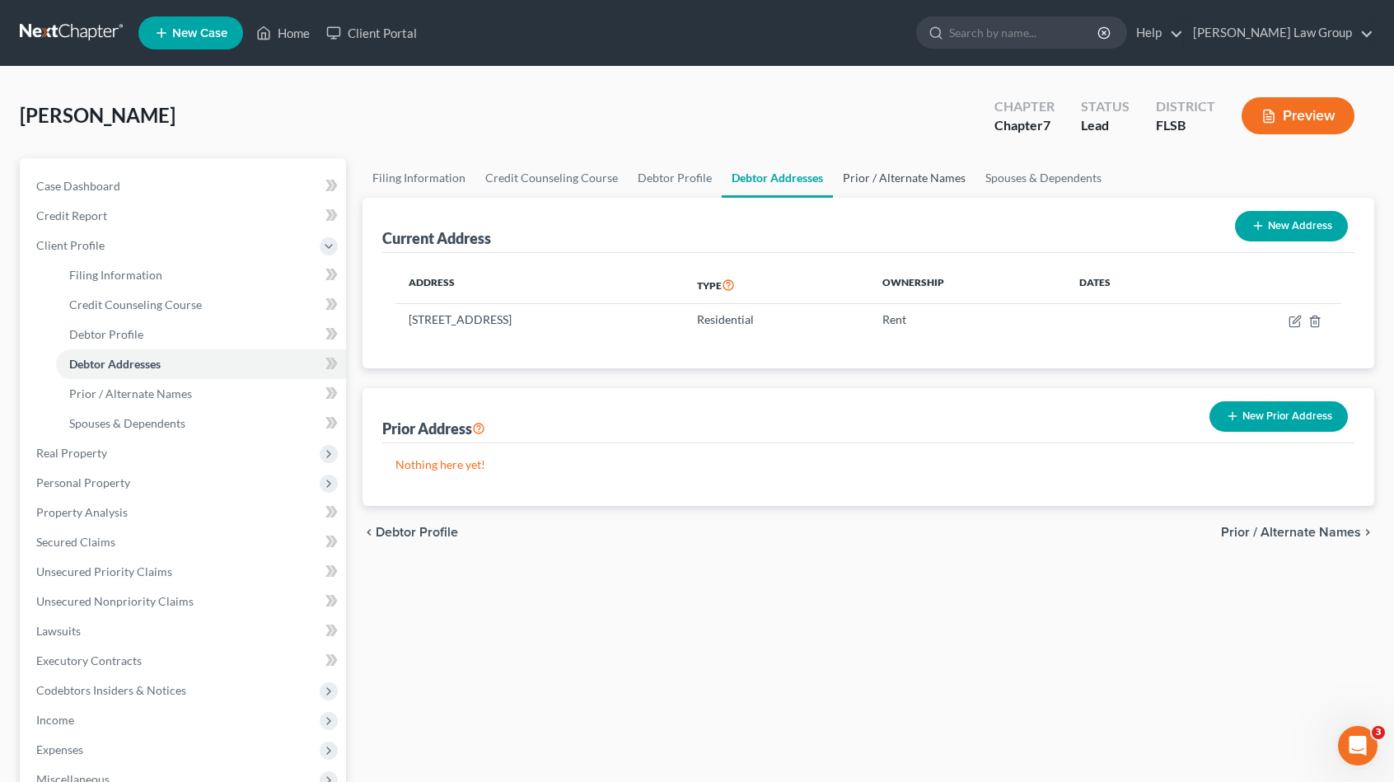
click at [906, 180] on link "Prior / Alternate Names" at bounding box center [904, 178] width 143 height 40
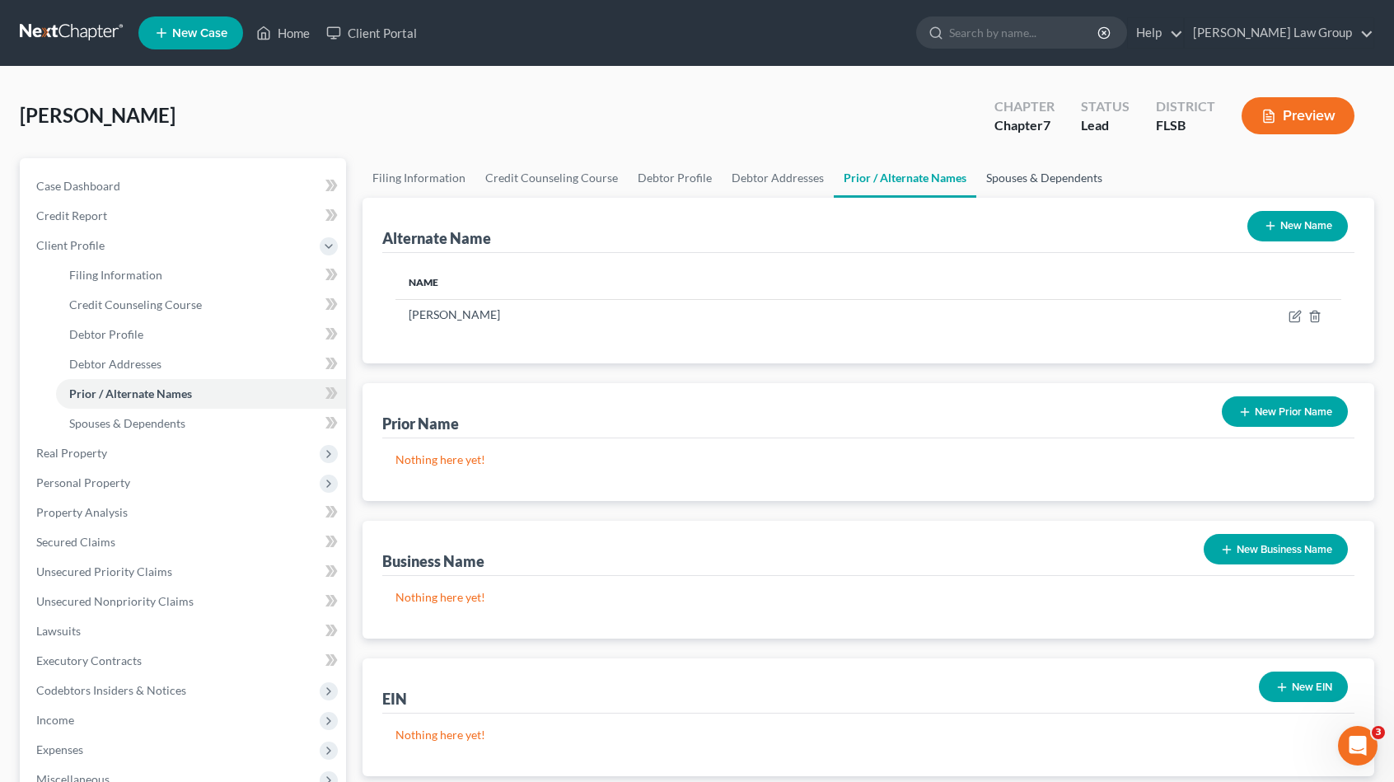
click at [1014, 177] on link "Spouses & Dependents" at bounding box center [1045, 178] width 136 height 40
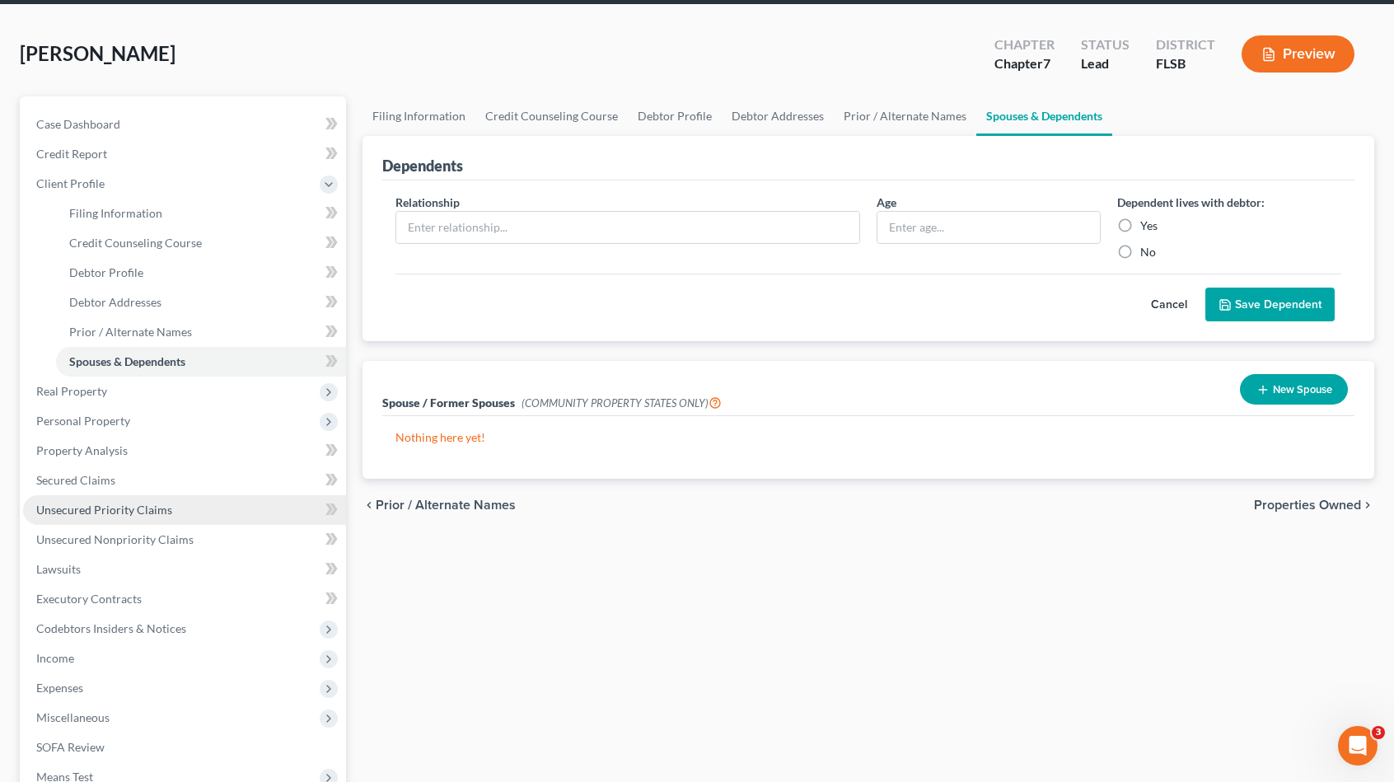
scroll to position [269, 0]
